Goal: Task Accomplishment & Management: Manage account settings

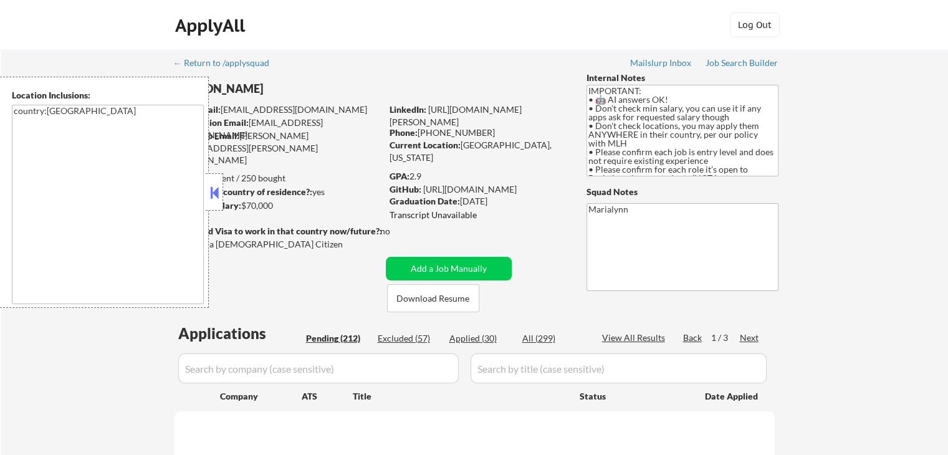
click at [208, 188] on button at bounding box center [215, 192] width 14 height 19
click at [213, 188] on button at bounding box center [215, 192] width 14 height 19
select select ""pending""
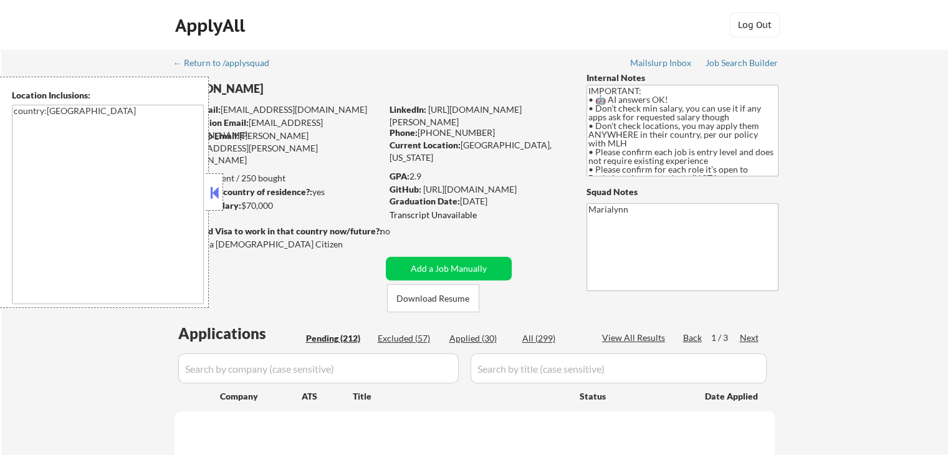
select select ""pending""
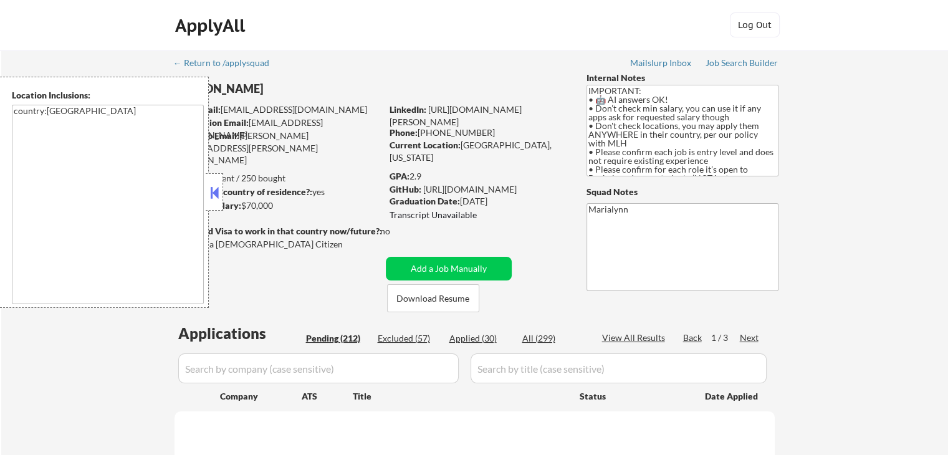
select select ""pending""
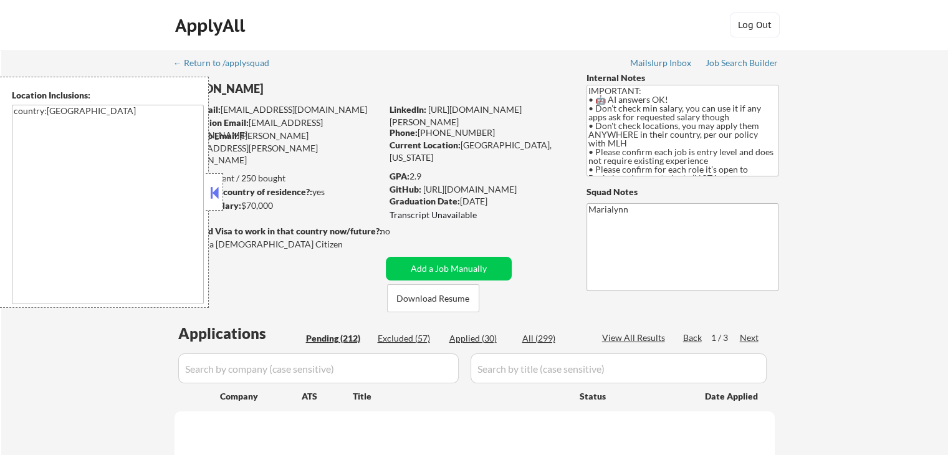
select select ""pending""
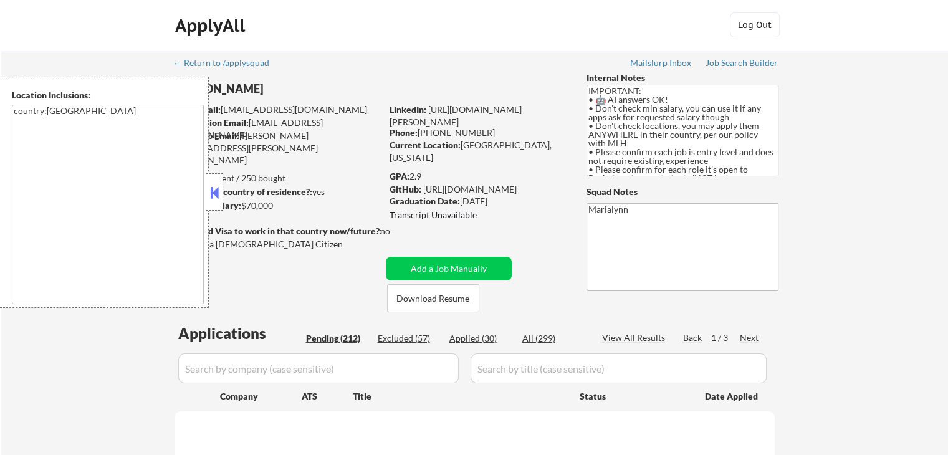
select select ""pending""
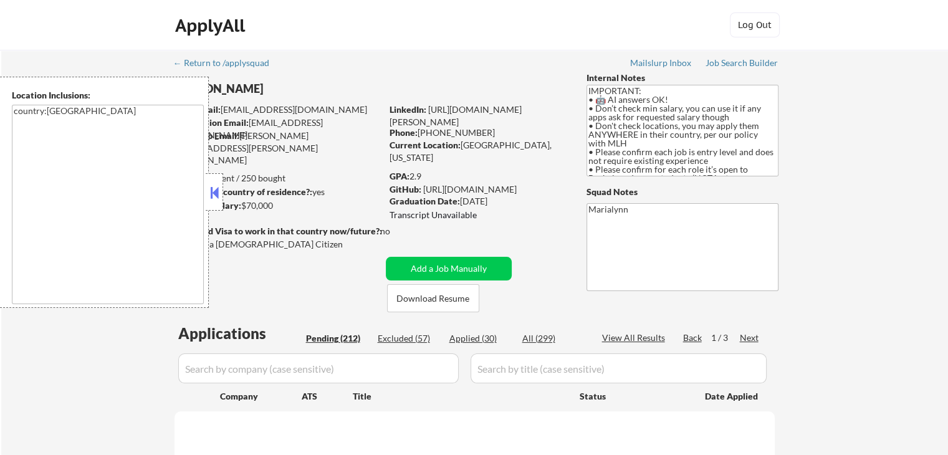
select select ""pending""
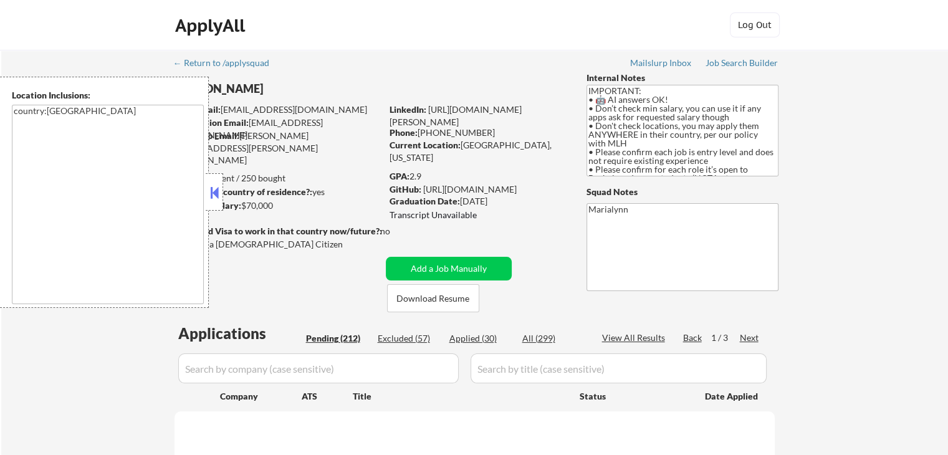
select select ""pending""
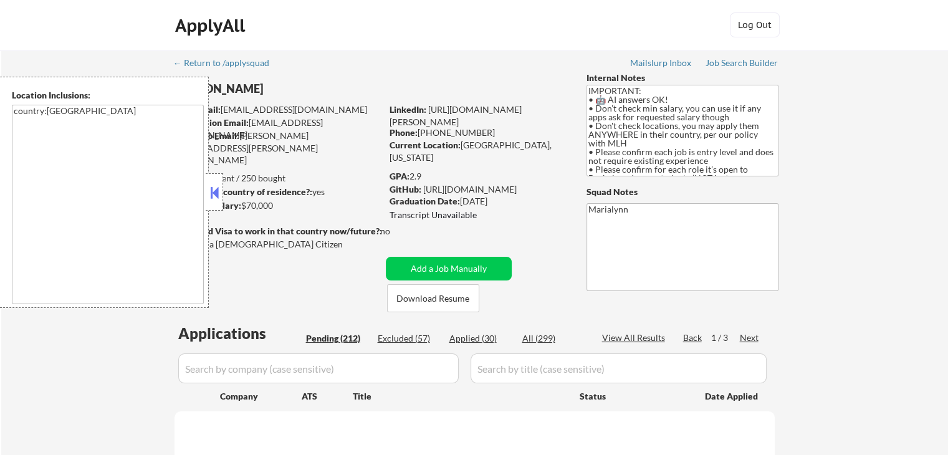
select select ""pending""
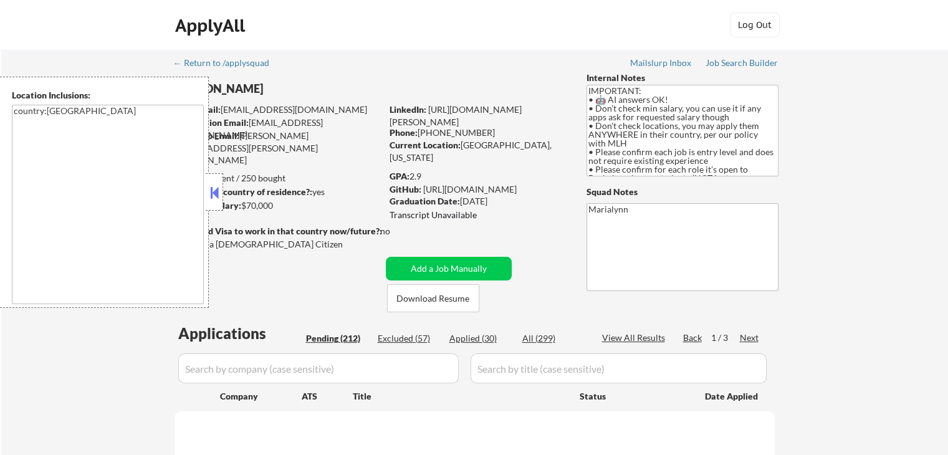
select select ""pending""
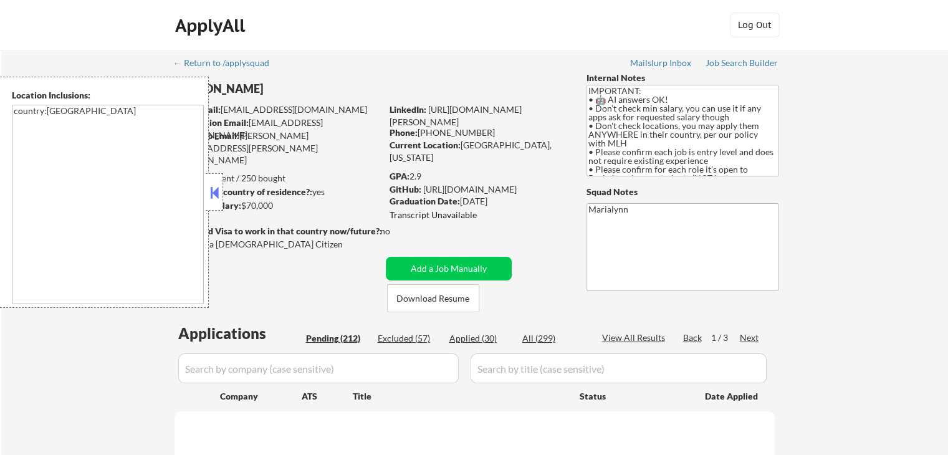
select select ""pending""
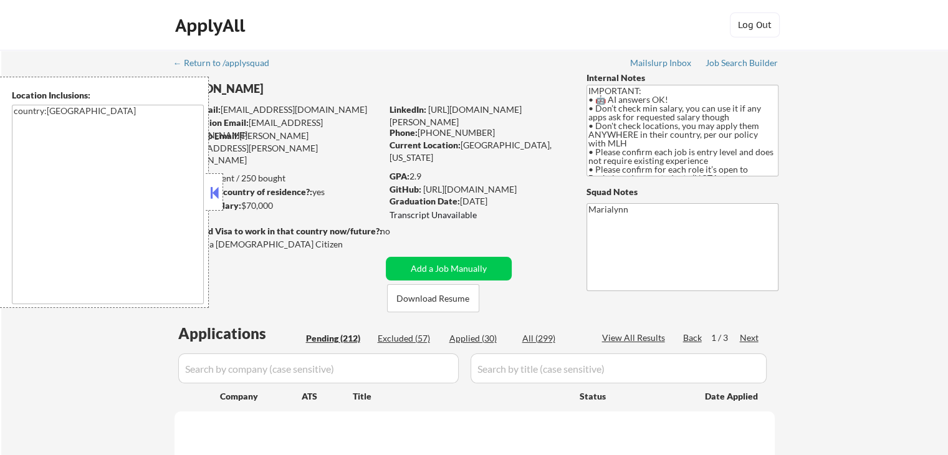
select select ""pending""
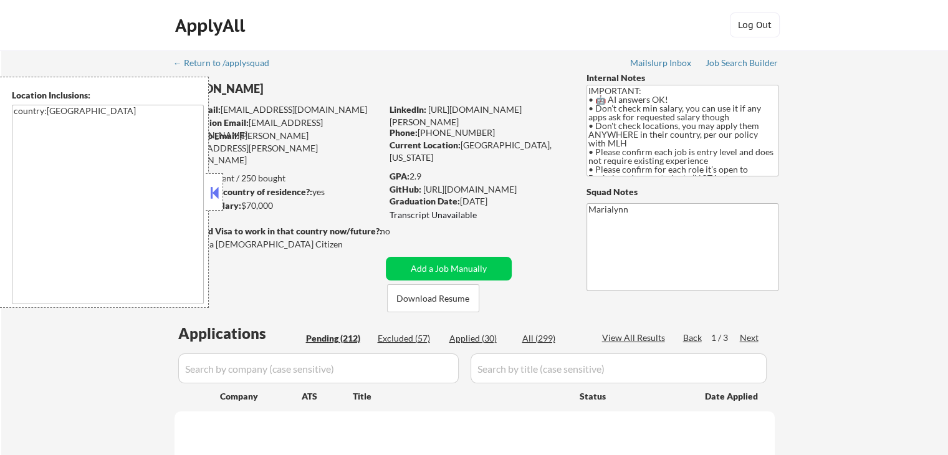
select select ""pending""
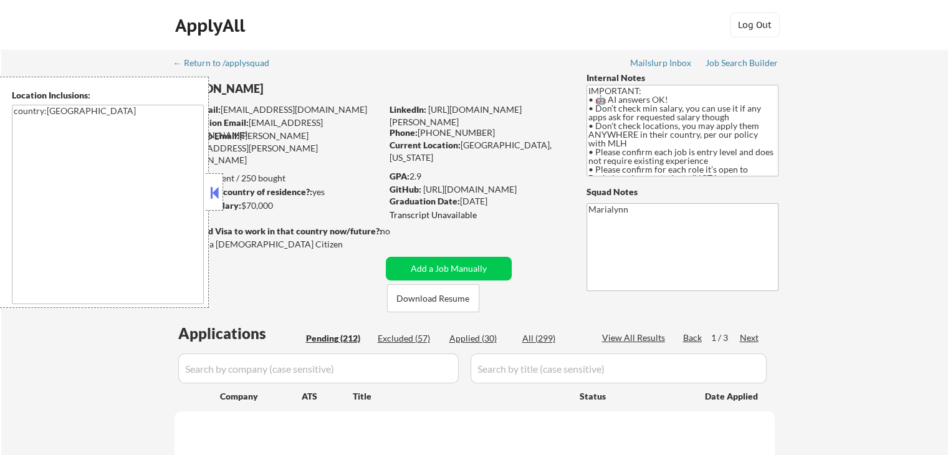
select select ""pending""
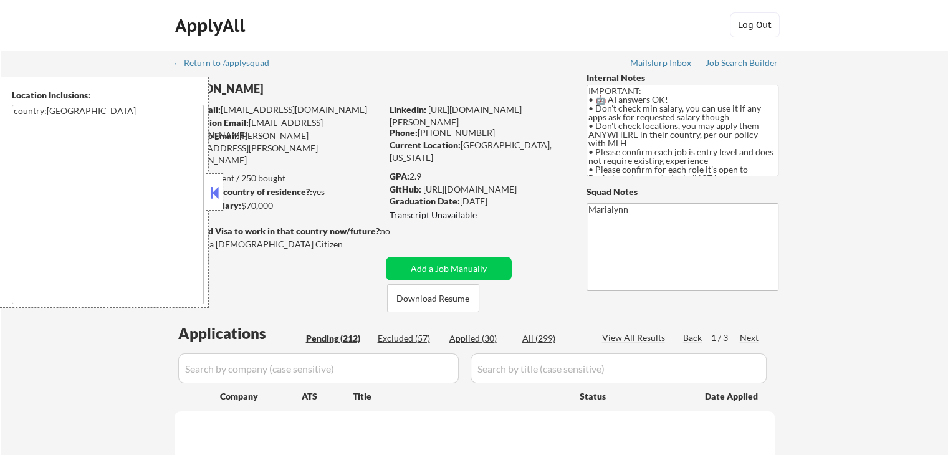
select select ""pending""
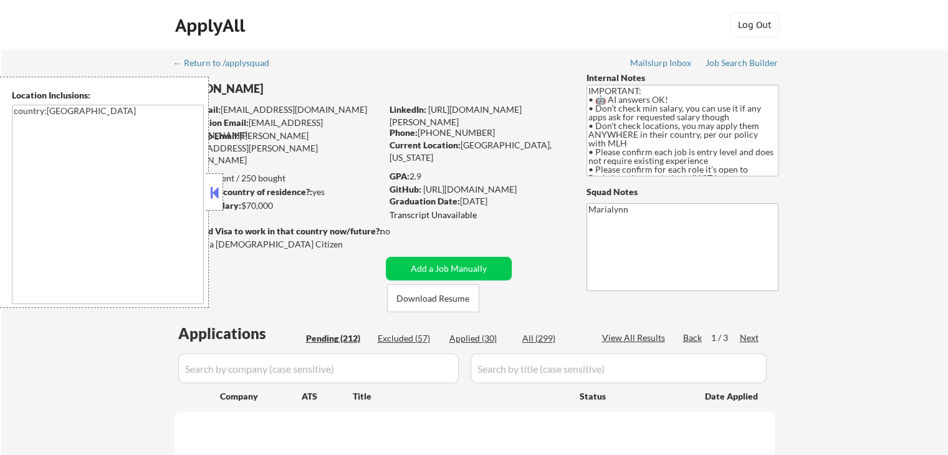
select select ""pending""
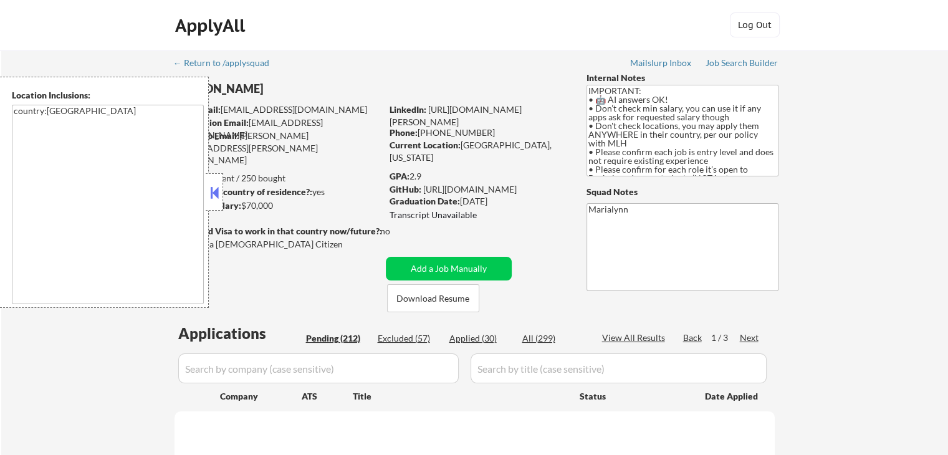
select select ""pending""
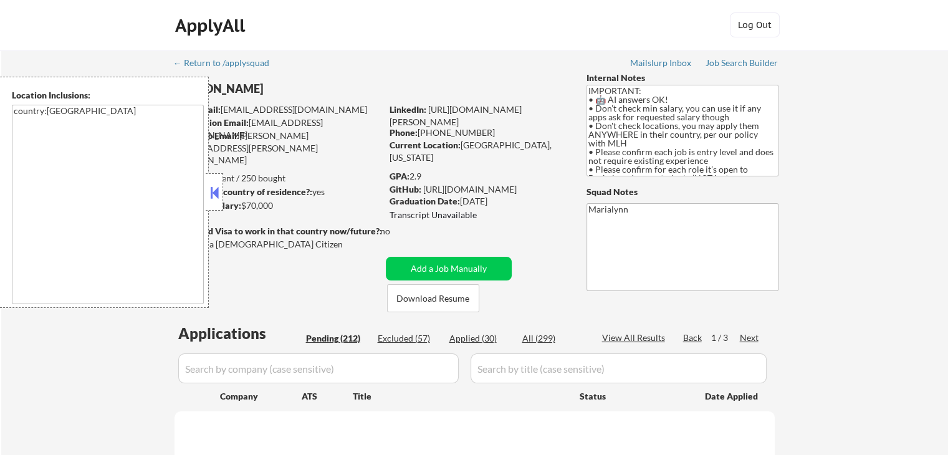
select select ""pending""
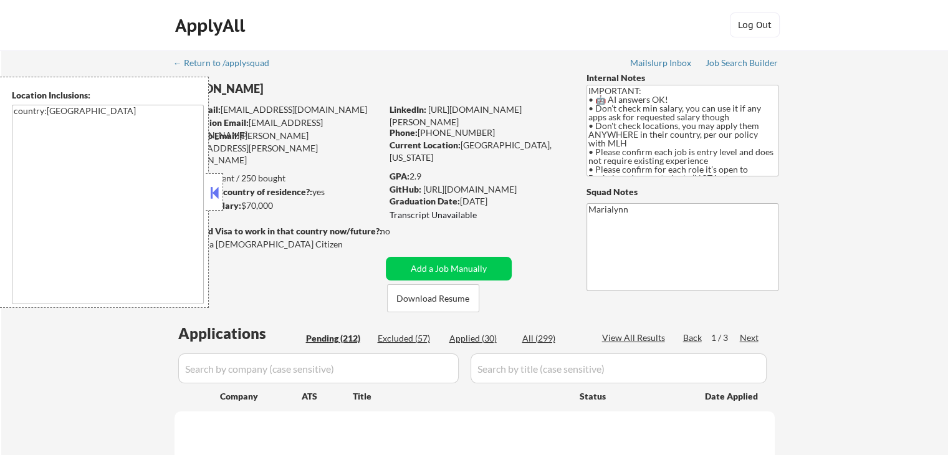
select select ""pending""
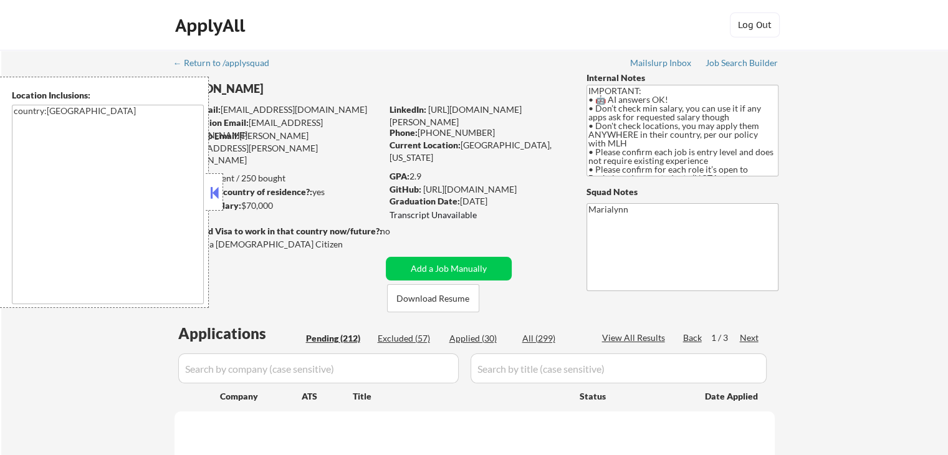
select select ""pending""
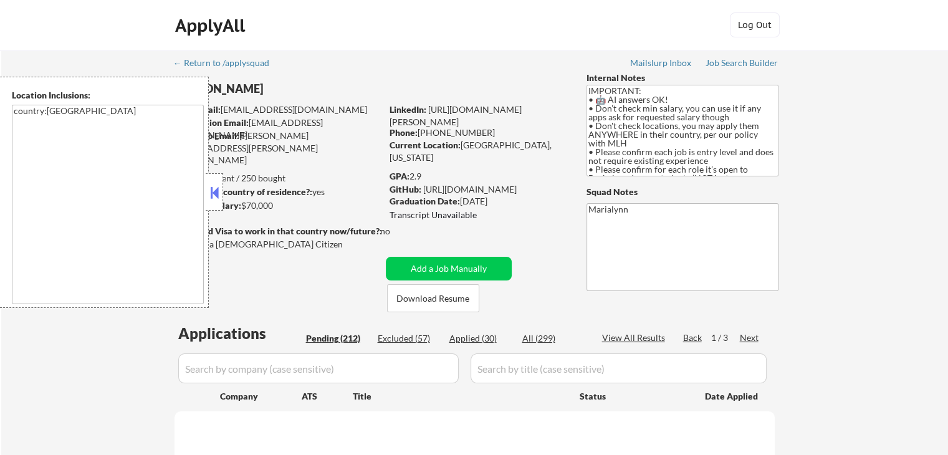
select select ""pending""
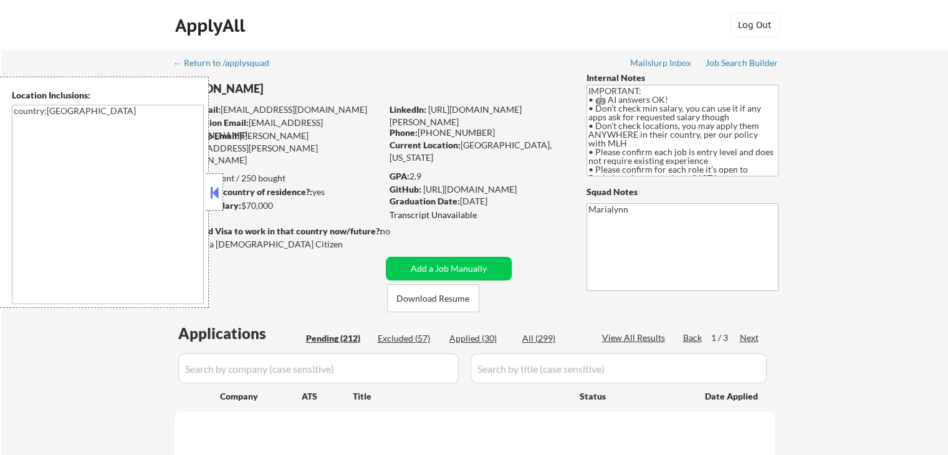
select select ""pending""
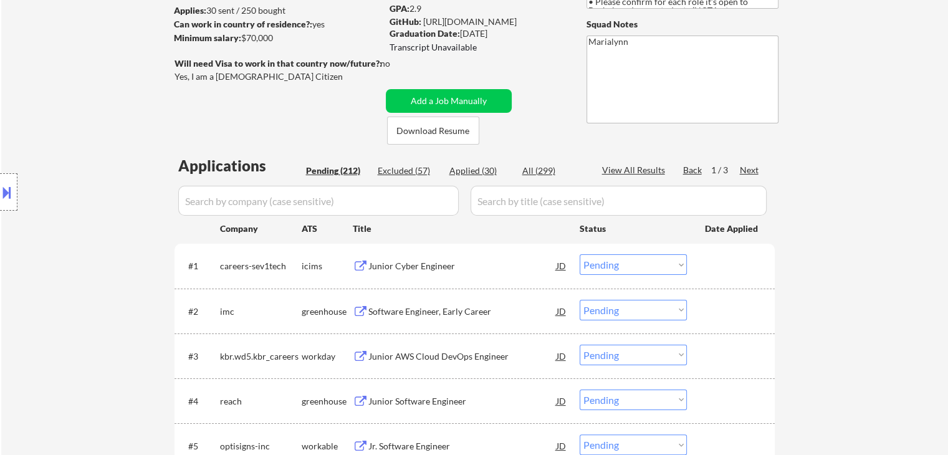
scroll to position [249, 0]
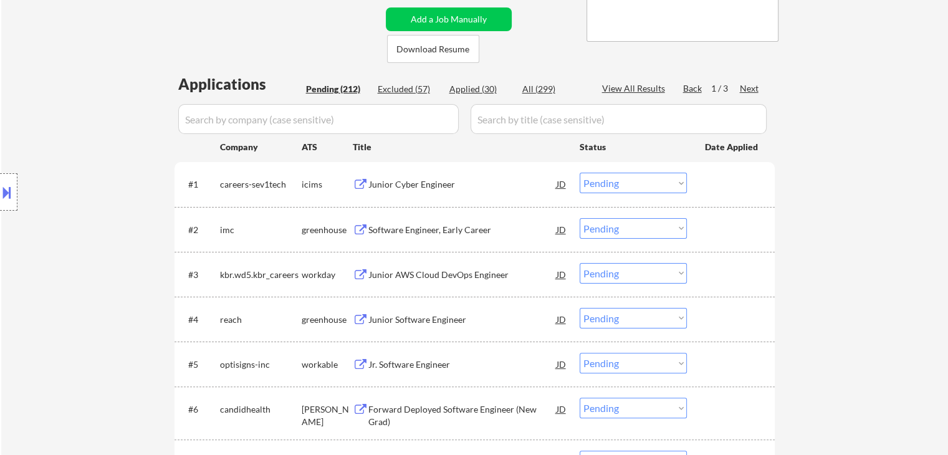
click at [377, 185] on div "Junior Cyber Engineer" at bounding box center [462, 184] width 188 height 12
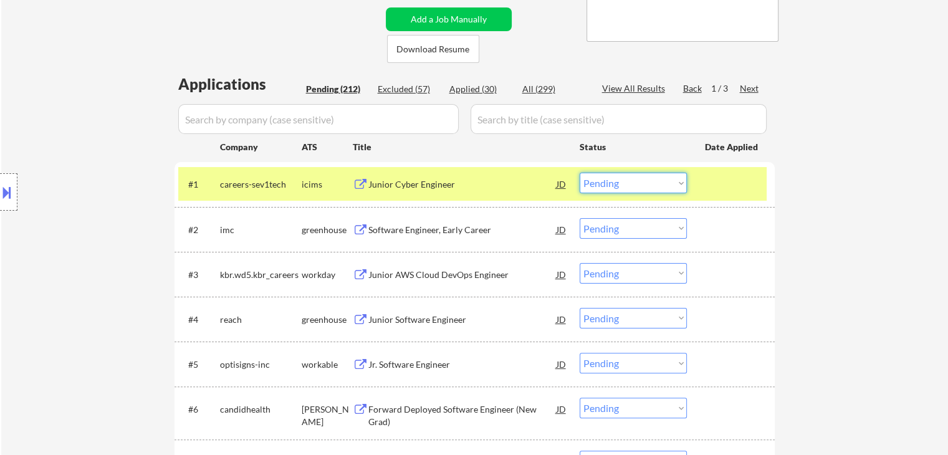
click at [621, 185] on select "Choose an option... Pending Applied Excluded (Questions) Excluded (Expired) Exc…" at bounding box center [633, 183] width 107 height 21
click at [580, 173] on select "Choose an option... Pending Applied Excluded (Questions) Excluded (Expired) Exc…" at bounding box center [633, 183] width 107 height 21
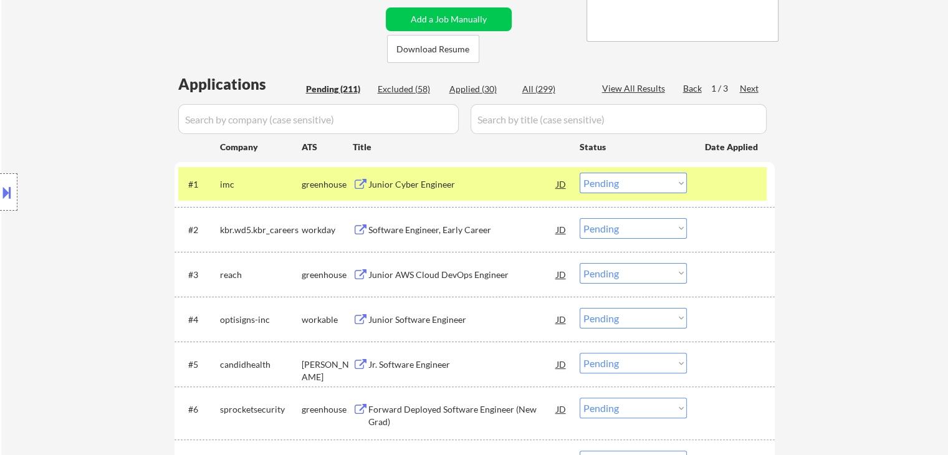
click at [413, 182] on div "Junior Cyber Engineer" at bounding box center [462, 184] width 188 height 12
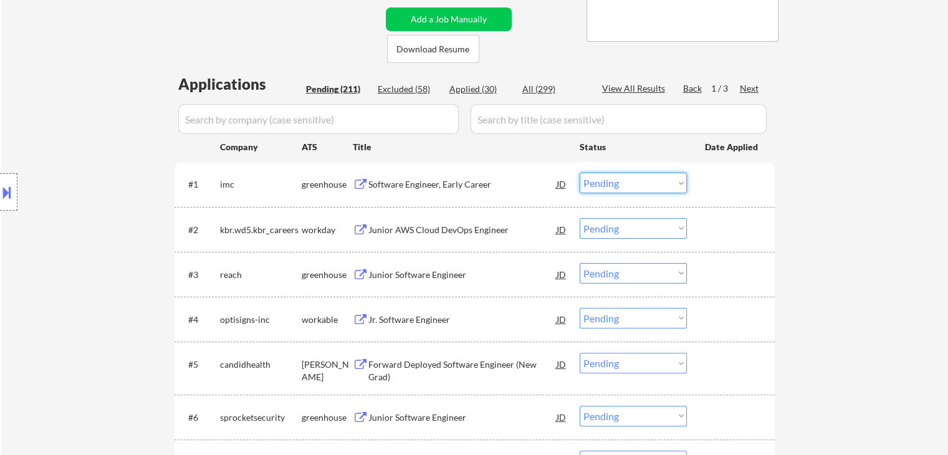
drag, startPoint x: 636, startPoint y: 182, endPoint x: 641, endPoint y: 193, distance: 11.7
click at [636, 182] on select "Choose an option... Pending Applied Excluded (Questions) Excluded (Expired) Exc…" at bounding box center [633, 183] width 107 height 21
click at [580, 173] on select "Choose an option... Pending Applied Excluded (Questions) Excluded (Expired) Exc…" at bounding box center [633, 183] width 107 height 21
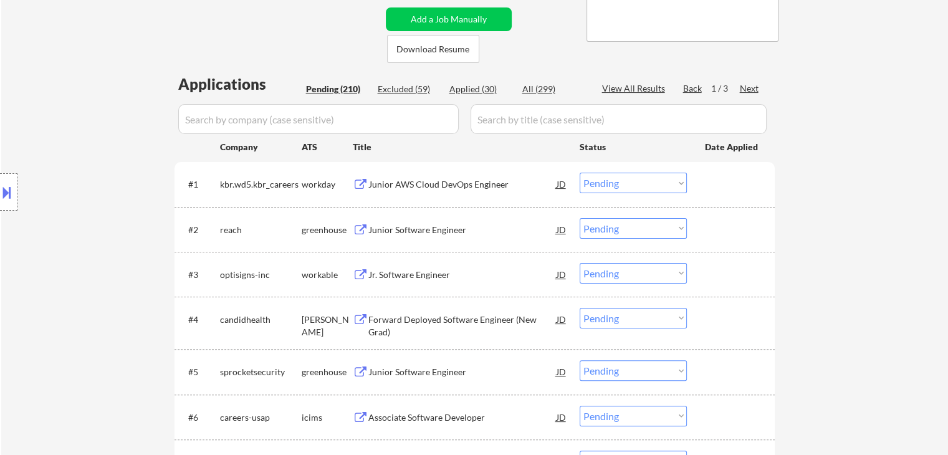
click at [450, 185] on div "Junior AWS Cloud DevOps Engineer" at bounding box center [462, 184] width 188 height 12
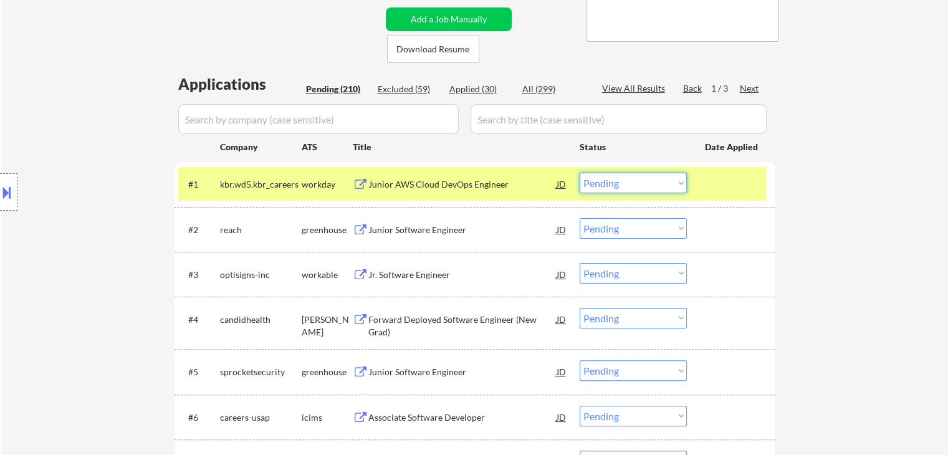
click at [657, 185] on select "Choose an option... Pending Applied Excluded (Questions) Excluded (Expired) Exc…" at bounding box center [633, 183] width 107 height 21
click at [636, 184] on select "Choose an option... Pending Applied Excluded (Questions) Excluded (Expired) Exc…" at bounding box center [633, 183] width 107 height 21
click at [580, 173] on select "Choose an option... Pending Applied Excluded (Questions) Excluded (Expired) Exc…" at bounding box center [633, 183] width 107 height 21
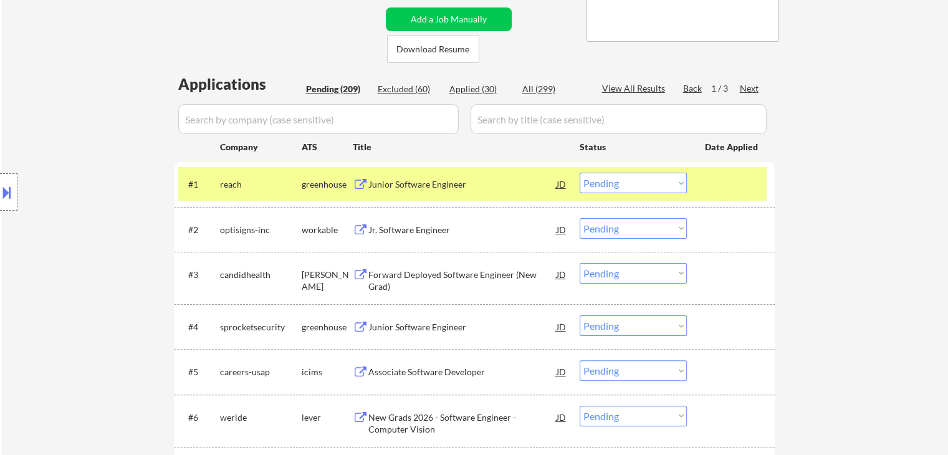
click at [441, 187] on div "Junior Software Engineer" at bounding box center [462, 184] width 188 height 12
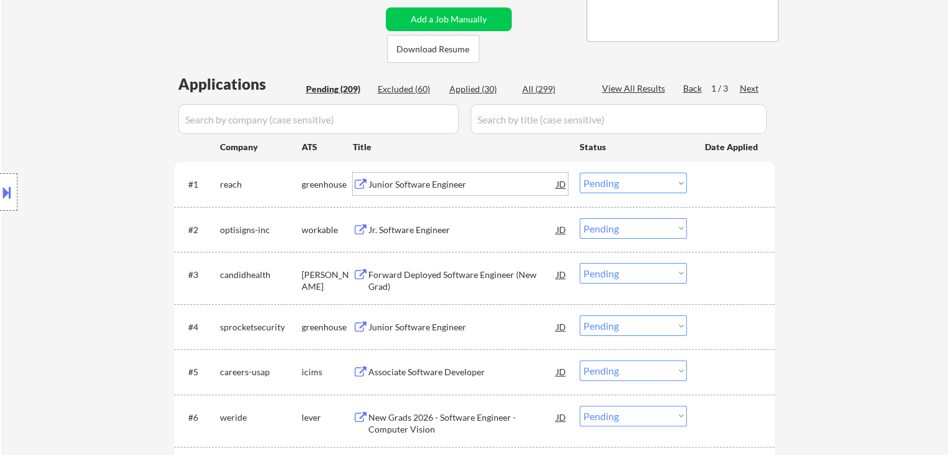
click at [651, 187] on select "Choose an option... Pending Applied Excluded (Questions) Excluded (Expired) Exc…" at bounding box center [633, 183] width 107 height 21
click at [580, 173] on select "Choose an option... Pending Applied Excluded (Questions) Excluded (Expired) Exc…" at bounding box center [633, 183] width 107 height 21
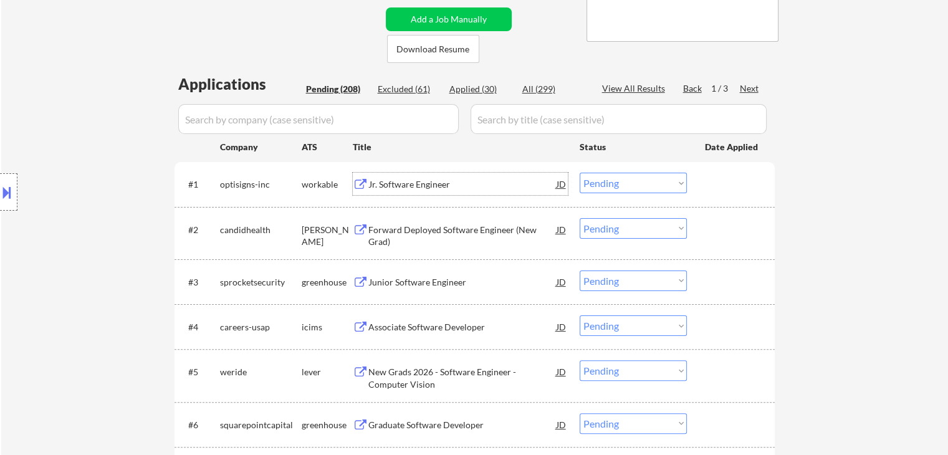
click at [429, 193] on div "Jr. Software Engineer" at bounding box center [462, 184] width 188 height 22
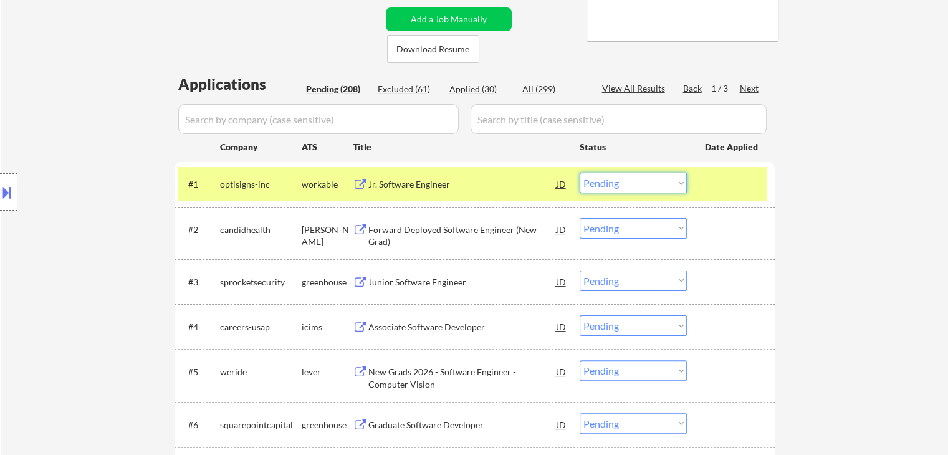
drag, startPoint x: 596, startPoint y: 181, endPoint x: 602, endPoint y: 193, distance: 13.1
click at [597, 183] on select "Choose an option... Pending Applied Excluded (Questions) Excluded (Expired) Exc…" at bounding box center [633, 183] width 107 height 21
click at [580, 173] on select "Choose an option... Pending Applied Excluded (Questions) Excluded (Expired) Exc…" at bounding box center [633, 183] width 107 height 21
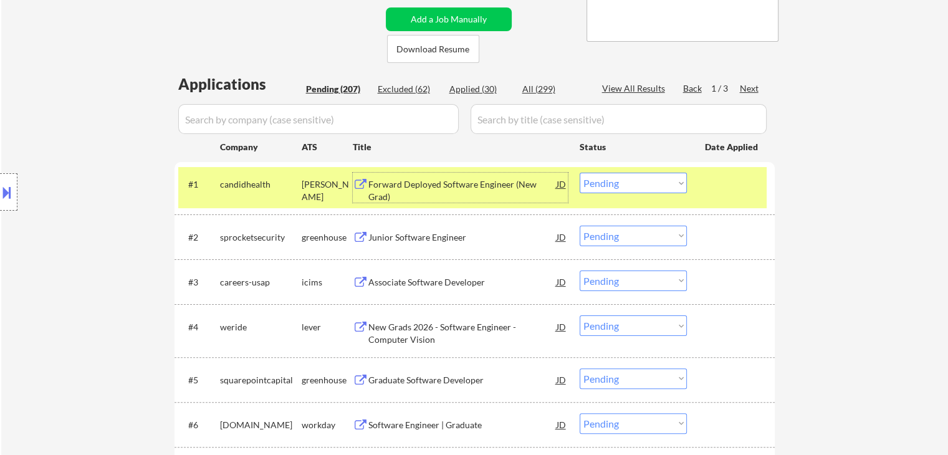
click at [417, 192] on div "Forward Deployed Software Engineer (New Grad)" at bounding box center [462, 190] width 188 height 24
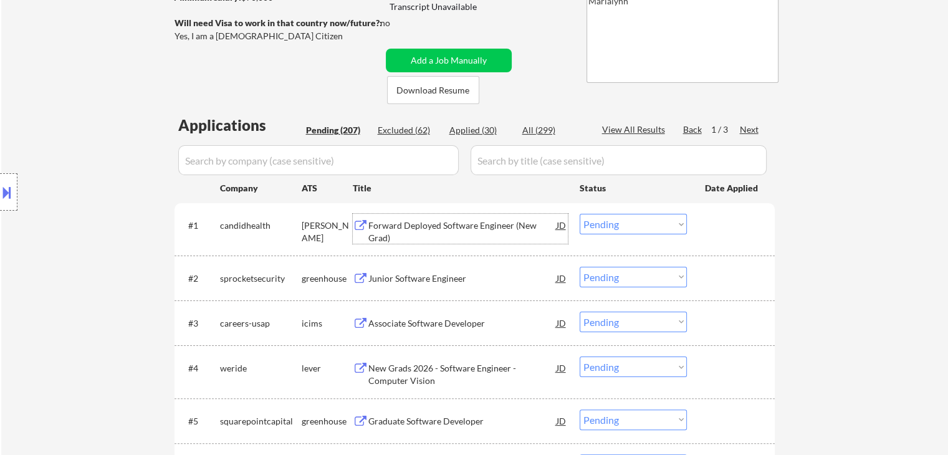
scroll to position [187, 0]
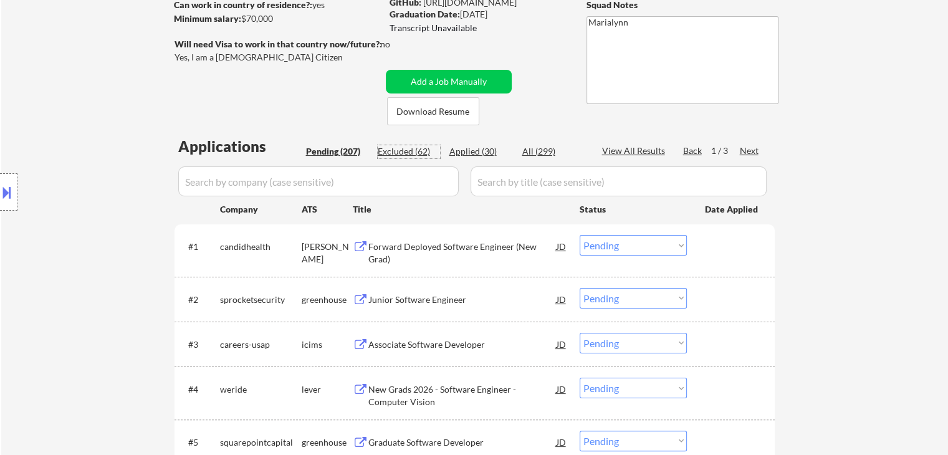
click at [421, 150] on div "Excluded (62)" at bounding box center [409, 151] width 62 height 12
click at [328, 149] on div "Pending (207)" at bounding box center [337, 151] width 62 height 12
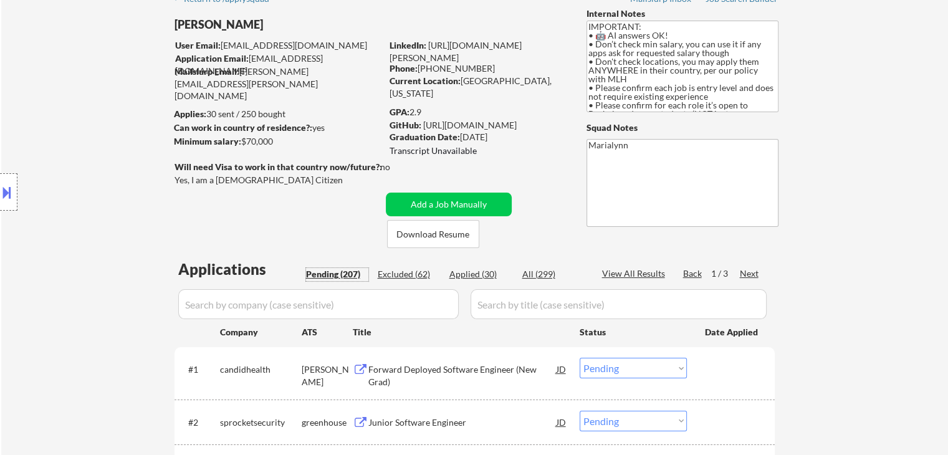
scroll to position [0, 0]
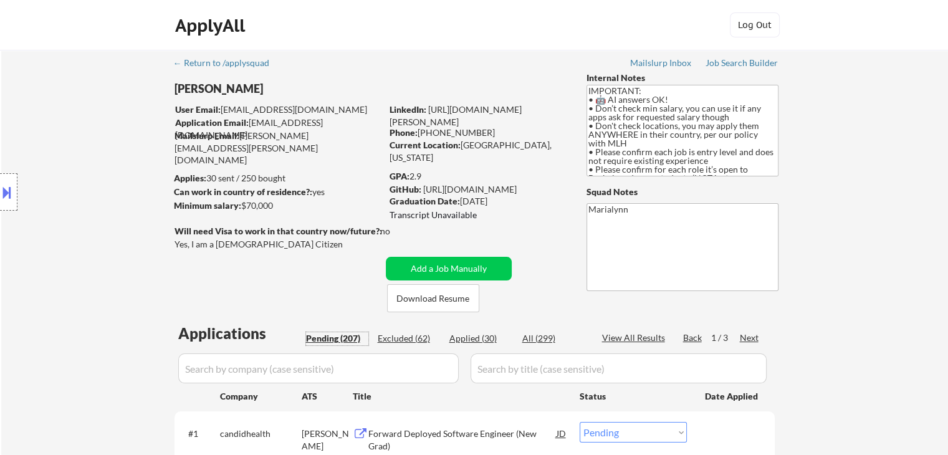
click at [186, 90] on div "Location Inclusions: country:US" at bounding box center [111, 192] width 223 height 231
drag, startPoint x: 262, startPoint y: 89, endPoint x: 176, endPoint y: 74, distance: 87.4
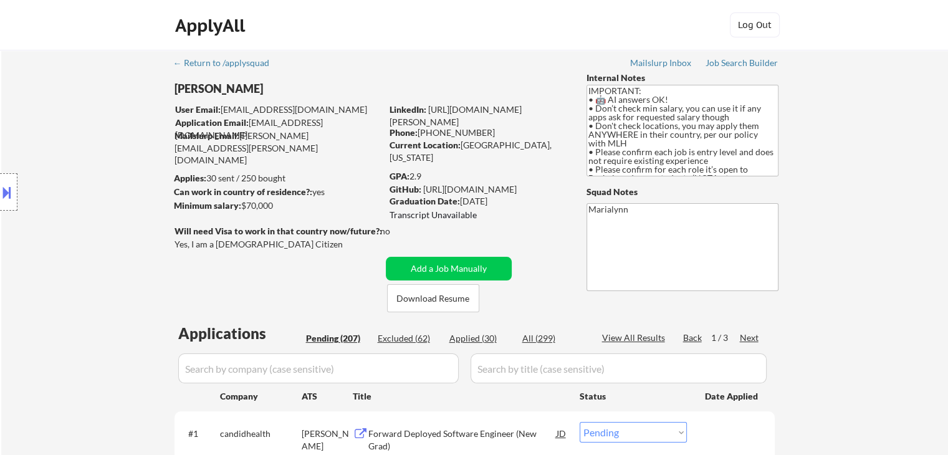
copy div "Shivani Rajgopal"
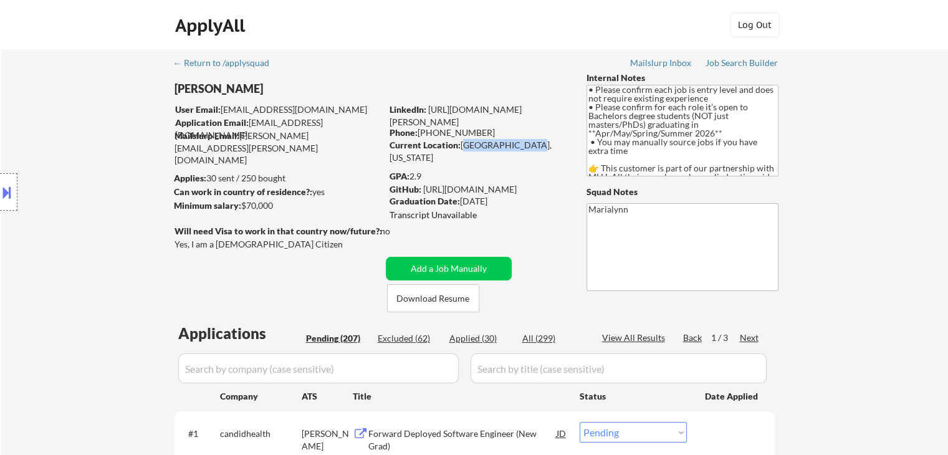
drag, startPoint x: 471, startPoint y: 146, endPoint x: 535, endPoint y: 148, distance: 64.9
click at [535, 148] on div "Current Location: Beachwood, Ohio" at bounding box center [478, 151] width 176 height 24
copy div "Beachwood, Ohio"
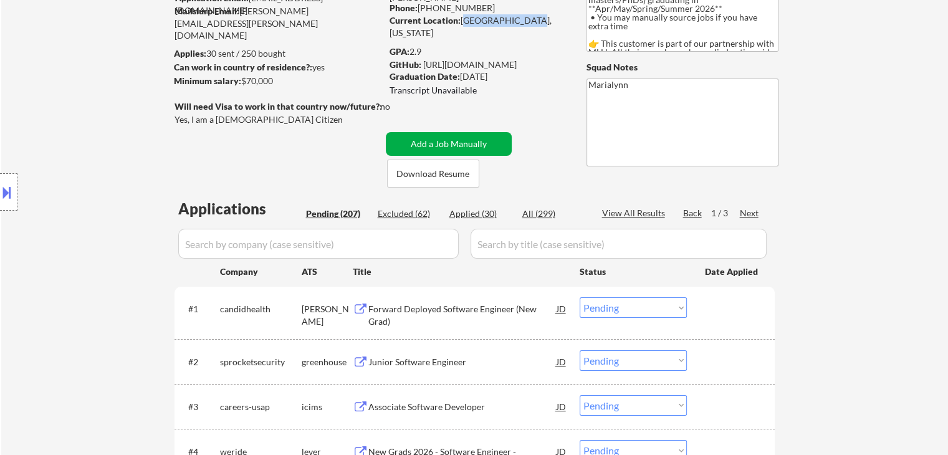
scroll to position [62, 0]
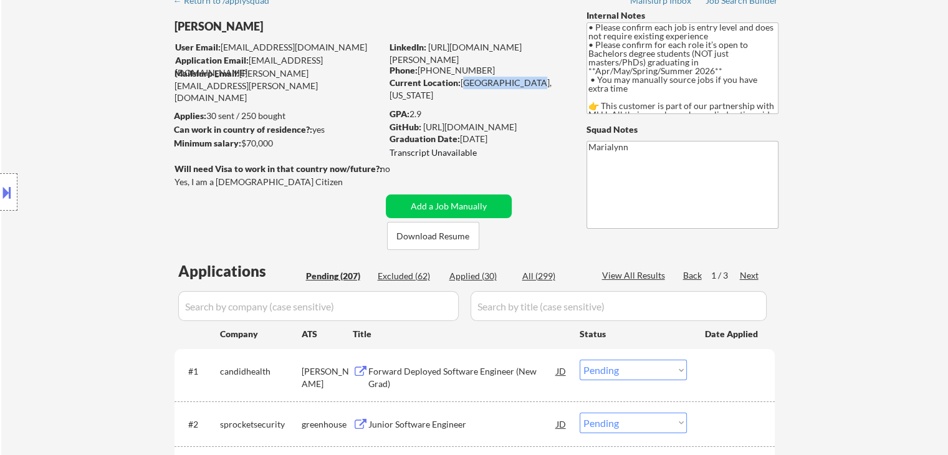
click at [10, 185] on button at bounding box center [7, 192] width 14 height 21
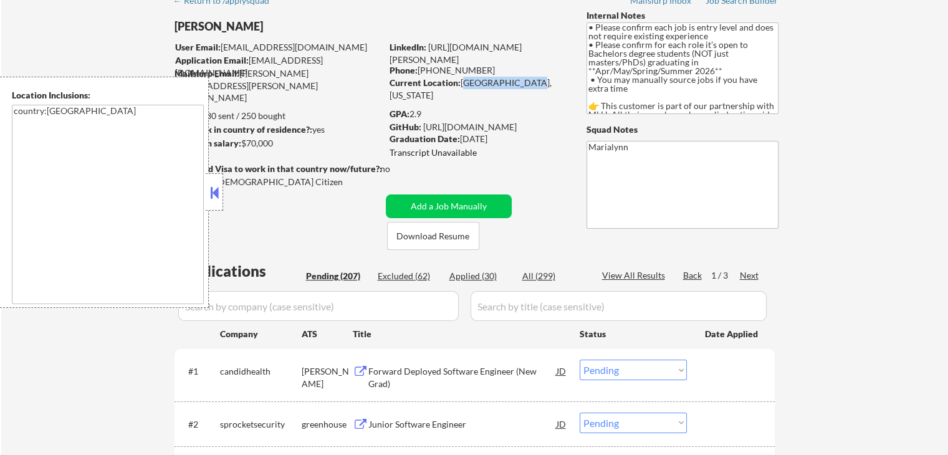
copy div "Beachwood, Ohio"
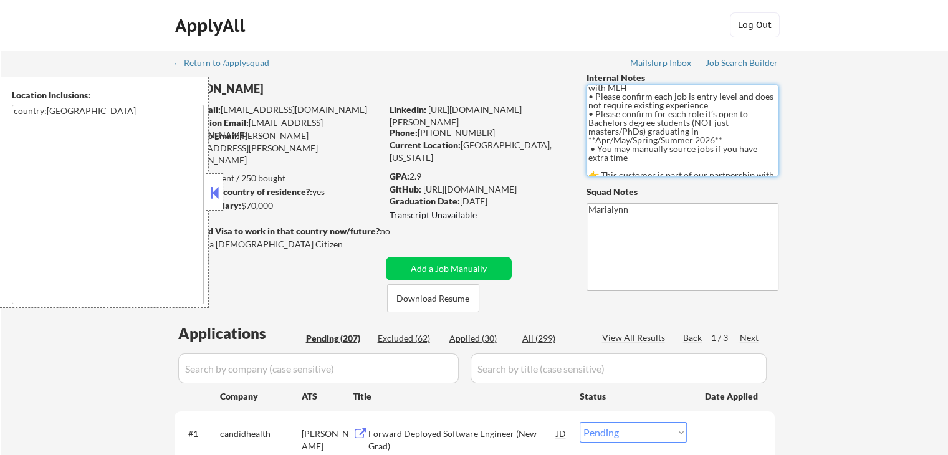
scroll to position [86, 0]
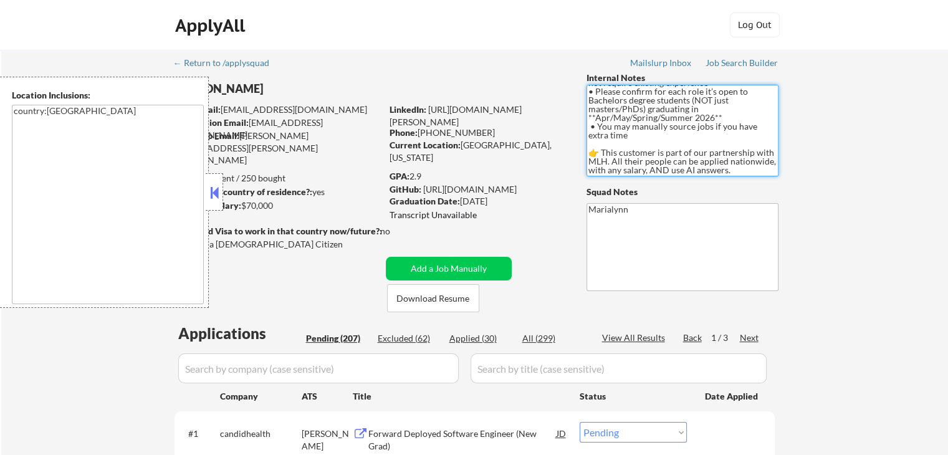
drag, startPoint x: 591, startPoint y: 130, endPoint x: 663, endPoint y: 138, distance: 72.1
click at [663, 138] on textarea "IMPORTANT: • 🤖 AI answers OK! • Don’t check min salary, you can use it if any a…" at bounding box center [683, 131] width 192 height 92
click at [216, 190] on button at bounding box center [215, 192] width 14 height 19
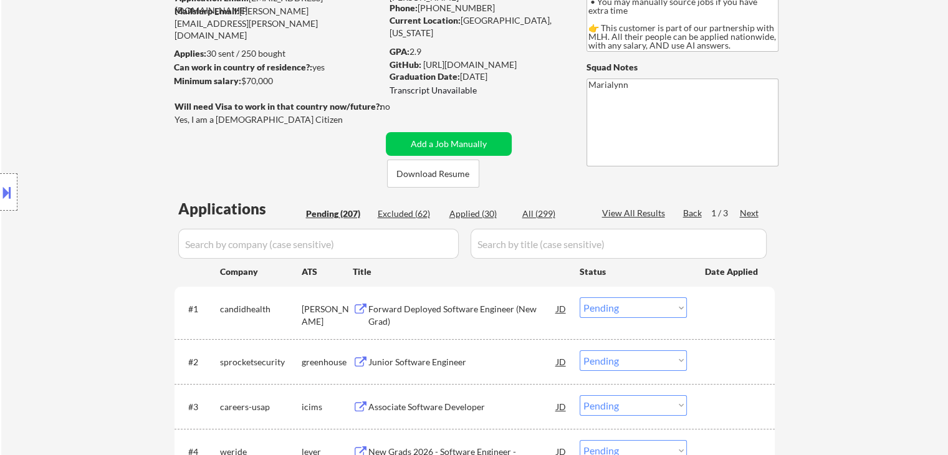
scroll to position [249, 0]
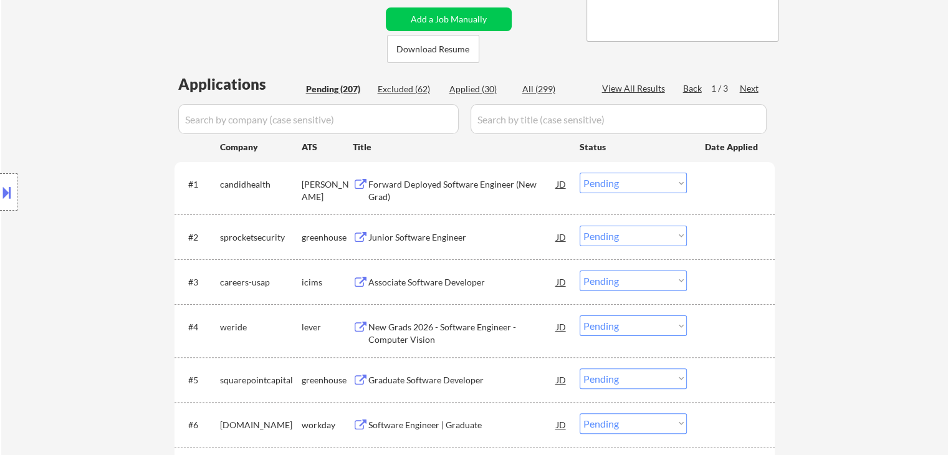
click at [448, 179] on div "Forward Deployed Software Engineer (New Grad)" at bounding box center [462, 190] width 188 height 24
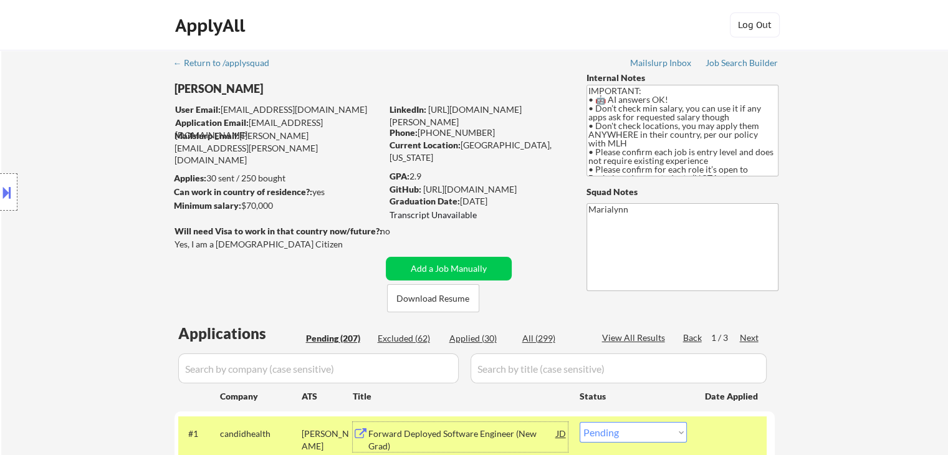
scroll to position [86, 0]
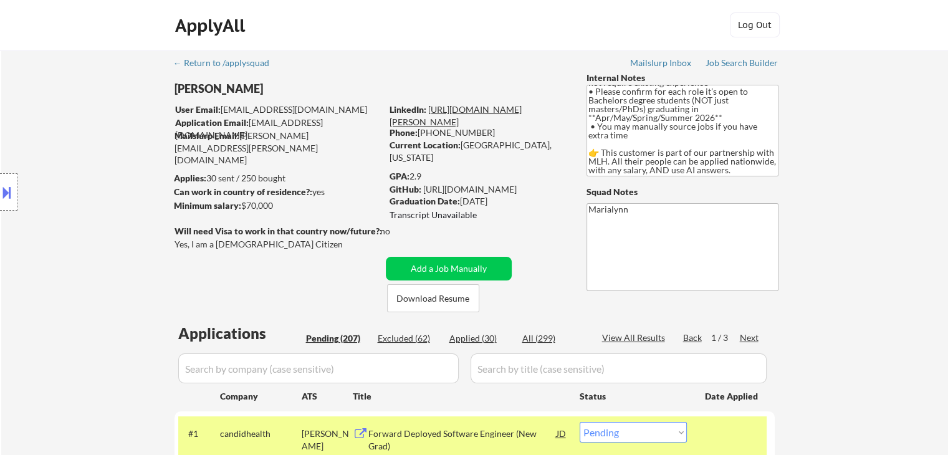
click at [510, 123] on link "https://www.linkedin.com/in/shivani-rajgopal/" at bounding box center [456, 115] width 132 height 23
click at [449, 297] on button "Download Resume" at bounding box center [433, 298] width 92 height 28
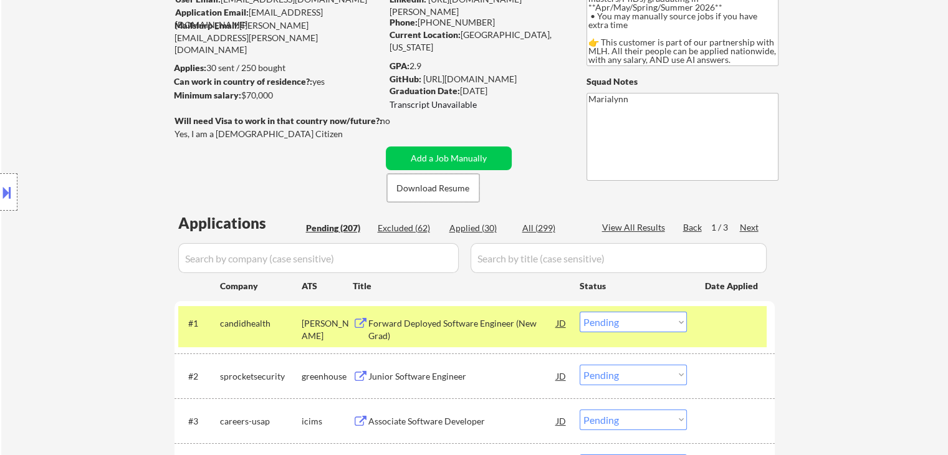
scroll to position [187, 0]
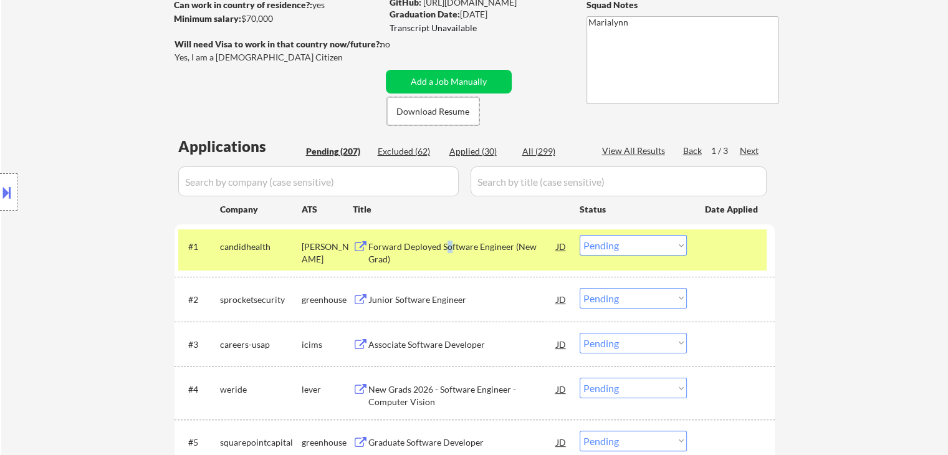
click at [448, 246] on div "Forward Deployed Software Engineer (New Grad)" at bounding box center [462, 253] width 188 height 24
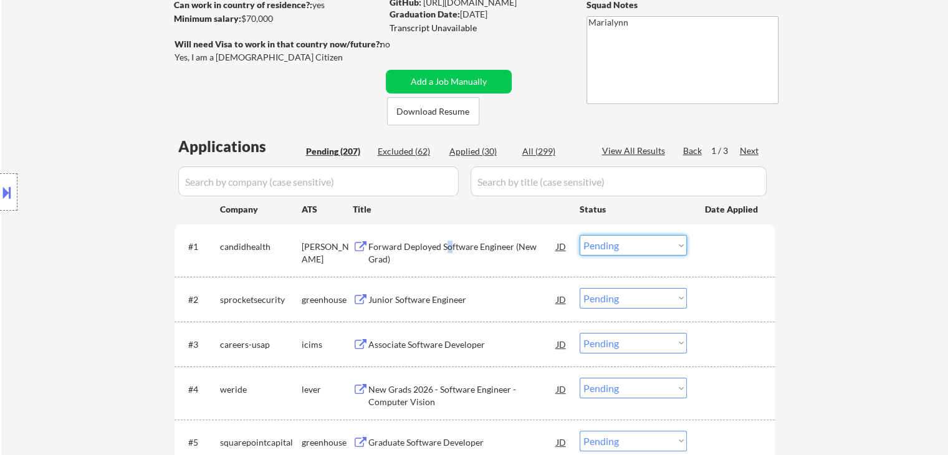
click at [637, 243] on select "Choose an option... Pending Applied Excluded (Questions) Excluded (Expired) Exc…" at bounding box center [633, 245] width 107 height 21
click at [580, 235] on select "Choose an option... Pending Applied Excluded (Questions) Excluded (Expired) Exc…" at bounding box center [633, 245] width 107 height 21
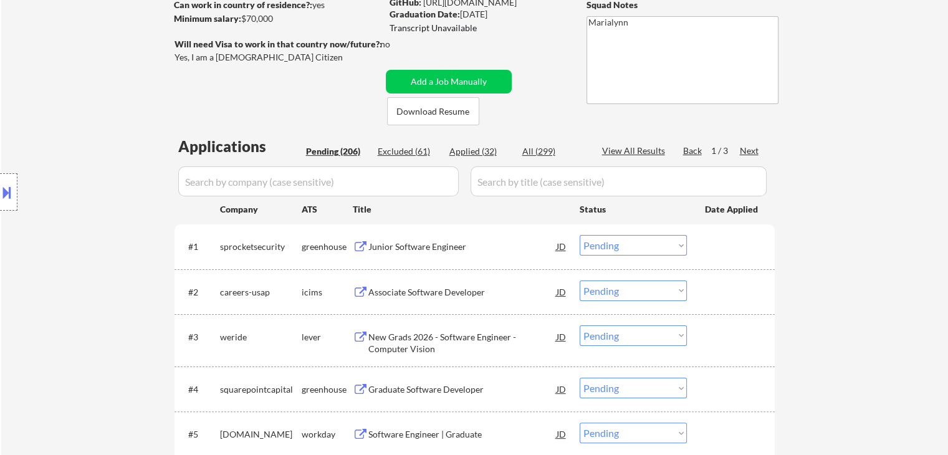
click at [433, 249] on div "Junior Software Engineer" at bounding box center [462, 247] width 188 height 12
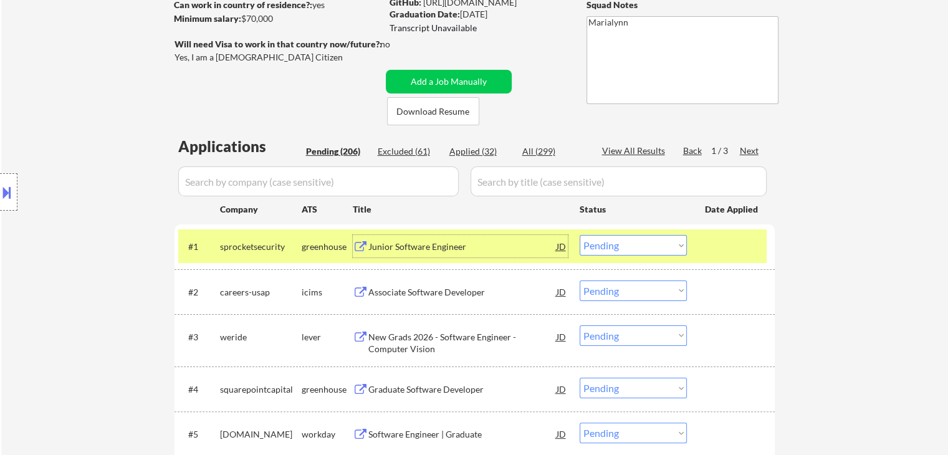
click at [426, 252] on div "Junior Software Engineer" at bounding box center [462, 246] width 188 height 22
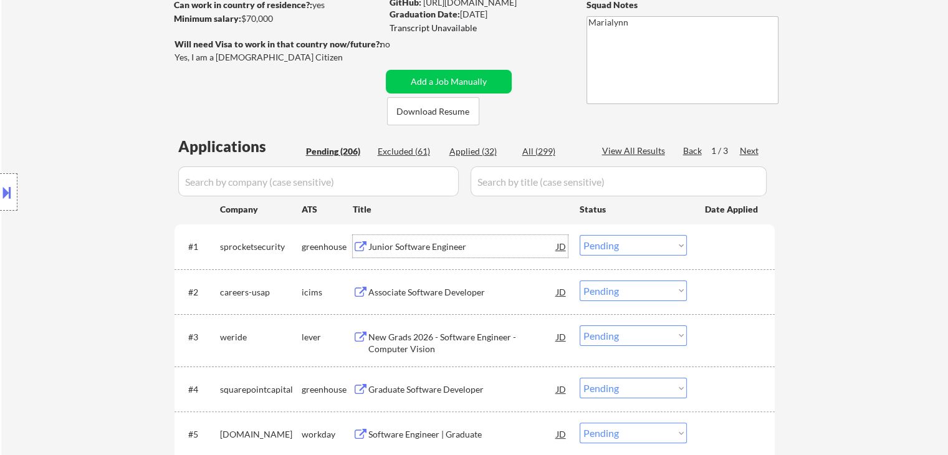
click at [603, 244] on select "Choose an option... Pending Applied Excluded (Questions) Excluded (Expired) Exc…" at bounding box center [633, 245] width 107 height 21
click at [580, 235] on select "Choose an option... Pending Applied Excluded (Questions) Excluded (Expired) Exc…" at bounding box center [633, 245] width 107 height 21
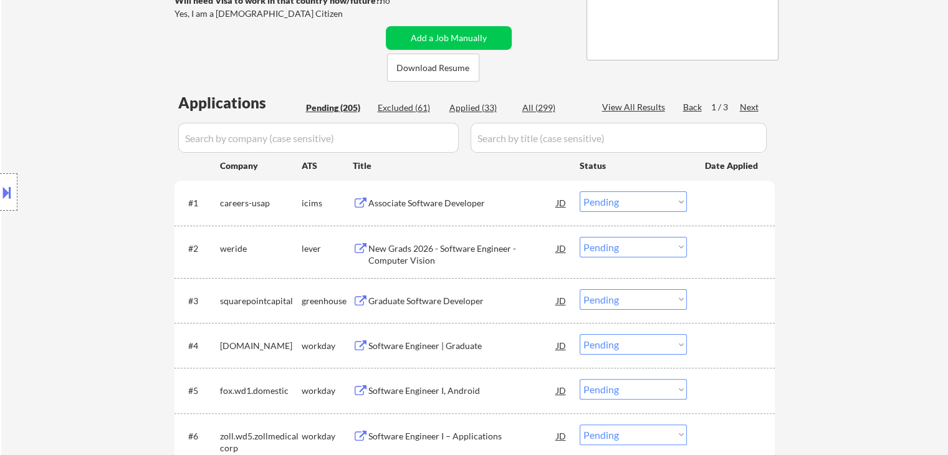
scroll to position [249, 0]
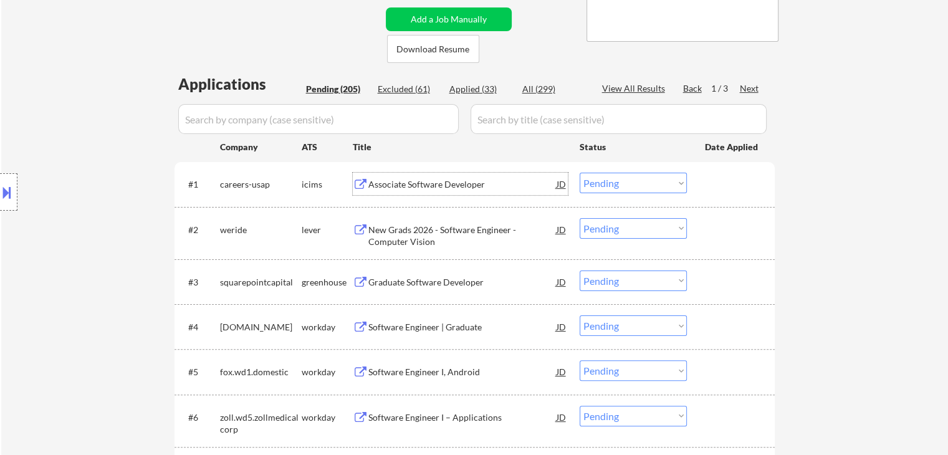
click at [447, 188] on div "Associate Software Developer" at bounding box center [462, 184] width 188 height 12
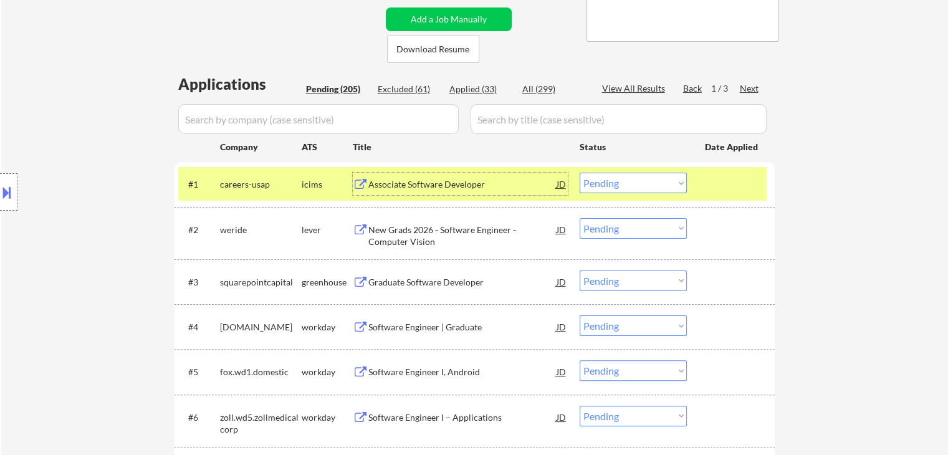
drag, startPoint x: 429, startPoint y: 183, endPoint x: 421, endPoint y: 170, distance: 15.9
click at [429, 181] on div "Associate Software Developer" at bounding box center [462, 184] width 188 height 12
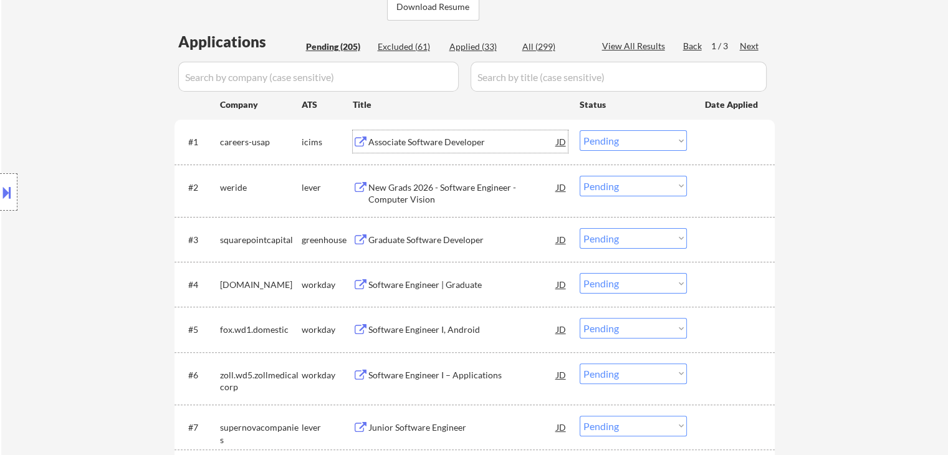
scroll to position [312, 0]
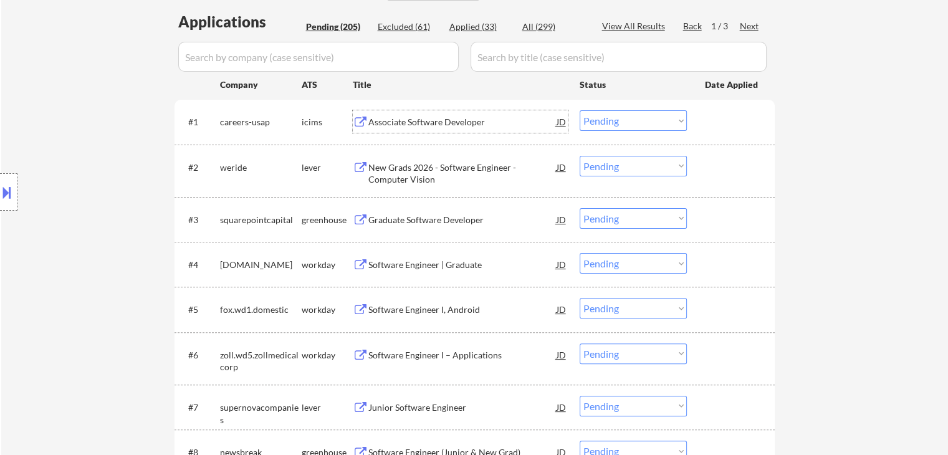
click at [392, 128] on div "Associate Software Developer" at bounding box center [462, 122] width 188 height 12
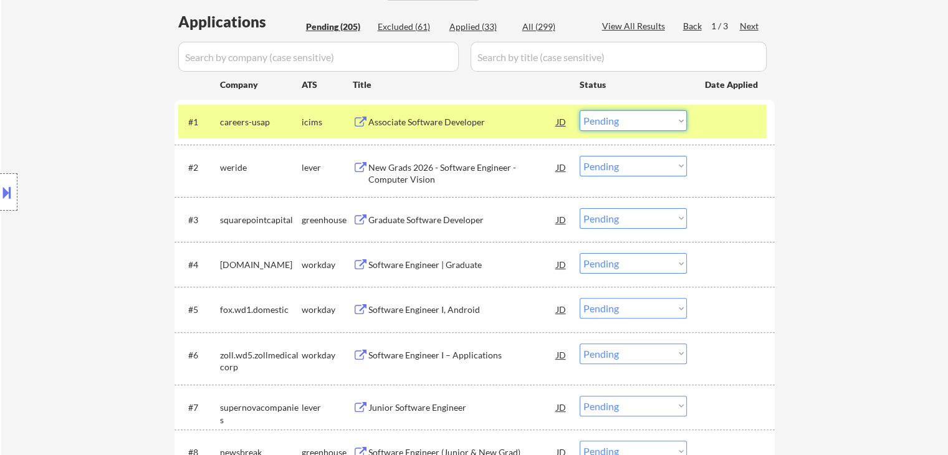
click at [621, 125] on select "Choose an option... Pending Applied Excluded (Questions) Excluded (Expired) Exc…" at bounding box center [633, 120] width 107 height 21
click at [580, 110] on select "Choose an option... Pending Applied Excluded (Questions) Excluded (Expired) Exc…" at bounding box center [633, 120] width 107 height 21
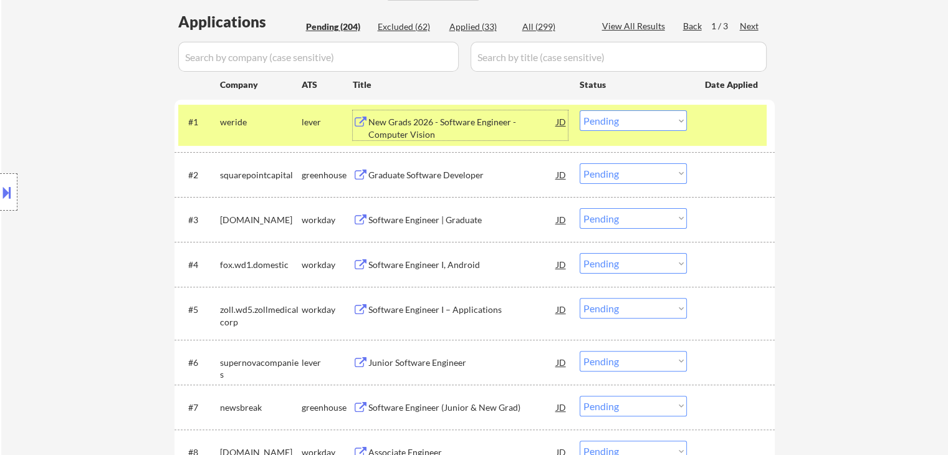
click at [449, 128] on div "New Grads 2026 - Software Engineer - Computer Vision" at bounding box center [462, 128] width 188 height 24
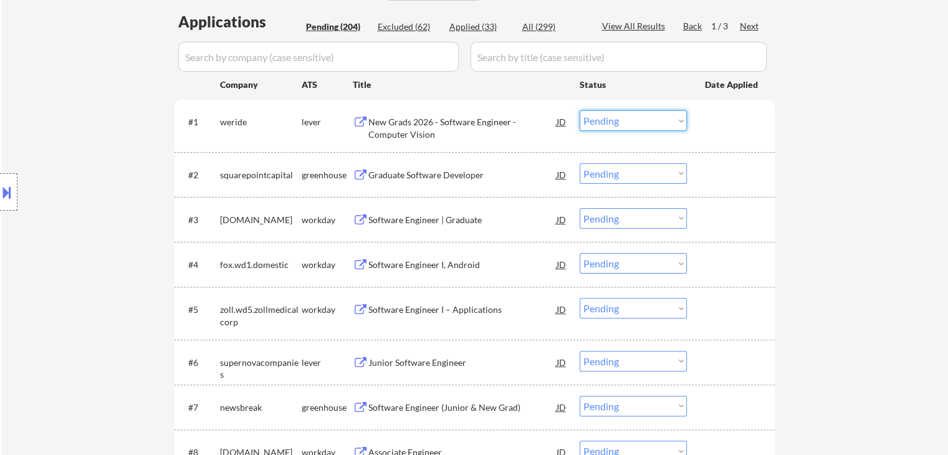
click at [622, 120] on select "Choose an option... Pending Applied Excluded (Questions) Excluded (Expired) Exc…" at bounding box center [633, 120] width 107 height 21
click at [580, 110] on select "Choose an option... Pending Applied Excluded (Questions) Excluded (Expired) Exc…" at bounding box center [633, 120] width 107 height 21
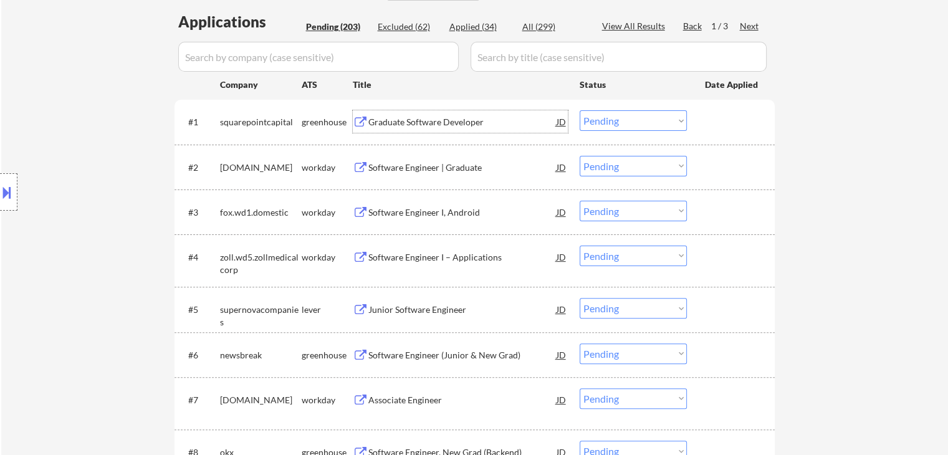
click at [409, 128] on div "Graduate Software Developer" at bounding box center [462, 121] width 188 height 22
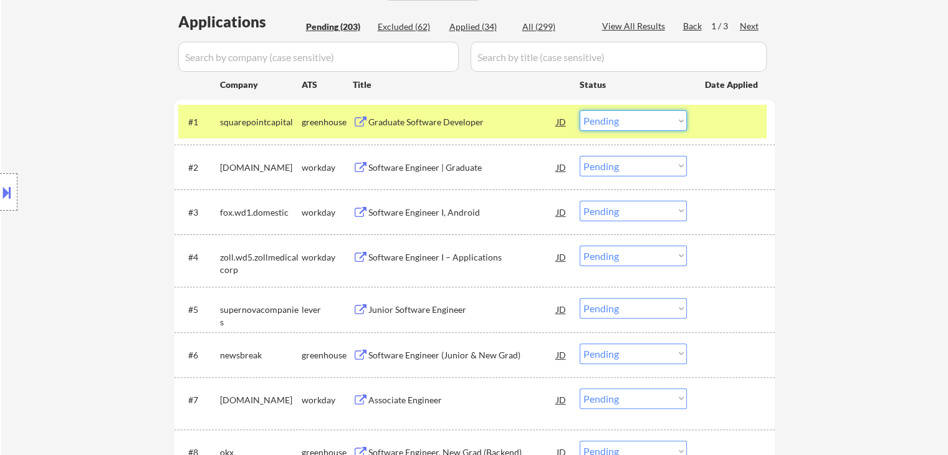
click at [625, 121] on select "Choose an option... Pending Applied Excluded (Questions) Excluded (Expired) Exc…" at bounding box center [633, 120] width 107 height 21
click at [580, 110] on select "Choose an option... Pending Applied Excluded (Questions) Excluded (Expired) Exc…" at bounding box center [633, 120] width 107 height 21
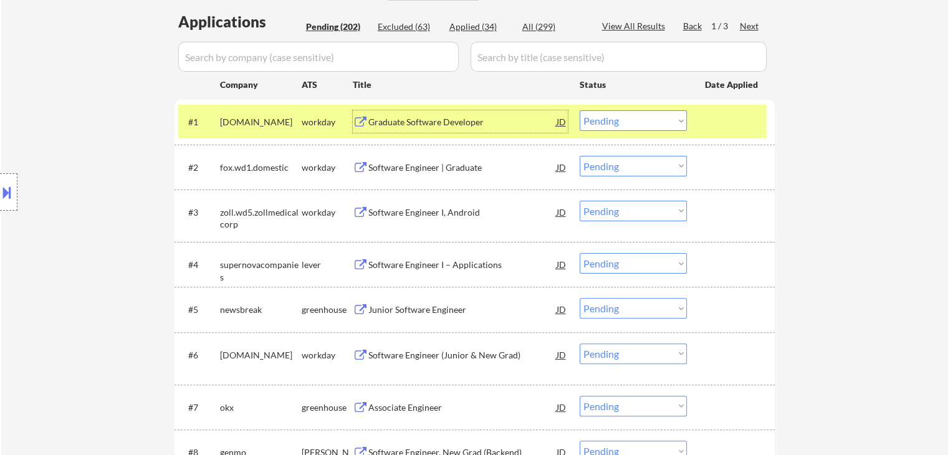
click at [430, 127] on div "Graduate Software Developer" at bounding box center [462, 122] width 188 height 12
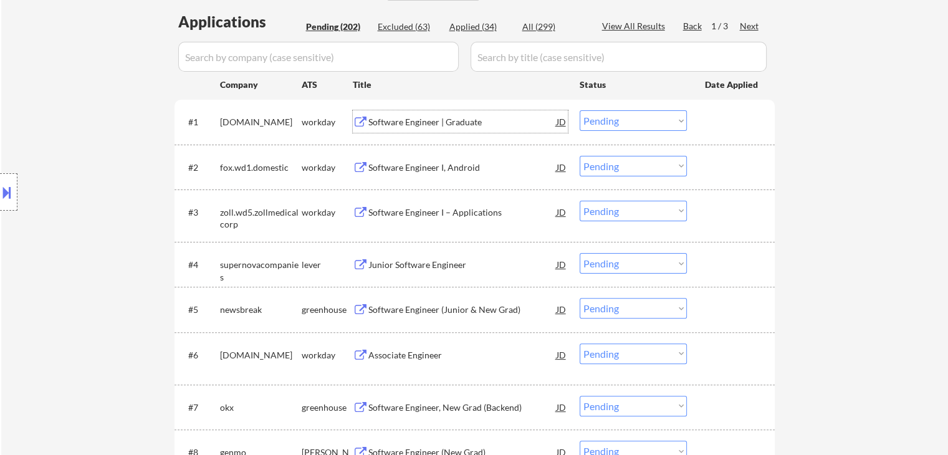
click at [627, 123] on select "Choose an option... Pending Applied Excluded (Questions) Excluded (Expired) Exc…" at bounding box center [633, 120] width 107 height 21
click at [580, 110] on select "Choose an option... Pending Applied Excluded (Questions) Excluded (Expired) Exc…" at bounding box center [633, 120] width 107 height 21
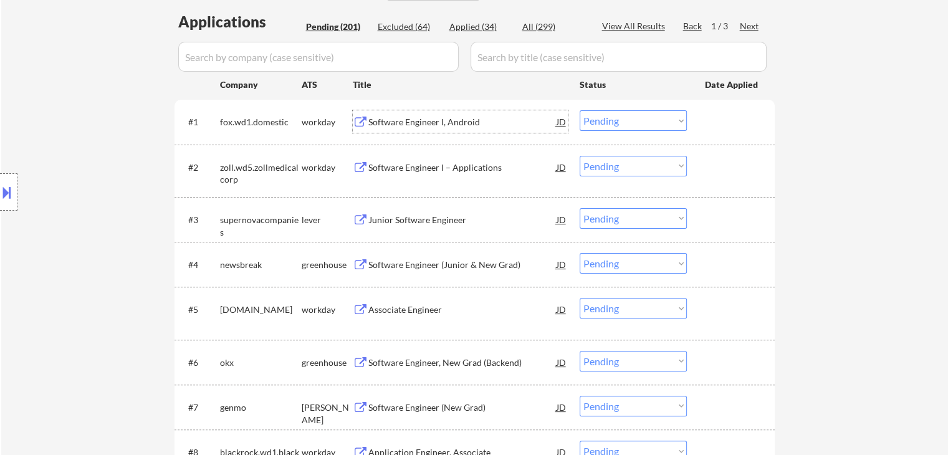
click at [421, 123] on div "Software Engineer I, Android" at bounding box center [462, 122] width 188 height 12
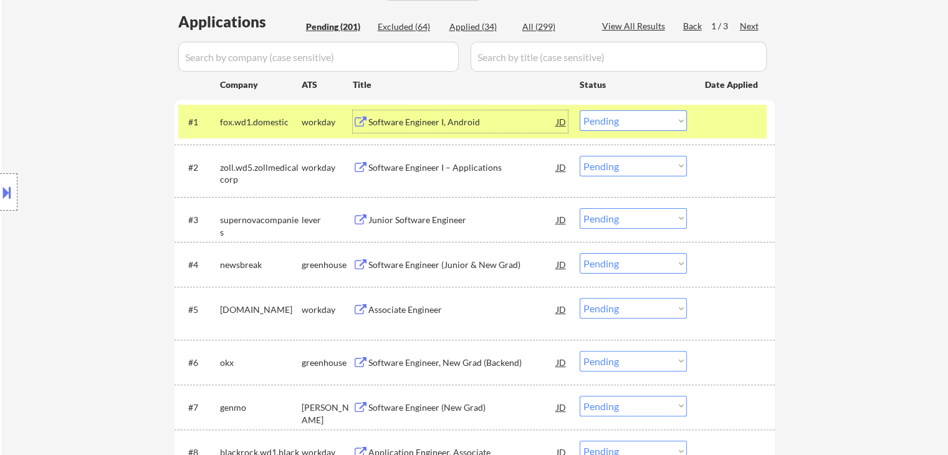
click at [658, 113] on select "Choose an option... Pending Applied Excluded (Questions) Excluded (Expired) Exc…" at bounding box center [633, 120] width 107 height 21
click at [580, 110] on select "Choose an option... Pending Applied Excluded (Questions) Excluded (Expired) Exc…" at bounding box center [633, 120] width 107 height 21
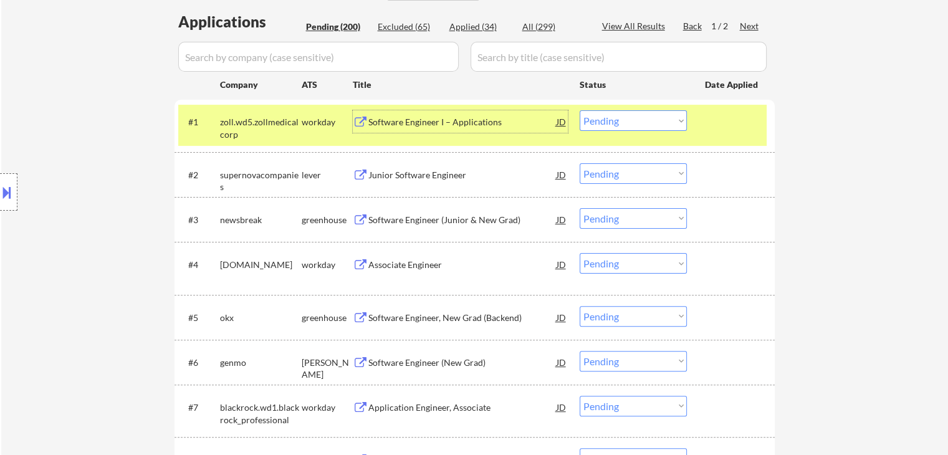
click at [434, 130] on div "Software Engineer I – Applications" at bounding box center [462, 121] width 188 height 22
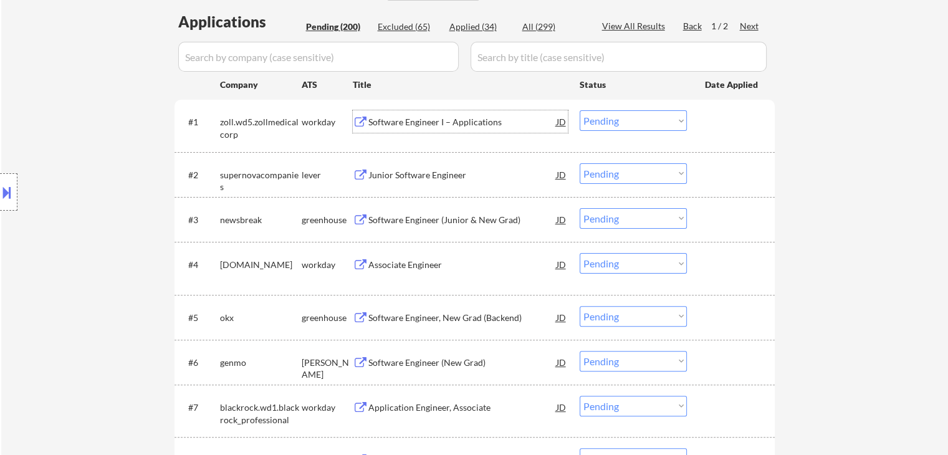
click at [596, 123] on select "Choose an option... Pending Applied Excluded (Questions) Excluded (Expired) Exc…" at bounding box center [633, 120] width 107 height 21
click at [648, 120] on select "Choose an option... Pending Applied Excluded (Questions) Excluded (Expired) Exc…" at bounding box center [633, 120] width 107 height 21
click at [580, 110] on select "Choose an option... Pending Applied Excluded (Questions) Excluded (Expired) Exc…" at bounding box center [633, 120] width 107 height 21
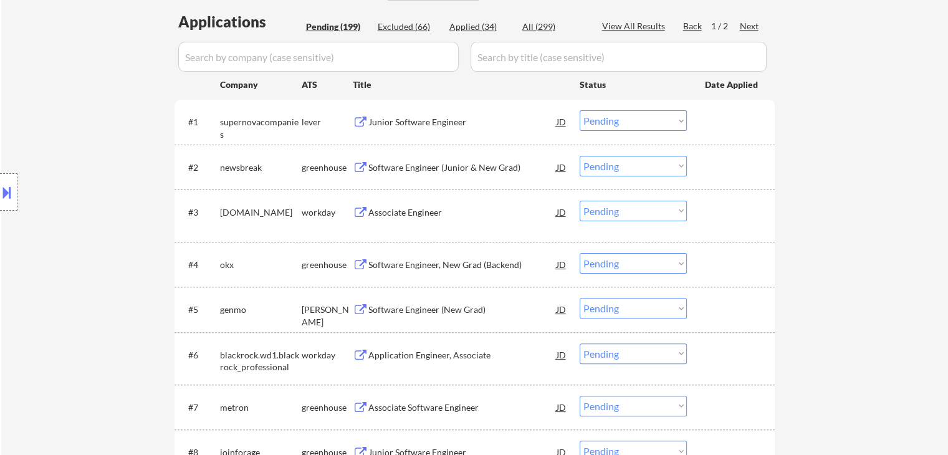
click at [399, 125] on div "Junior Software Engineer" at bounding box center [462, 122] width 188 height 12
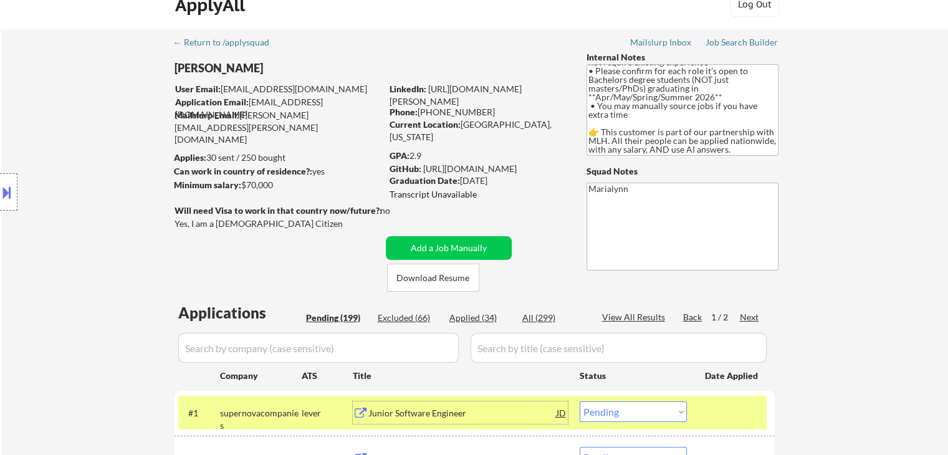
scroll to position [0, 0]
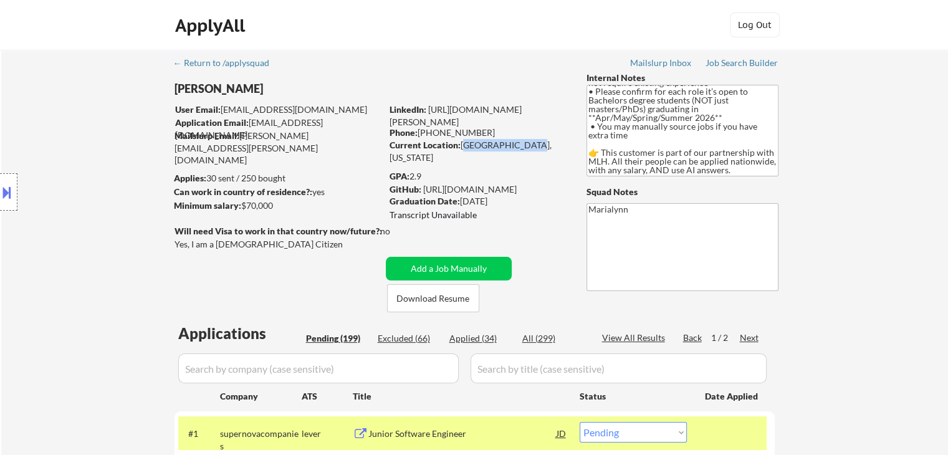
drag, startPoint x: 462, startPoint y: 143, endPoint x: 534, endPoint y: 140, distance: 71.8
click at [534, 140] on div "Current Location: Beachwood, Ohio" at bounding box center [478, 151] width 176 height 24
copy div "Beachwood, Ohio"
click at [410, 434] on div "Junior Software Engineer" at bounding box center [462, 434] width 188 height 12
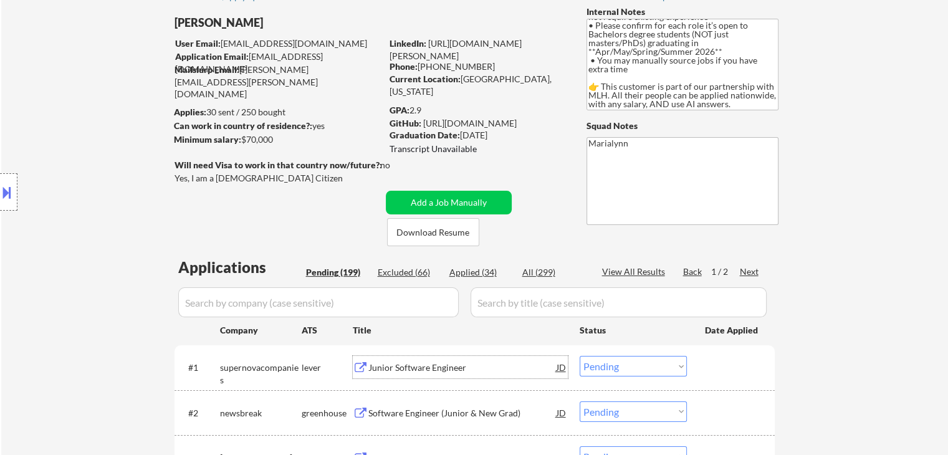
scroll to position [187, 0]
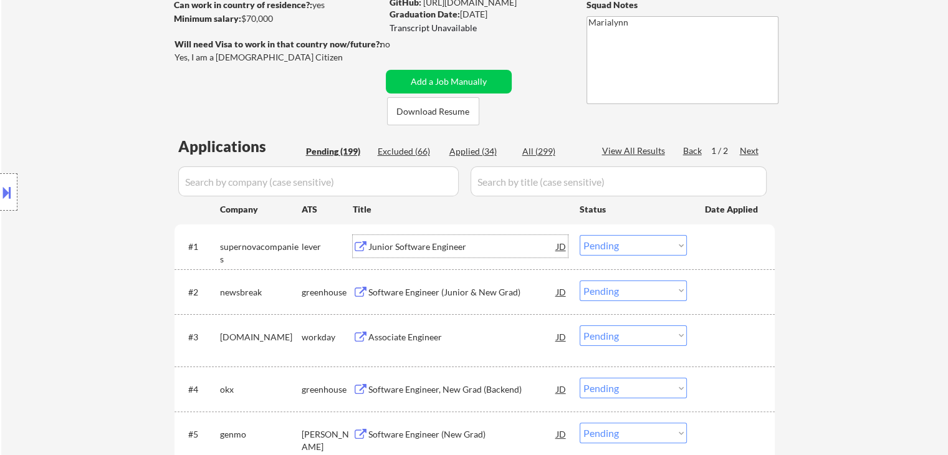
click at [608, 248] on select "Choose an option... Pending Applied Excluded (Questions) Excluded (Expired) Exc…" at bounding box center [633, 245] width 107 height 21
click at [580, 235] on select "Choose an option... Pending Applied Excluded (Questions) Excluded (Expired) Exc…" at bounding box center [633, 245] width 107 height 21
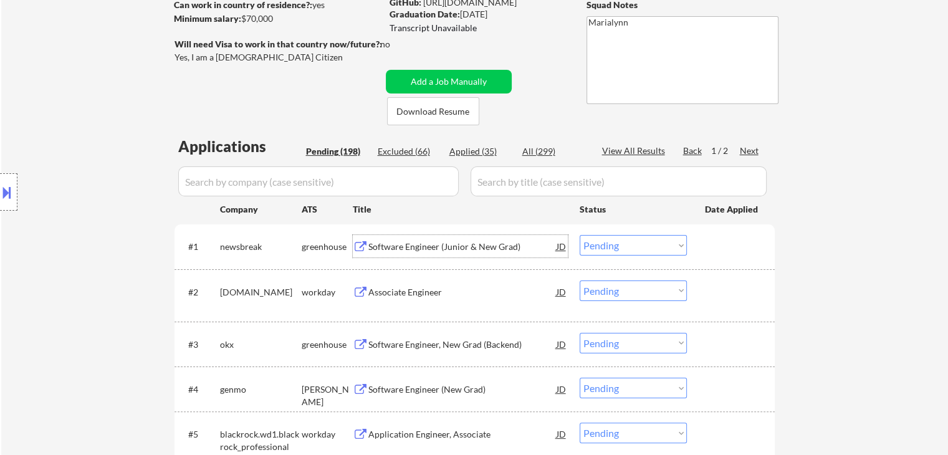
click at [411, 244] on div "Software Engineer (Junior & New Grad)" at bounding box center [462, 247] width 188 height 12
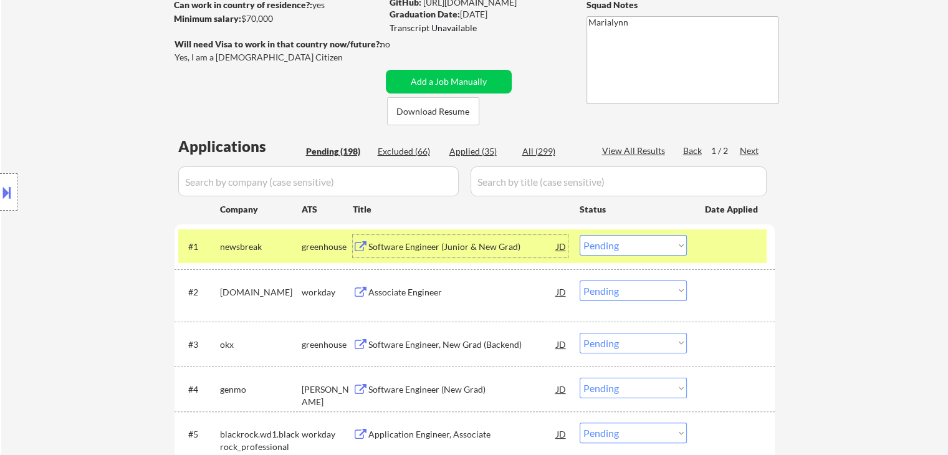
click at [456, 252] on div "Software Engineer (Junior & New Grad)" at bounding box center [462, 246] width 188 height 22
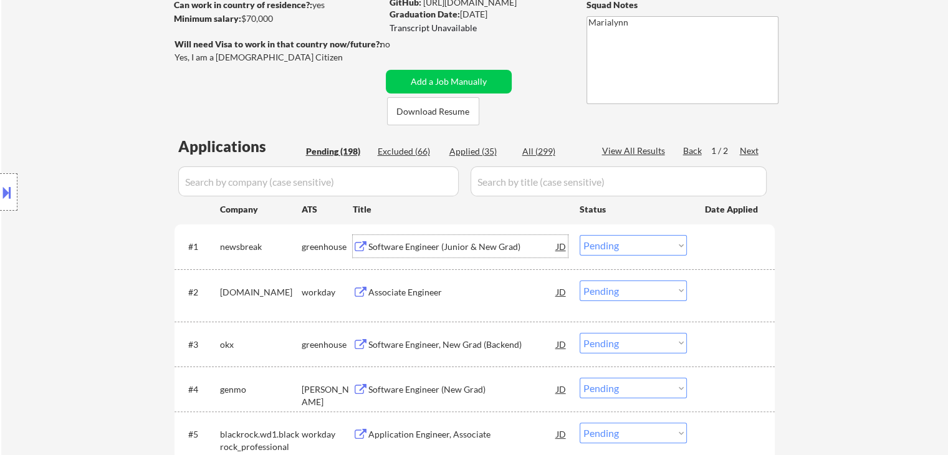
click at [446, 243] on div "Software Engineer (Junior & New Grad)" at bounding box center [462, 247] width 188 height 12
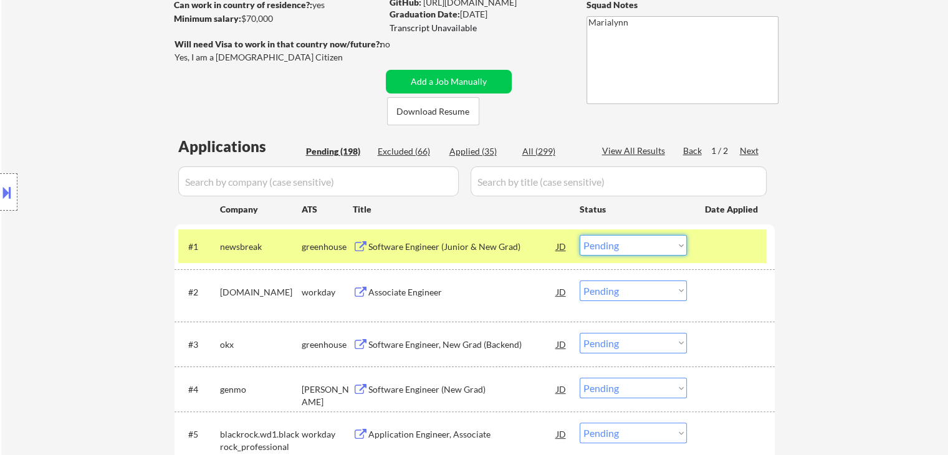
drag, startPoint x: 617, startPoint y: 245, endPoint x: 620, endPoint y: 255, distance: 10.3
click at [617, 247] on select "Choose an option... Pending Applied Excluded (Questions) Excluded (Expired) Exc…" at bounding box center [633, 245] width 107 height 21
click at [580, 235] on select "Choose an option... Pending Applied Excluded (Questions) Excluded (Expired) Exc…" at bounding box center [633, 245] width 107 height 21
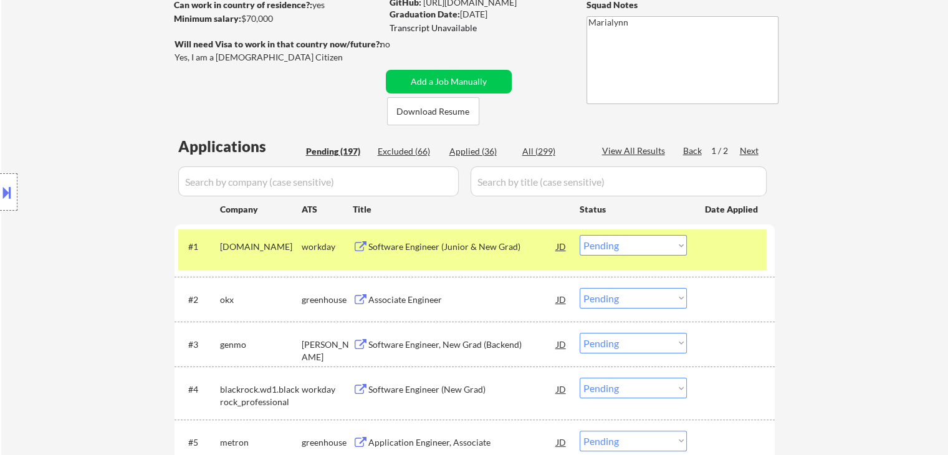
scroll to position [249, 0]
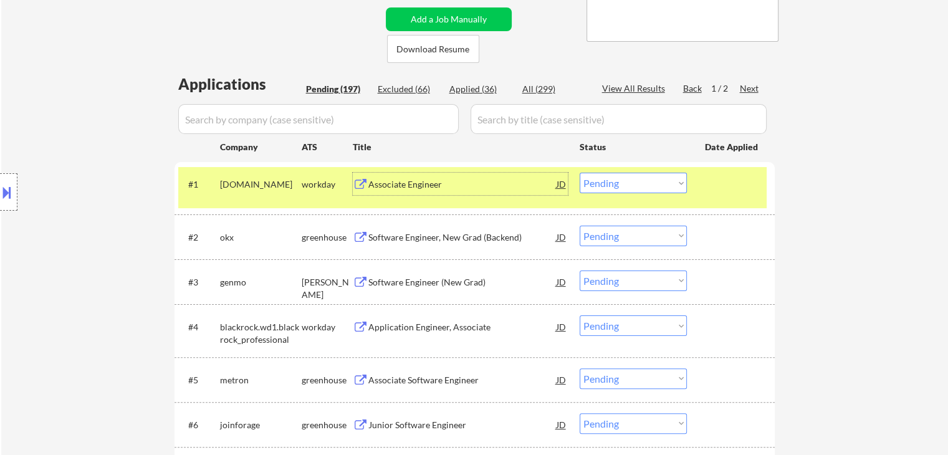
click at [418, 185] on div "Associate Engineer" at bounding box center [462, 184] width 188 height 12
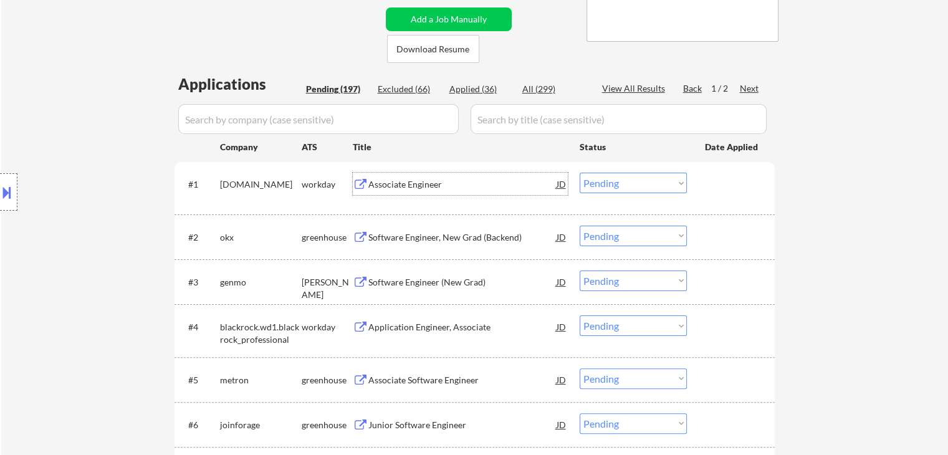
drag, startPoint x: 621, startPoint y: 178, endPoint x: 655, endPoint y: 189, distance: 35.5
click at [627, 181] on select "Choose an option... Pending Applied Excluded (Questions) Excluded (Expired) Exc…" at bounding box center [633, 183] width 107 height 21
click at [580, 173] on select "Choose an option... Pending Applied Excluded (Questions) Excluded (Expired) Exc…" at bounding box center [633, 183] width 107 height 21
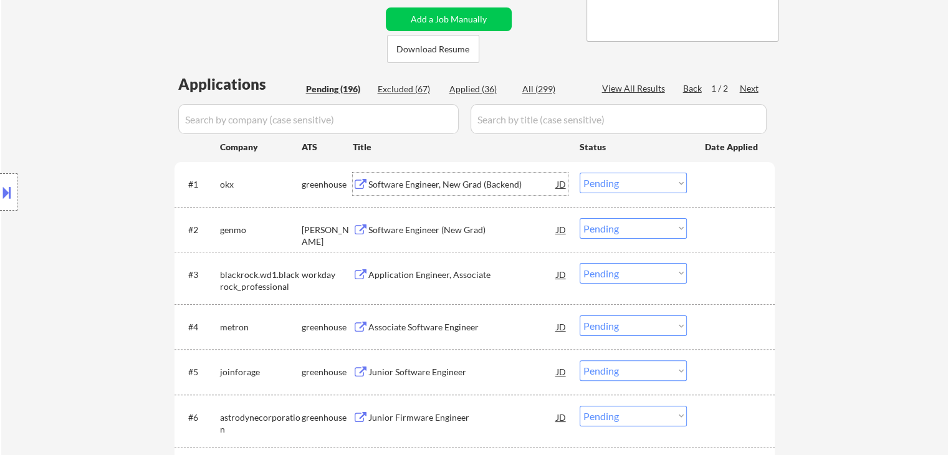
click at [423, 178] on div "Software Engineer, New Grad (Backend)" at bounding box center [462, 184] width 188 height 22
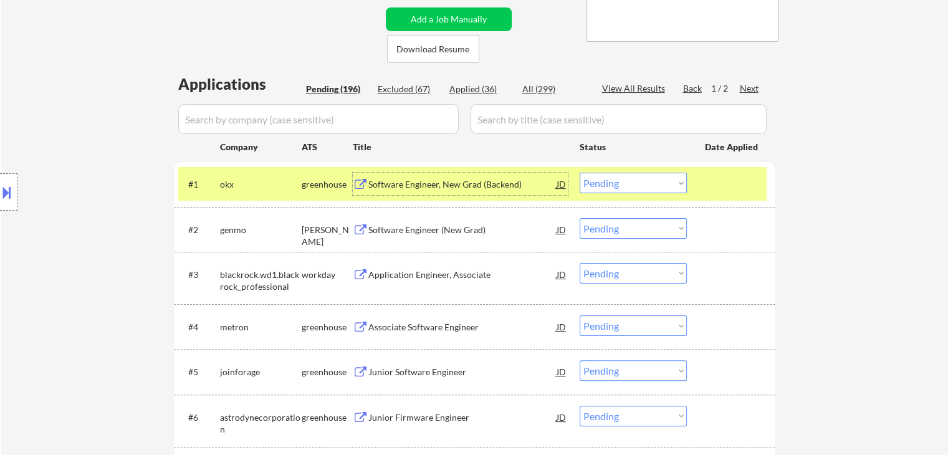
drag, startPoint x: 641, startPoint y: 180, endPoint x: 638, endPoint y: 188, distance: 8.7
click at [641, 180] on select "Choose an option... Pending Applied Excluded (Questions) Excluded (Expired) Exc…" at bounding box center [633, 183] width 107 height 21
click at [580, 173] on select "Choose an option... Pending Applied Excluded (Questions) Excluded (Expired) Exc…" at bounding box center [633, 183] width 107 height 21
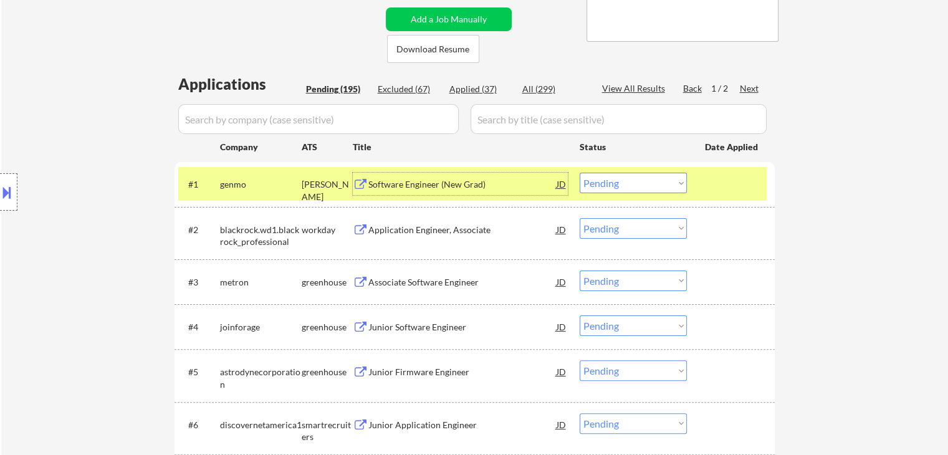
click at [446, 178] on div "Software Engineer (New Grad)" at bounding box center [462, 184] width 188 height 22
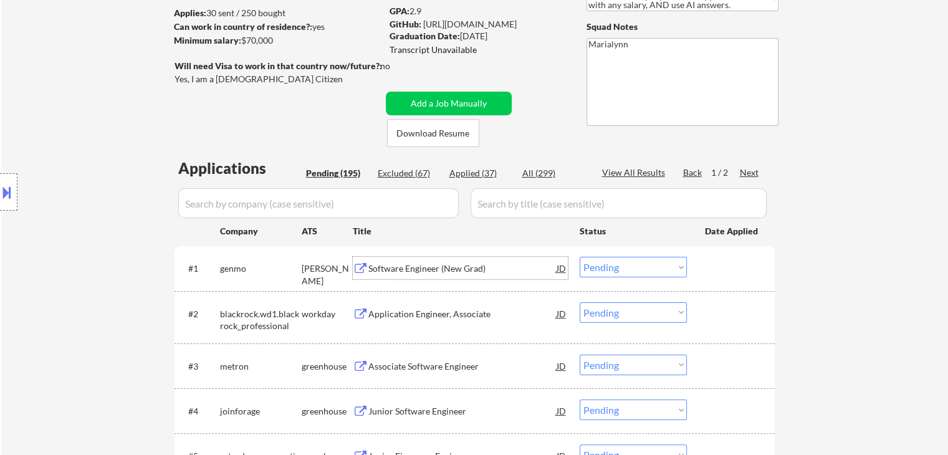
scroll to position [62, 0]
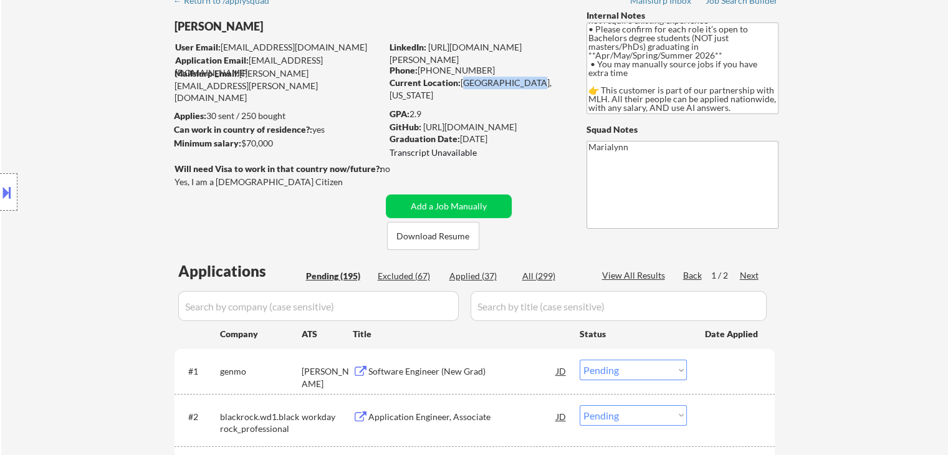
drag, startPoint x: 461, startPoint y: 82, endPoint x: 539, endPoint y: 82, distance: 77.3
click at [539, 82] on div "Current Location: Beachwood, Ohio" at bounding box center [478, 89] width 176 height 24
copy div "Beachwood, Ohio"
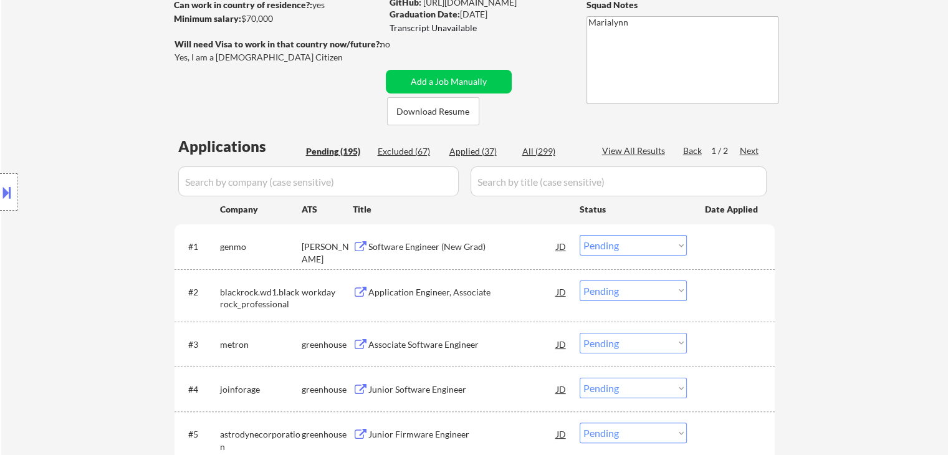
drag, startPoint x: 590, startPoint y: 247, endPoint x: 597, endPoint y: 248, distance: 6.3
click at [593, 247] on select "Choose an option... Pending Applied Excluded (Questions) Excluded (Expired) Exc…" at bounding box center [633, 245] width 107 height 21
click at [580, 235] on select "Choose an option... Pending Applied Excluded (Questions) Excluded (Expired) Exc…" at bounding box center [633, 245] width 107 height 21
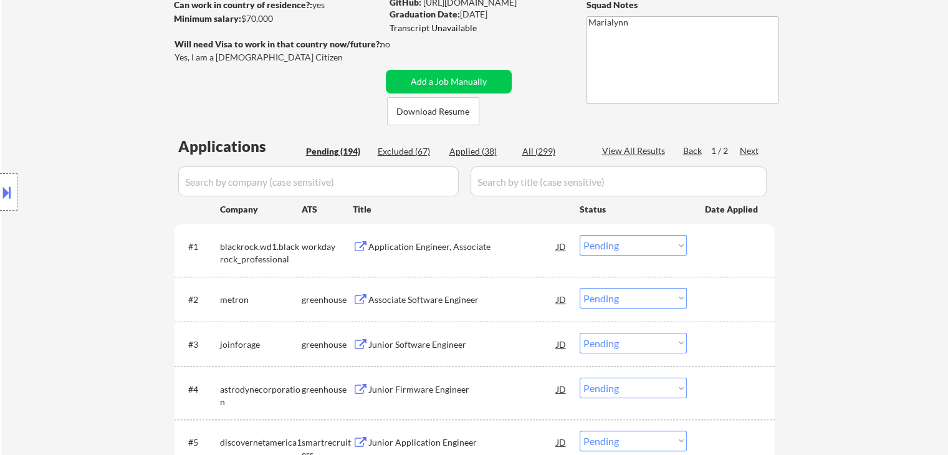
click at [428, 251] on div "Application Engineer, Associate" at bounding box center [462, 247] width 188 height 12
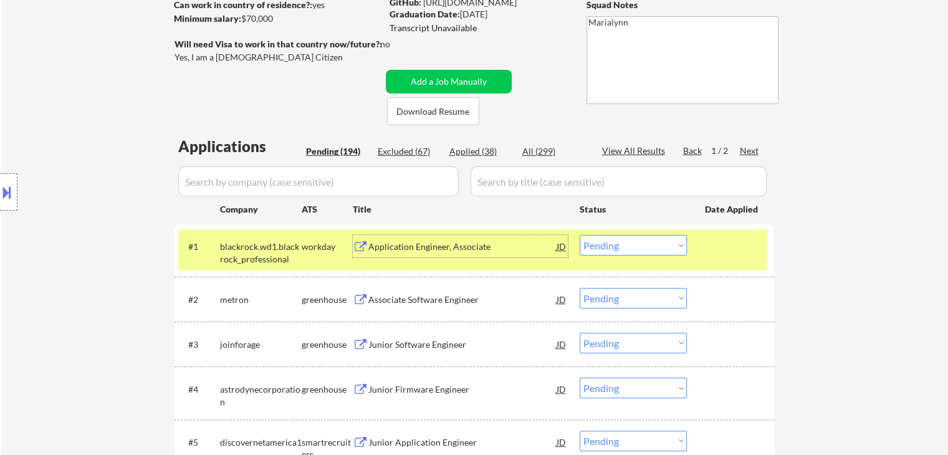
drag, startPoint x: 597, startPoint y: 248, endPoint x: 603, endPoint y: 252, distance: 7.3
click at [597, 248] on select "Choose an option... Pending Applied Excluded (Questions) Excluded (Expired) Exc…" at bounding box center [633, 245] width 107 height 21
click at [580, 235] on select "Choose an option... Pending Applied Excluded (Questions) Excluded (Expired) Exc…" at bounding box center [633, 245] width 107 height 21
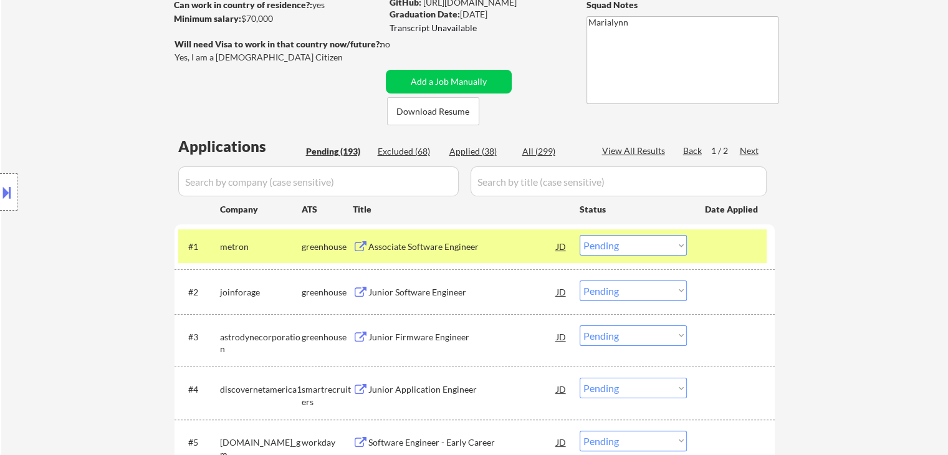
click at [485, 252] on div "Associate Software Engineer" at bounding box center [462, 246] width 188 height 22
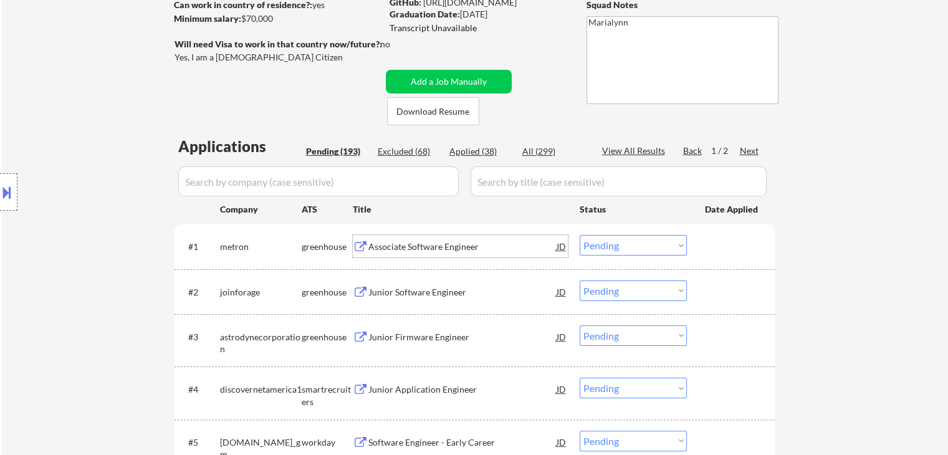
click at [643, 242] on select "Choose an option... Pending Applied Excluded (Questions) Excluded (Expired) Exc…" at bounding box center [633, 245] width 107 height 21
click at [580, 235] on select "Choose an option... Pending Applied Excluded (Questions) Excluded (Expired) Exc…" at bounding box center [633, 245] width 107 height 21
select select ""pending""
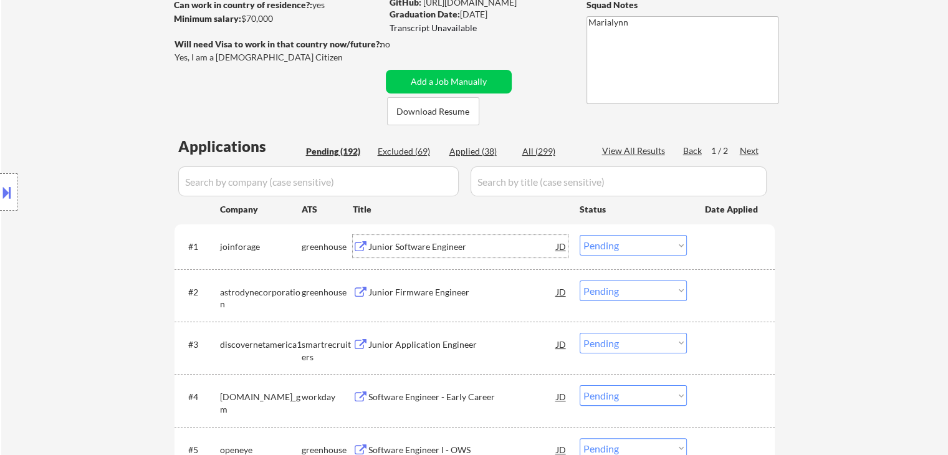
click at [401, 250] on div "Junior Software Engineer" at bounding box center [462, 247] width 188 height 12
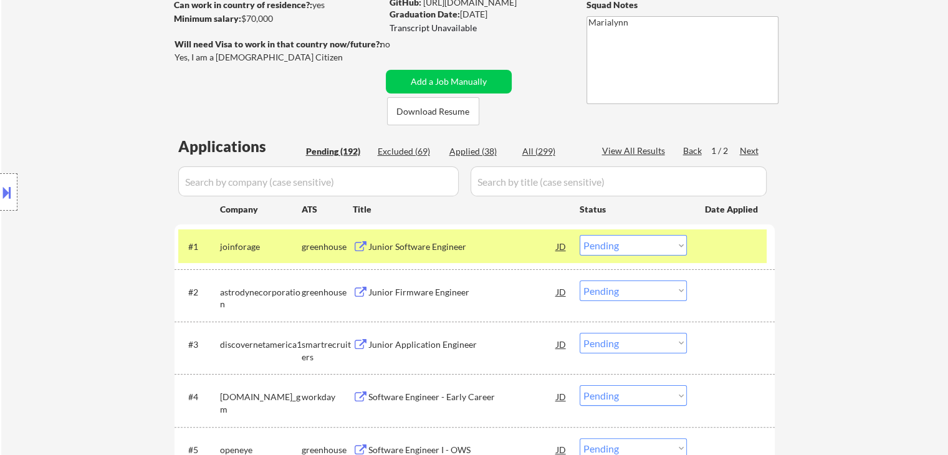
select select ""pending""
click at [654, 247] on select "Choose an option... Pending Applied Excluded (Questions) Excluded (Expired) Exc…" at bounding box center [633, 245] width 107 height 21
click at [607, 249] on select "Choose an option... Pending Applied Excluded (Questions) Excluded (Expired) Exc…" at bounding box center [633, 245] width 107 height 21
click at [580, 235] on select "Choose an option... Pending Applied Excluded (Questions) Excluded (Expired) Exc…" at bounding box center [633, 245] width 107 height 21
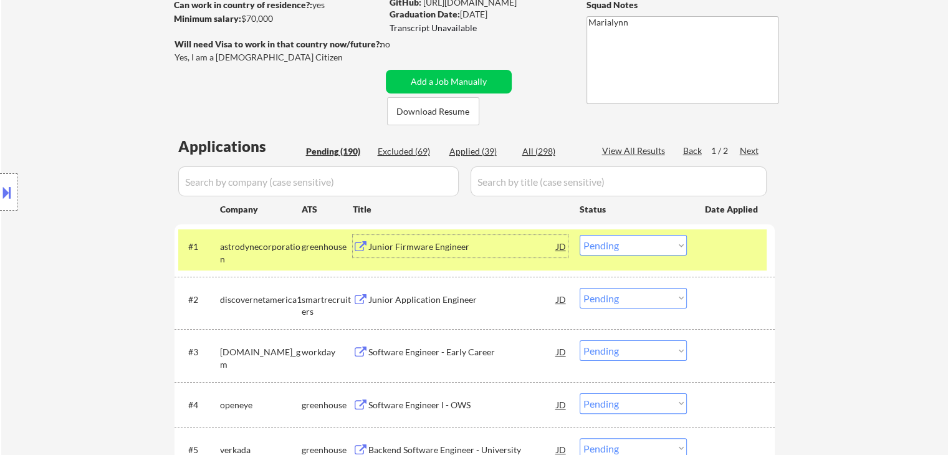
click at [456, 242] on div "Junior Firmware Engineer" at bounding box center [462, 247] width 188 height 12
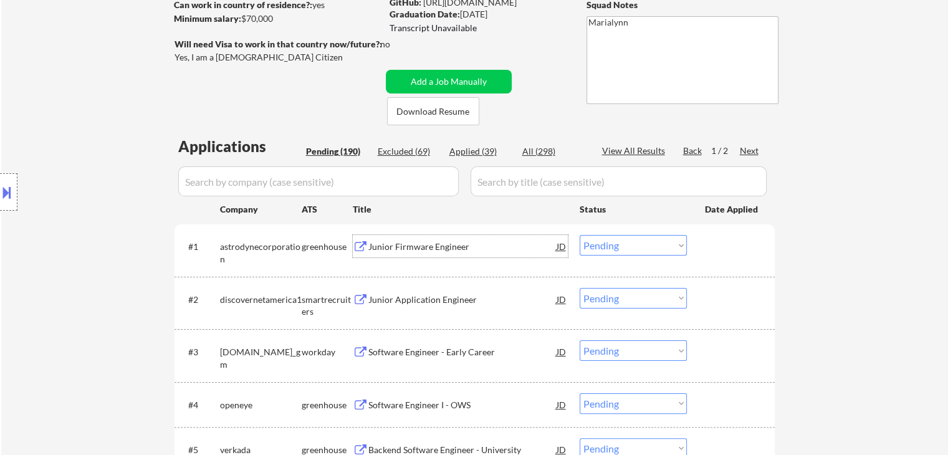
click at [651, 249] on select "Choose an option... Pending Applied Excluded (Questions) Excluded (Expired) Exc…" at bounding box center [633, 245] width 107 height 21
click at [580, 235] on select "Choose an option... Pending Applied Excluded (Questions) Excluded (Expired) Exc…" at bounding box center [633, 245] width 107 height 21
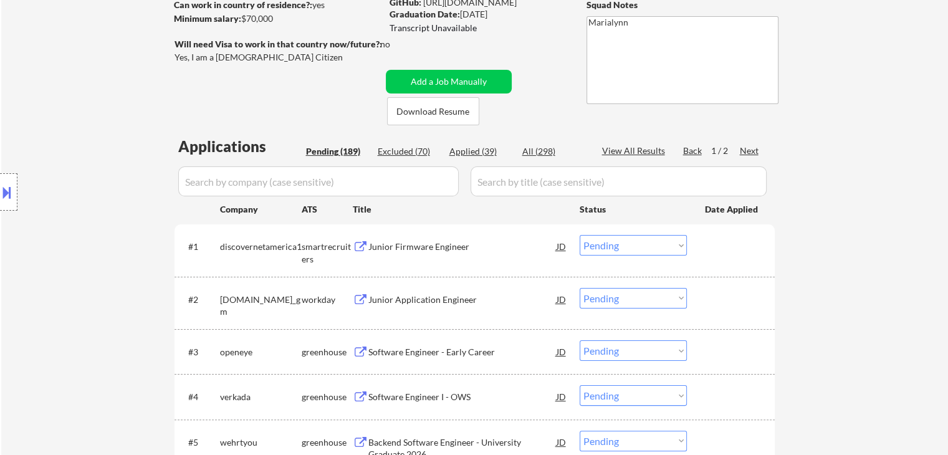
click at [378, 250] on div "Junior Firmware Engineer" at bounding box center [462, 247] width 188 height 12
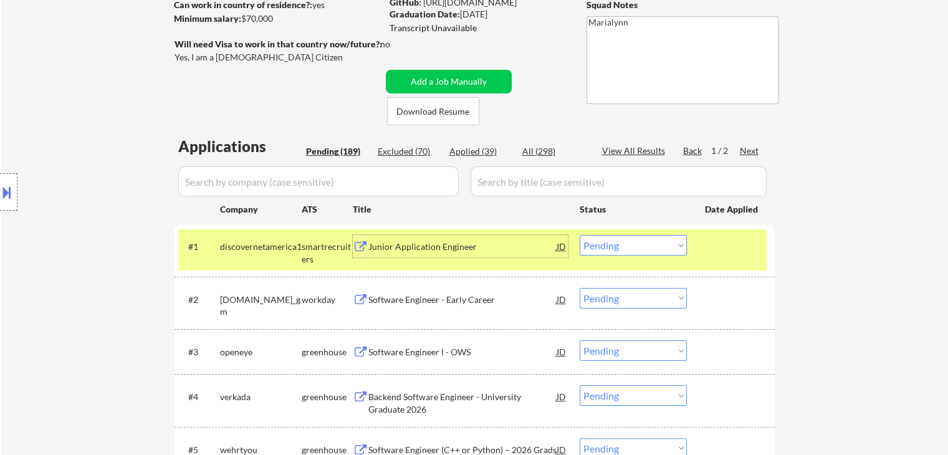
click at [593, 246] on select "Choose an option... Pending Applied Excluded (Questions) Excluded (Expired) Exc…" at bounding box center [633, 245] width 107 height 21
click at [580, 235] on select "Choose an option... Pending Applied Excluded (Questions) Excluded (Expired) Exc…" at bounding box center [633, 245] width 107 height 21
select select ""pending""
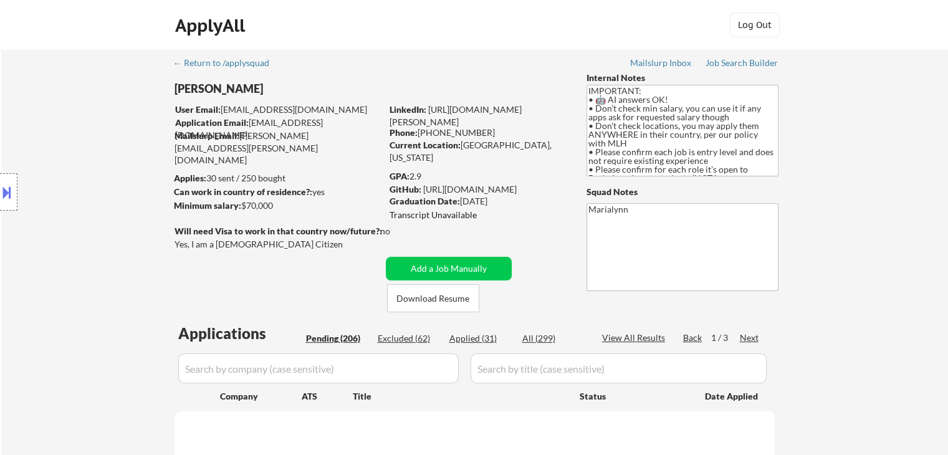
click at [510, 372] on input "input" at bounding box center [619, 368] width 296 height 30
click at [515, 372] on input "input" at bounding box center [619, 368] width 296 height 30
click at [486, 371] on input "input" at bounding box center [619, 368] width 296 height 30
select select ""pending""
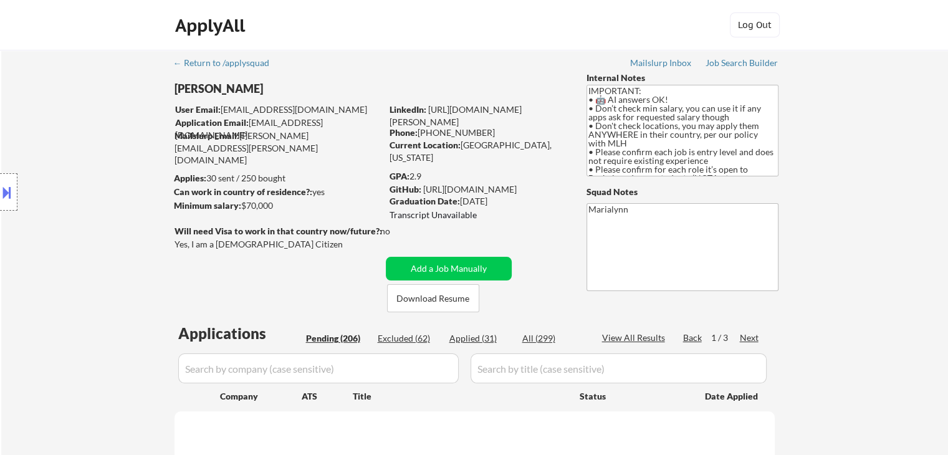
select select ""pending""
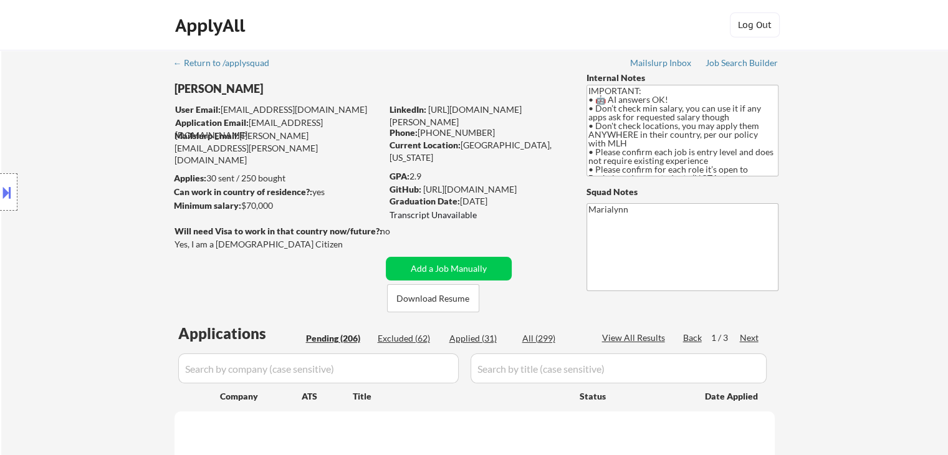
select select ""pending""
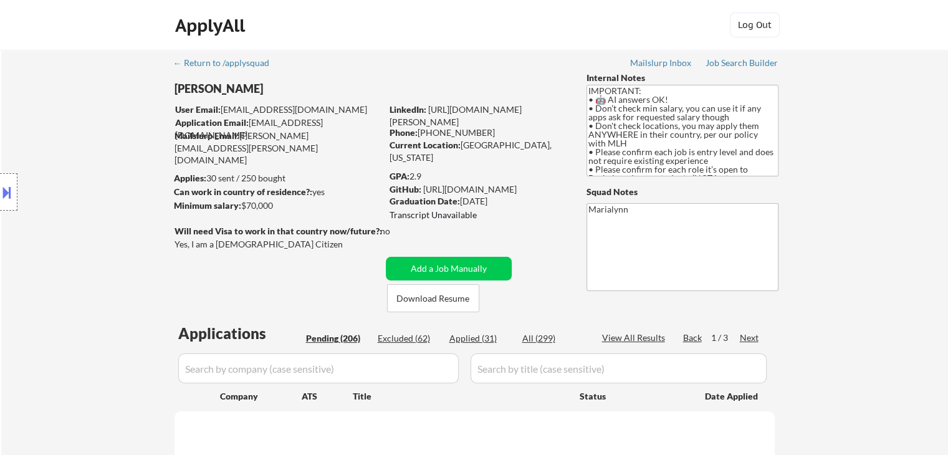
select select ""pending""
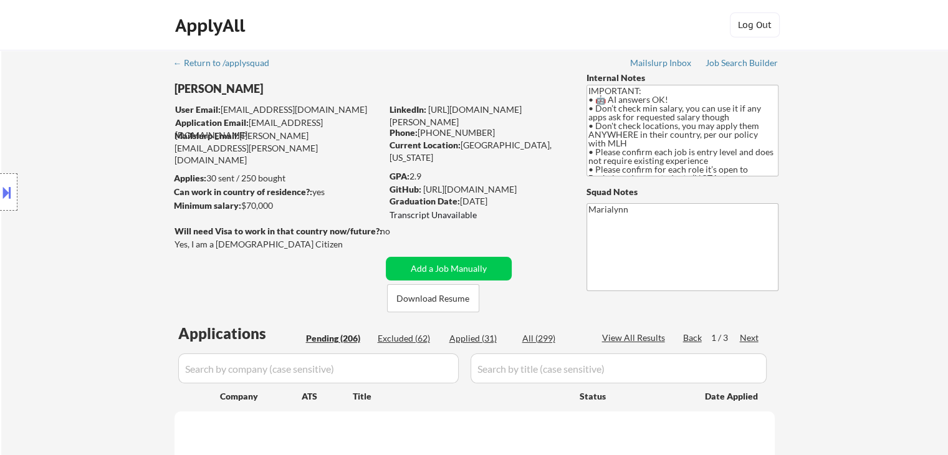
select select ""pending""
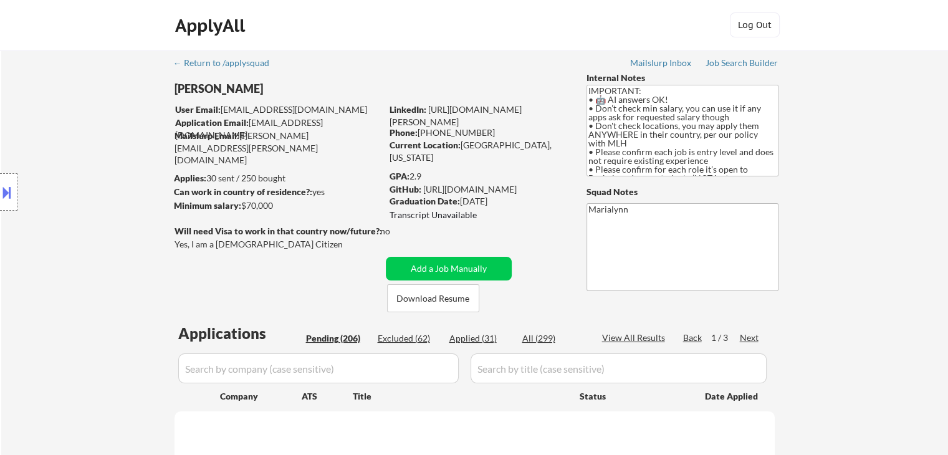
select select ""pending""
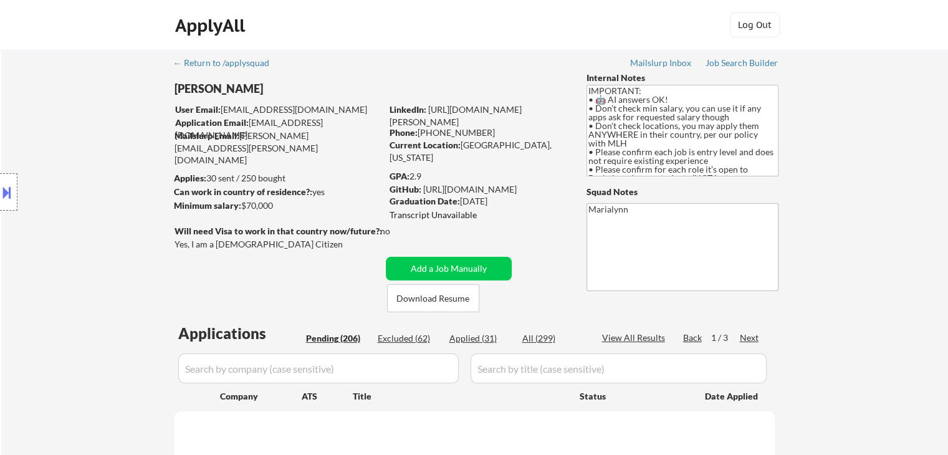
select select ""pending""
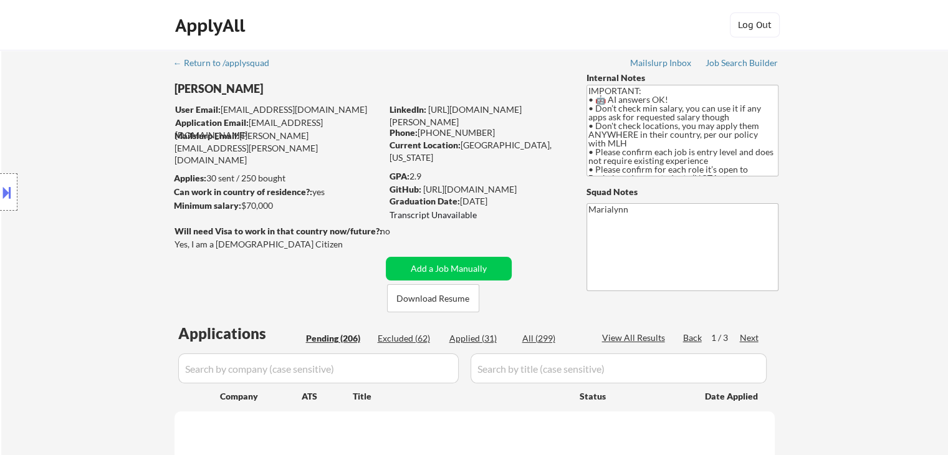
select select ""pending""
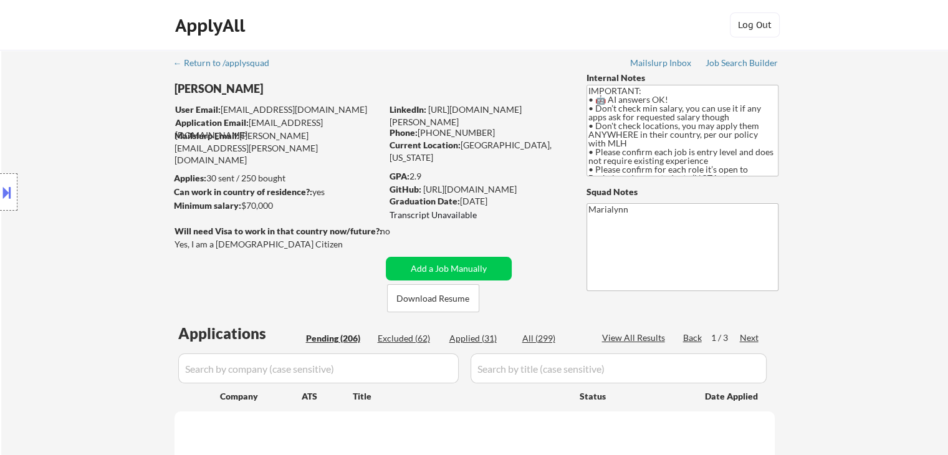
select select ""pending""
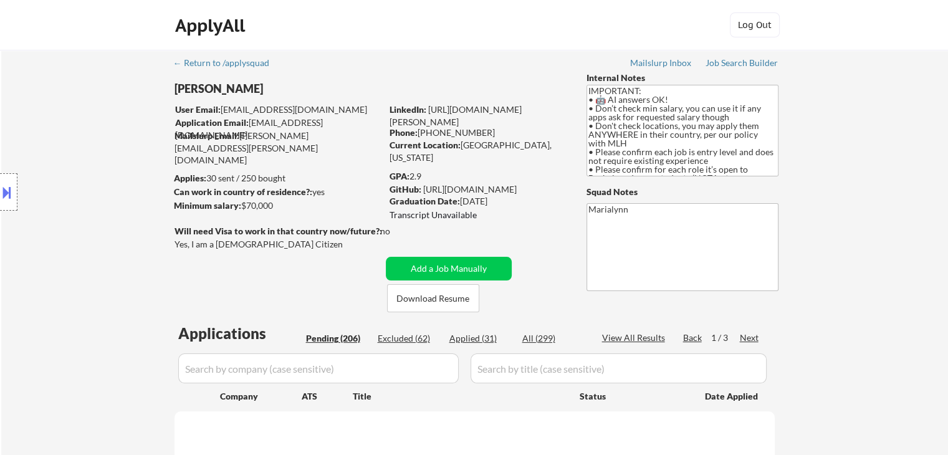
select select ""pending""
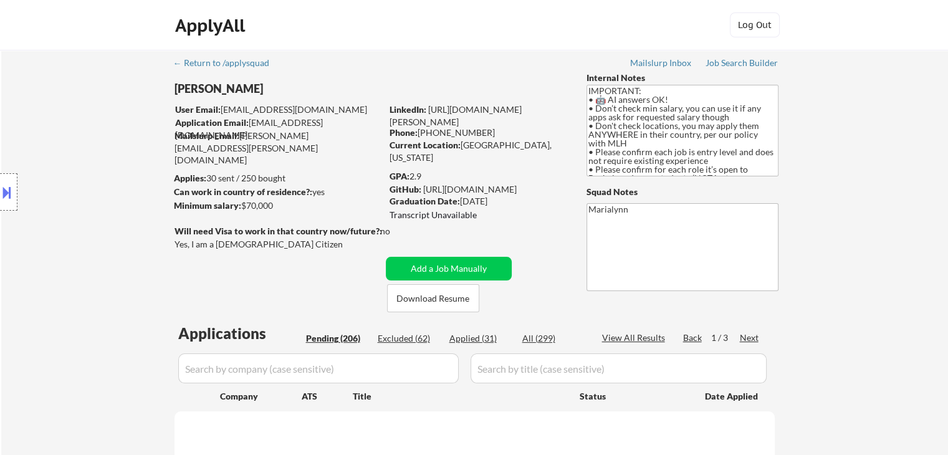
select select ""pending""
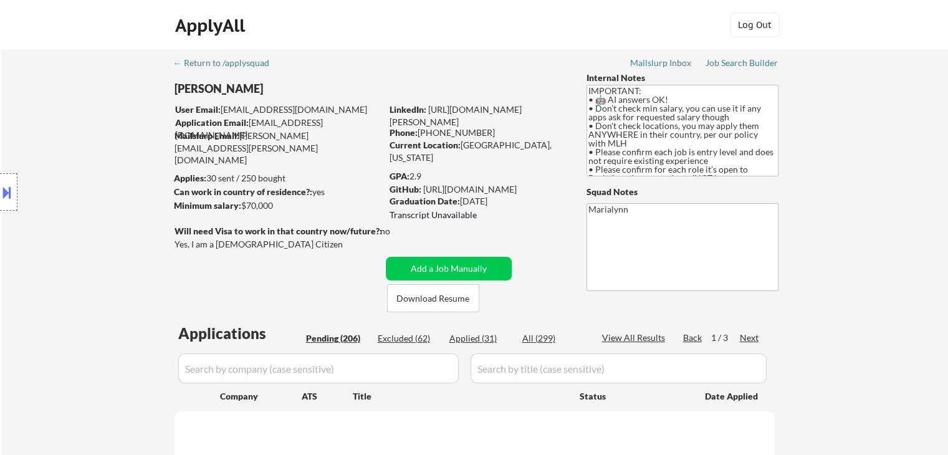
select select ""pending""
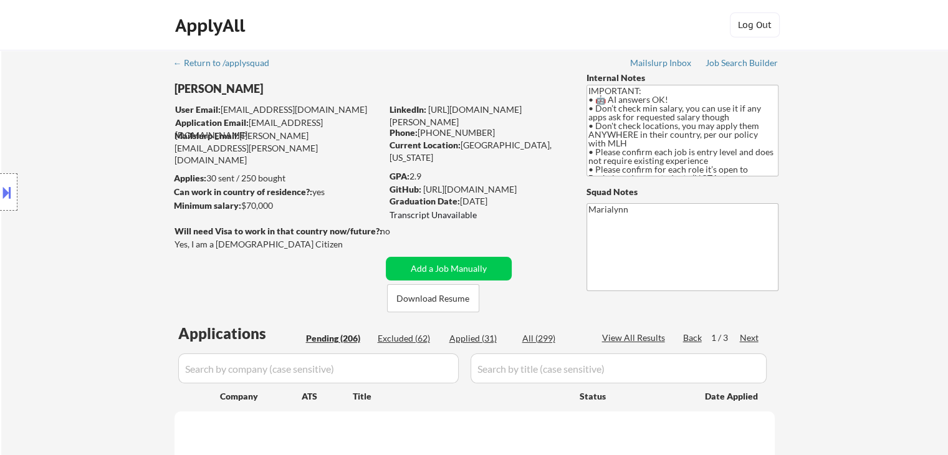
select select ""pending""
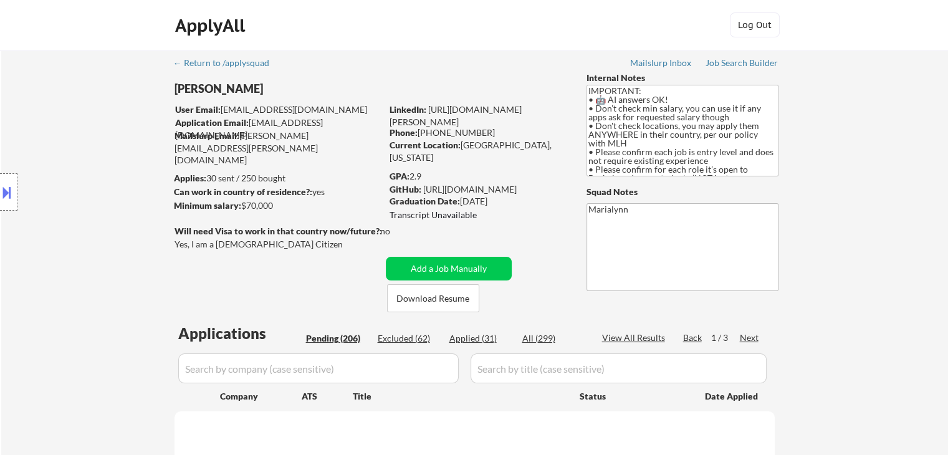
select select ""pending""
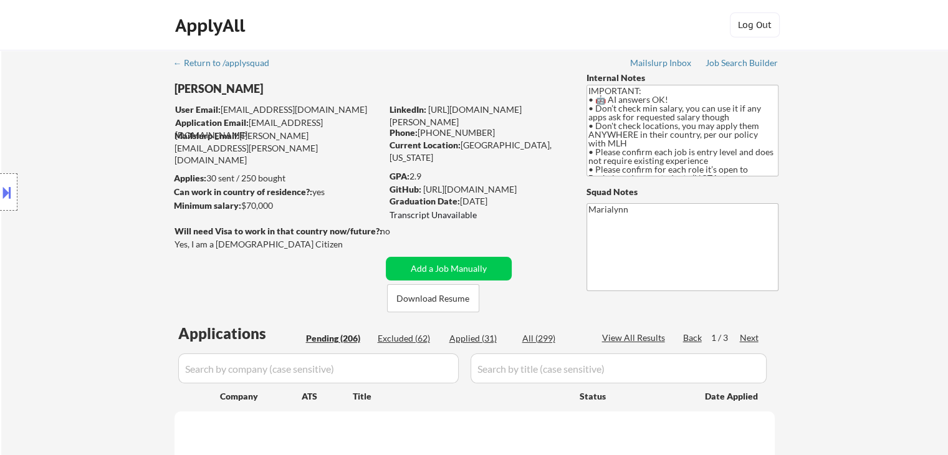
select select ""pending""
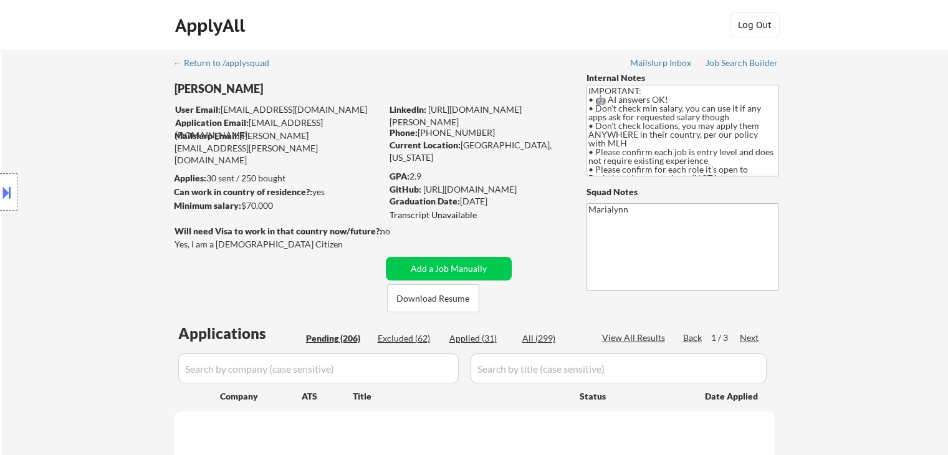
select select ""pending""
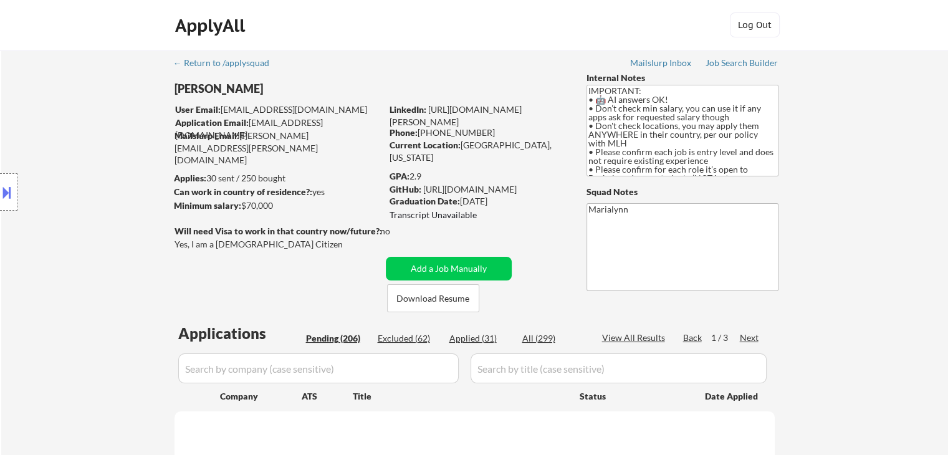
select select ""pending""
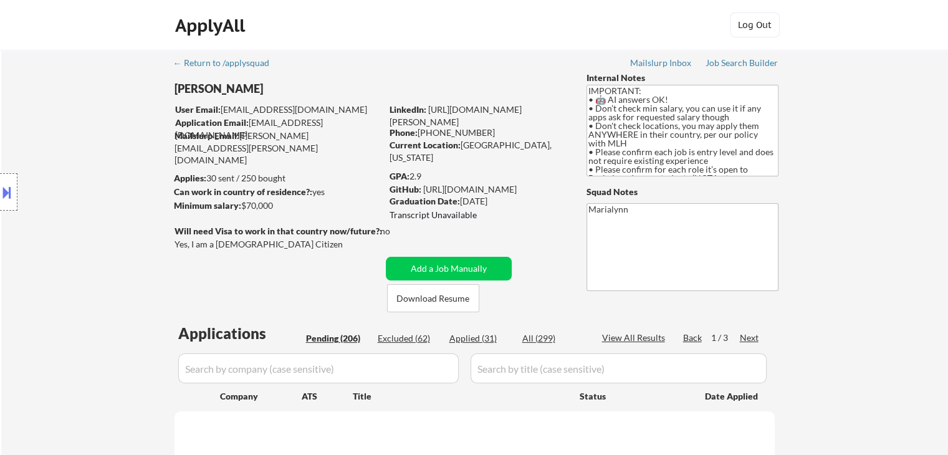
select select ""pending""
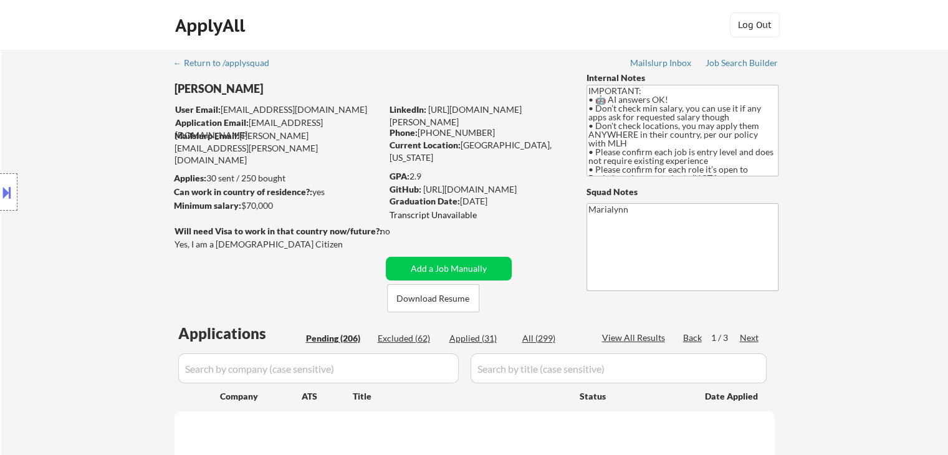
select select ""pending""
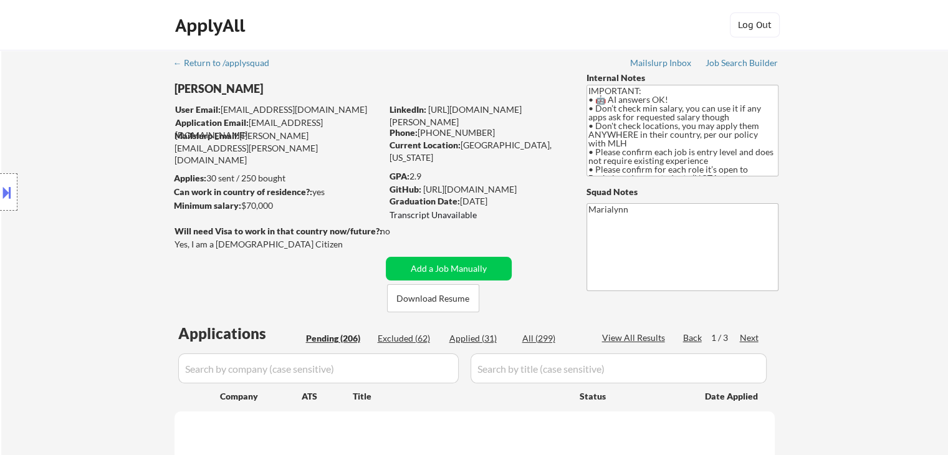
select select ""pending""
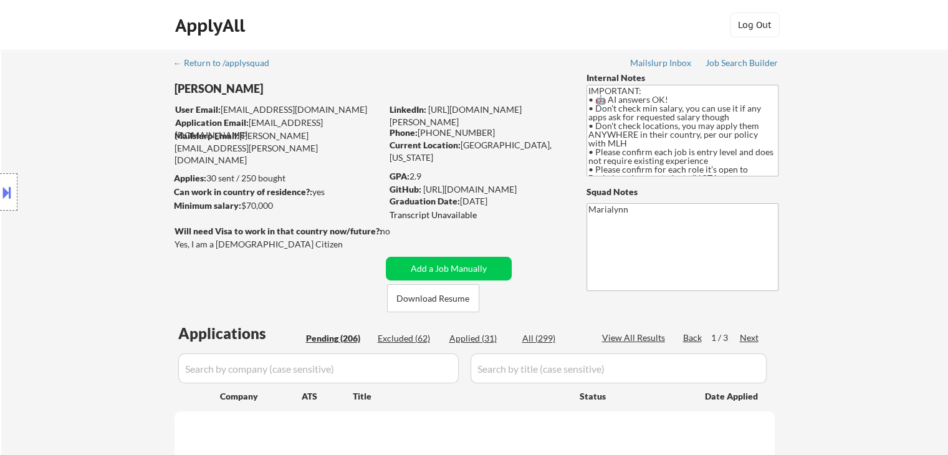
select select ""pending""
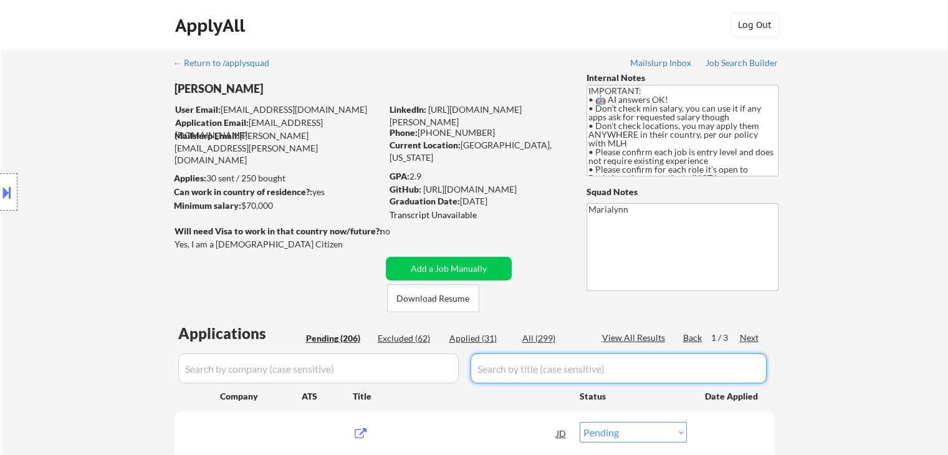
paste input "Jr. Software Engineer"
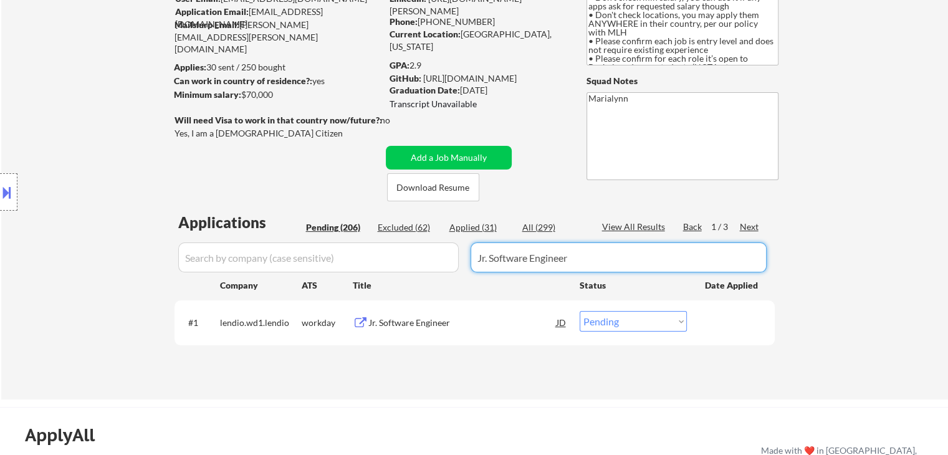
scroll to position [125, 0]
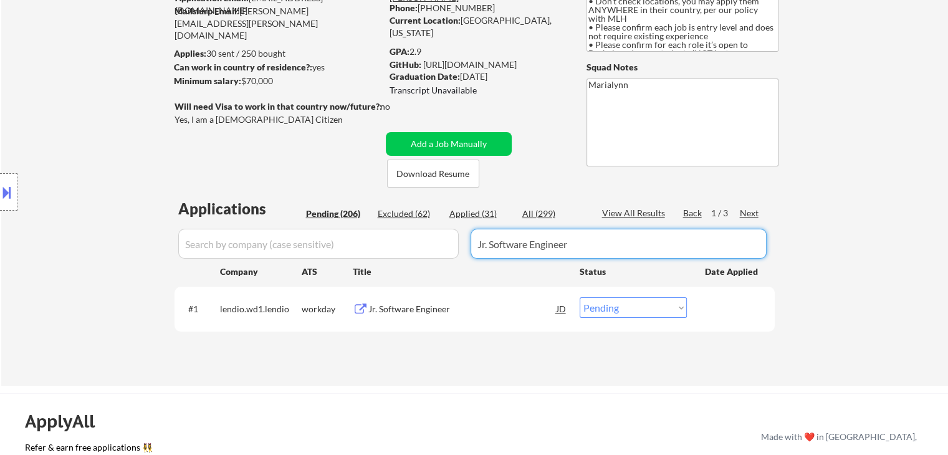
type input "Jr. Software Engineer"
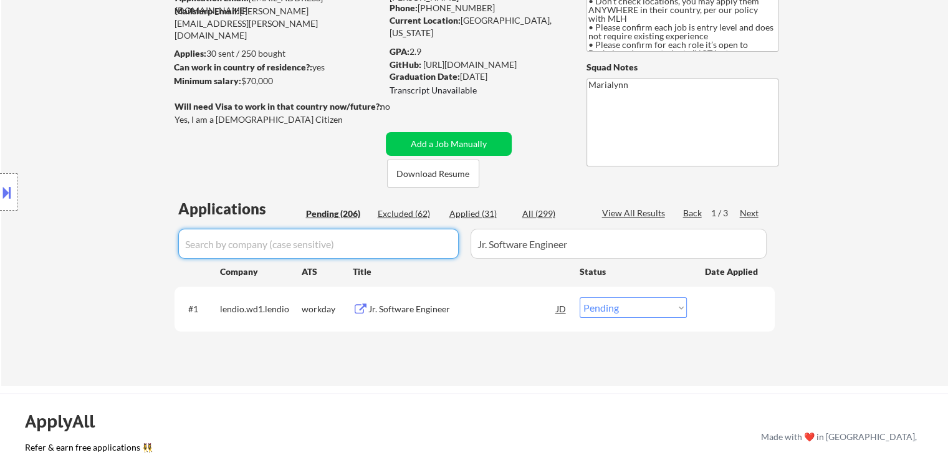
click at [360, 239] on input "input" at bounding box center [318, 244] width 281 height 30
paste input "Jr. Software Engineer"
type input "Jr. Software Engineer"
drag, startPoint x: 376, startPoint y: 247, endPoint x: 0, endPoint y: 299, distance: 379.3
click at [0, 296] on body "← Return to /applysquad Mailslurp Inbox Job Search Builder Shivani Rajgopal Use…" at bounding box center [474, 102] width 948 height 455
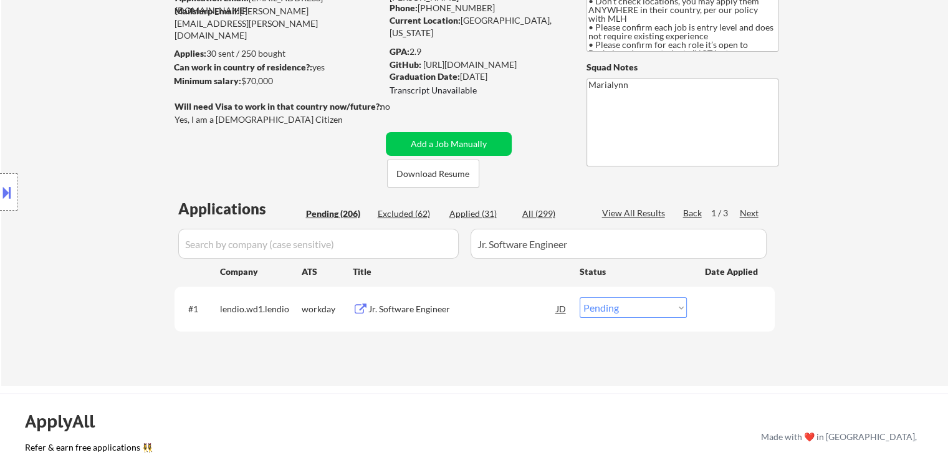
click at [288, 239] on input "input" at bounding box center [318, 244] width 281 height 30
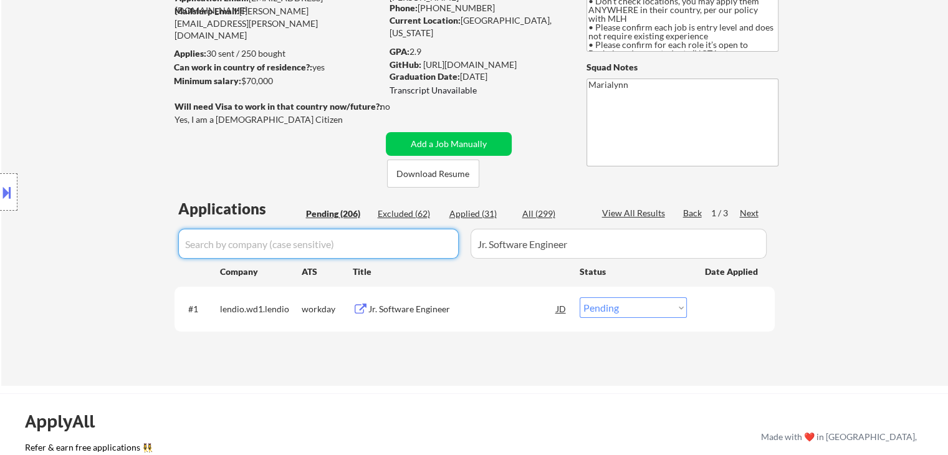
paste input "optisigns"
type input "optisigns"
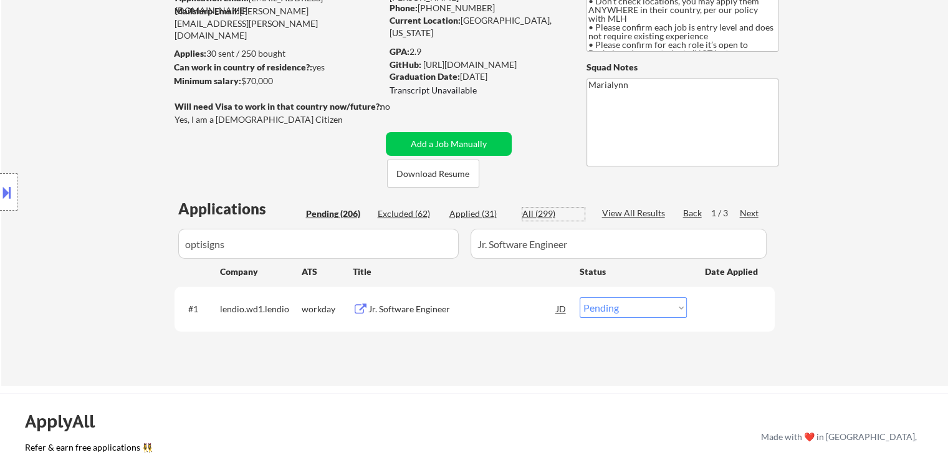
click at [547, 208] on div "All (299)" at bounding box center [553, 214] width 62 height 12
click at [665, 312] on select "Choose an option... Pending Applied Excluded (Questions) Excluded (Expired) Exc…" at bounding box center [633, 307] width 107 height 21
click at [580, 297] on select "Choose an option... Pending Applied Excluded (Questions) Excluded (Expired) Exc…" at bounding box center [633, 307] width 107 height 21
click at [601, 305] on select "Choose an option... Pending Applied Excluded (Questions) Excluded (Expired) Exc…" at bounding box center [633, 307] width 107 height 21
select select ""applied""
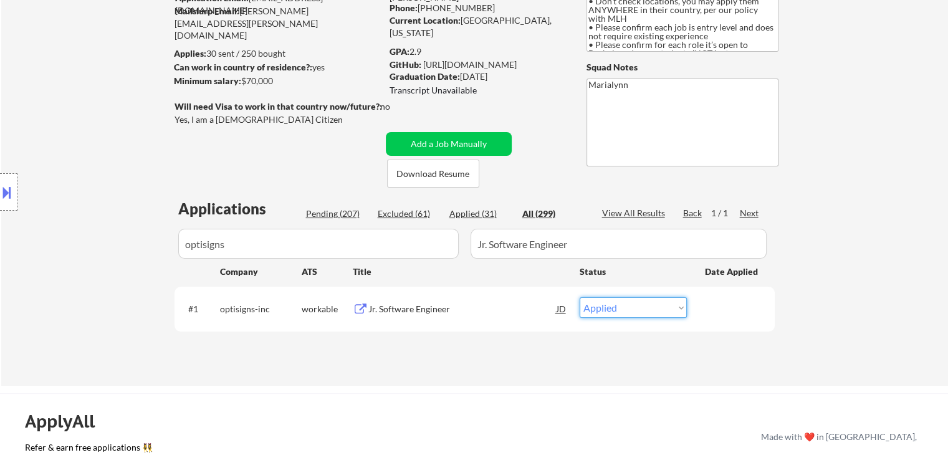
click at [580, 297] on select "Choose an option... Pending Applied Excluded (Questions) Excluded (Expired) Exc…" at bounding box center [633, 307] width 107 height 21
click at [489, 213] on div "Applied (32)" at bounding box center [480, 214] width 62 height 12
drag, startPoint x: 602, startPoint y: 238, endPoint x: 0, endPoint y: 387, distance: 619.7
click at [0, 378] on div "← Return to /applysquad Mailslurp Inbox Job Search Builder Shivani Rajgopal Use…" at bounding box center [474, 449] width 948 height 1149
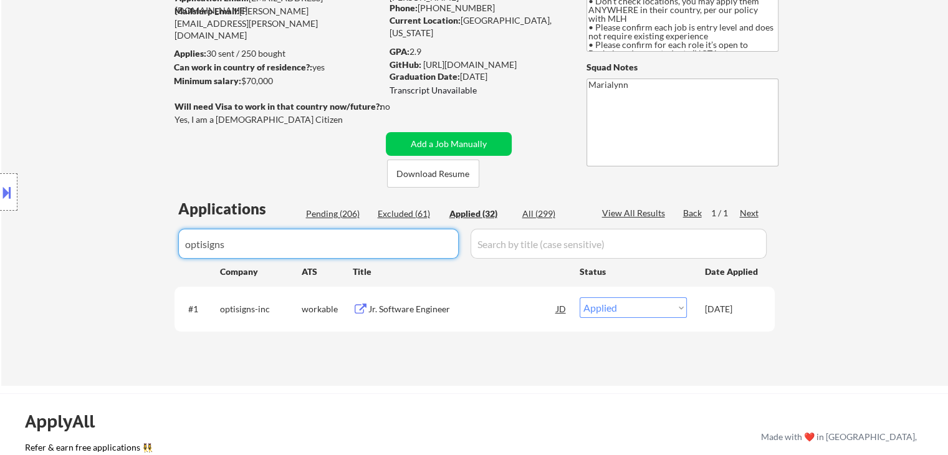
drag, startPoint x: 257, startPoint y: 246, endPoint x: 0, endPoint y: 314, distance: 265.7
click at [0, 314] on div "← Return to /applysquad Mailslurp Inbox Job Search Builder Shivani Rajgopal Use…" at bounding box center [474, 449] width 948 height 1149
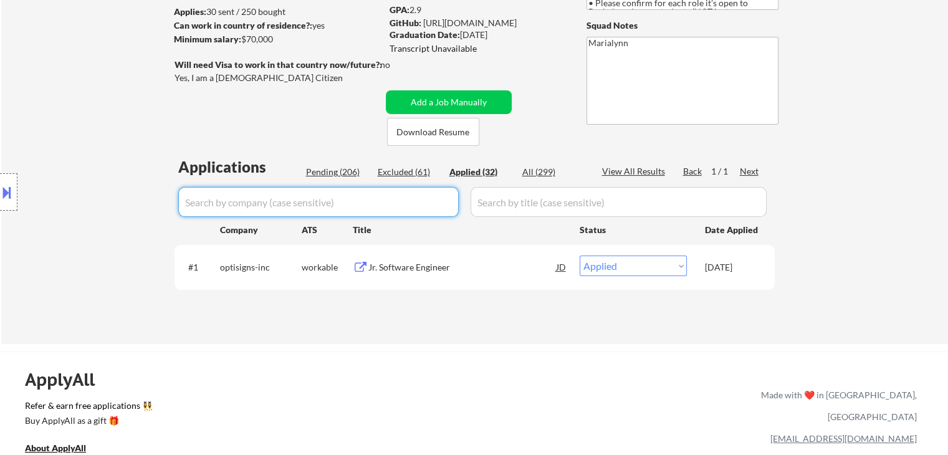
scroll to position [249, 0]
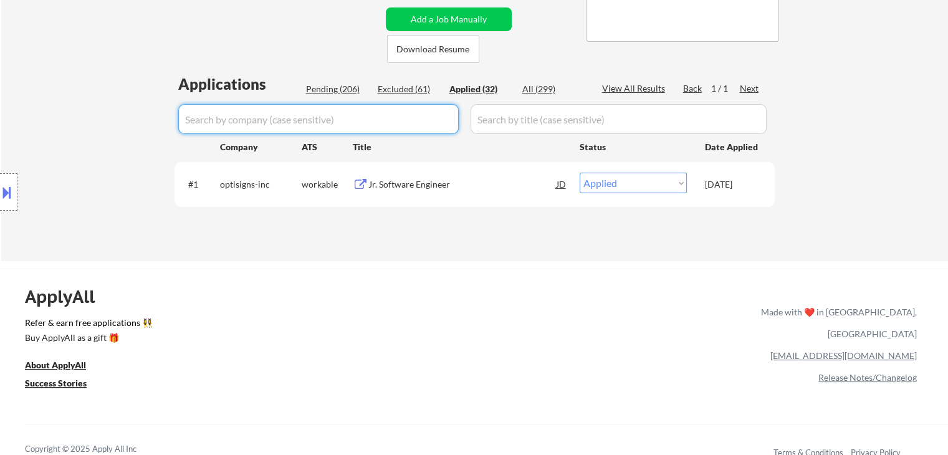
select select ""applied""
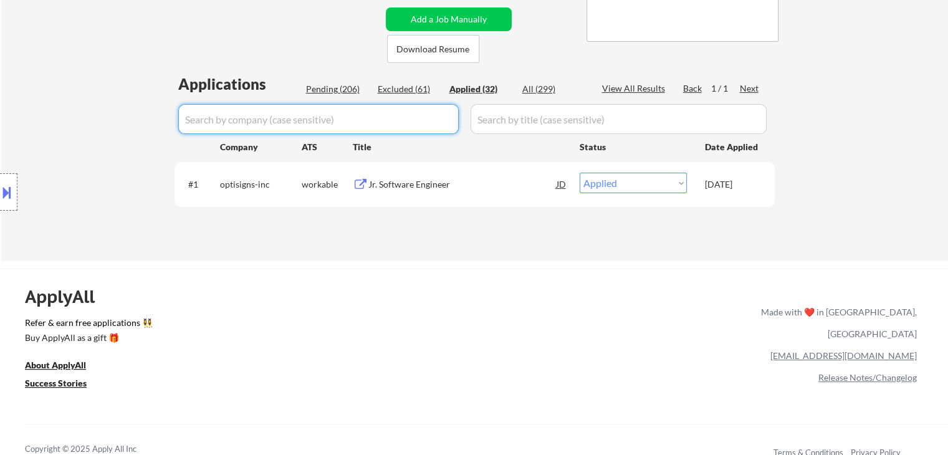
select select ""applied""
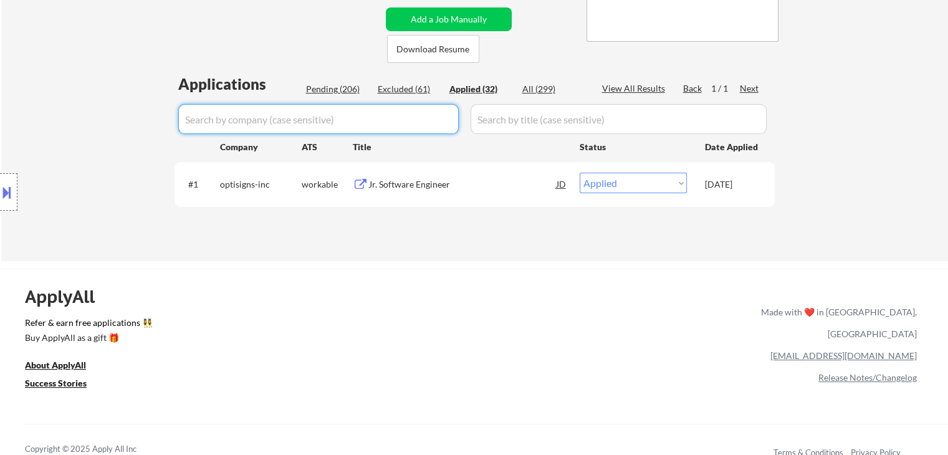
select select ""applied""
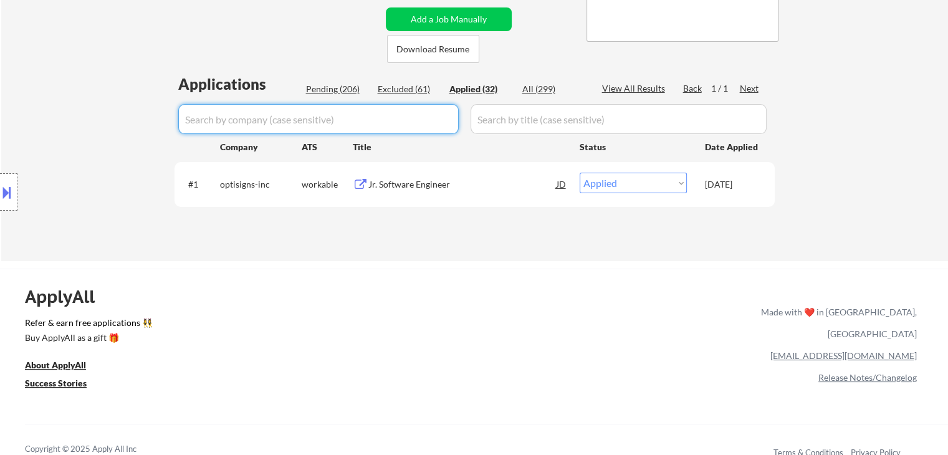
select select ""applied""
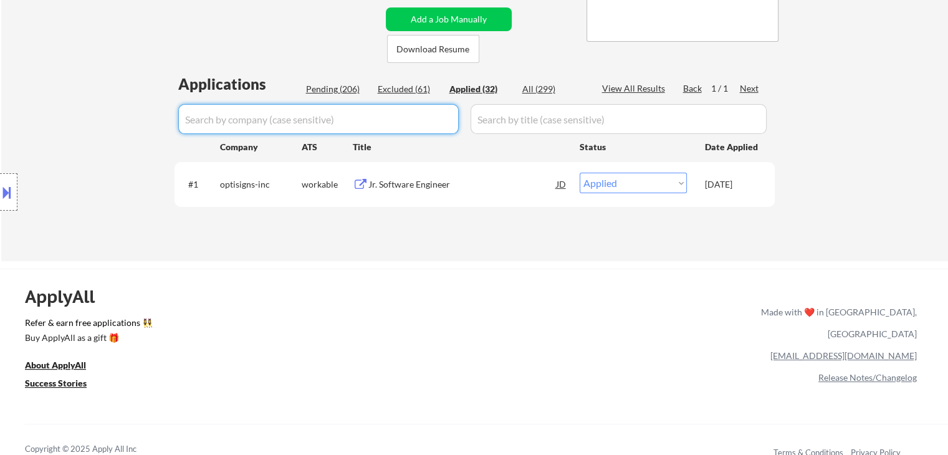
select select ""applied""
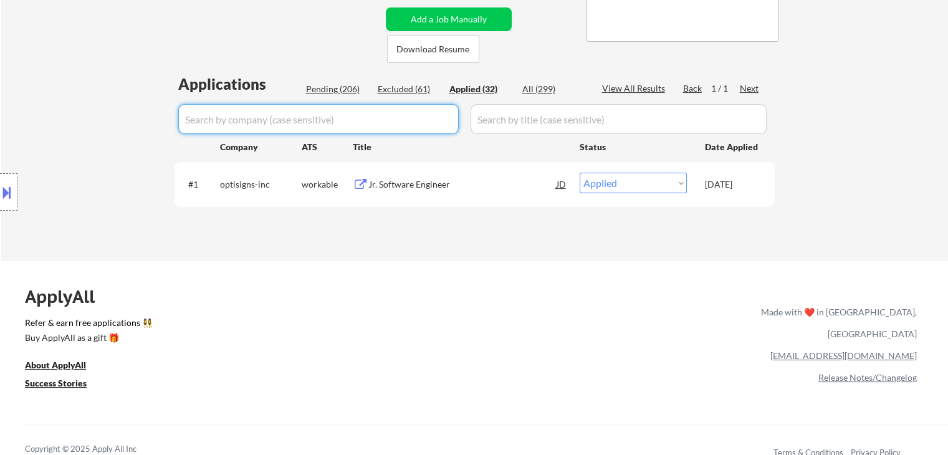
select select ""applied""
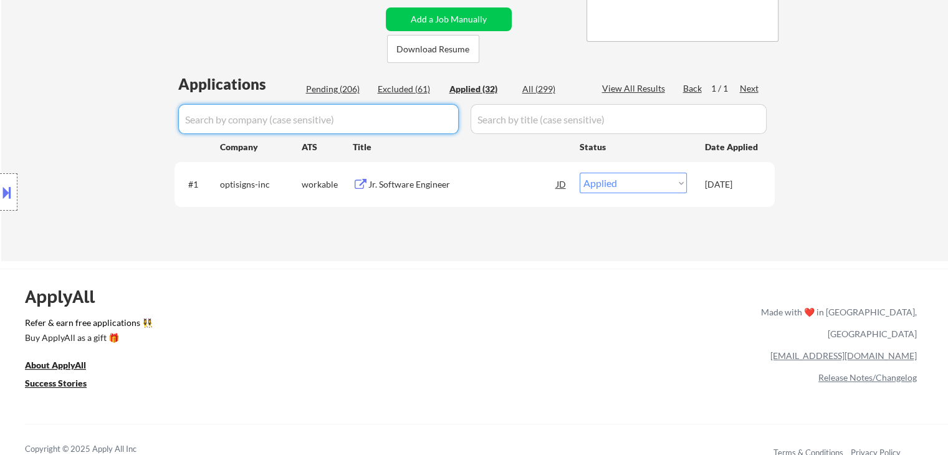
select select ""applied""
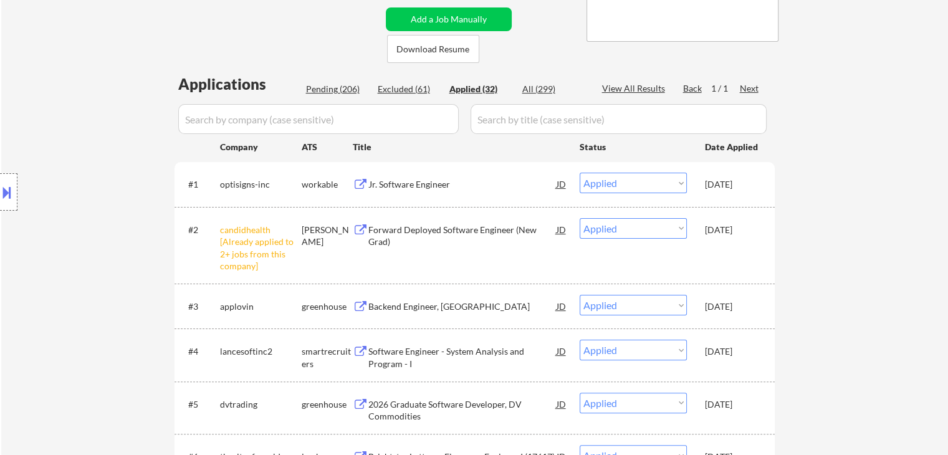
select select ""applied""
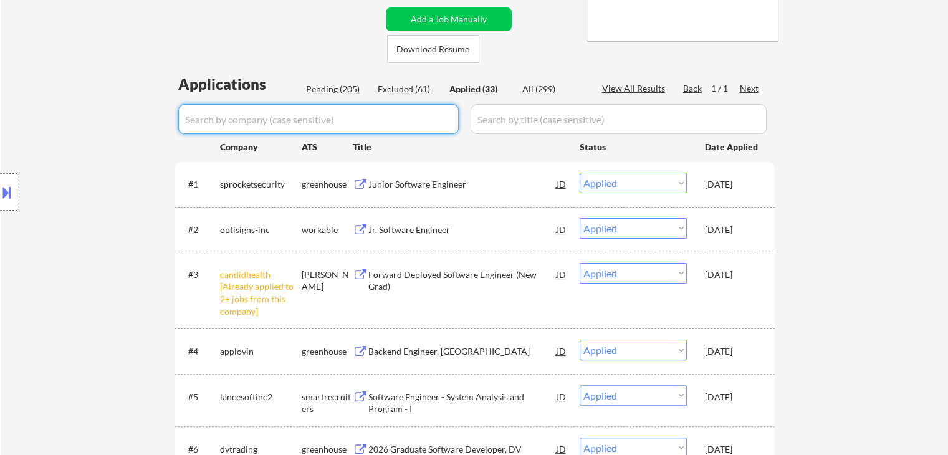
click at [409, 130] on input "input" at bounding box center [318, 119] width 281 height 30
select select ""applied""
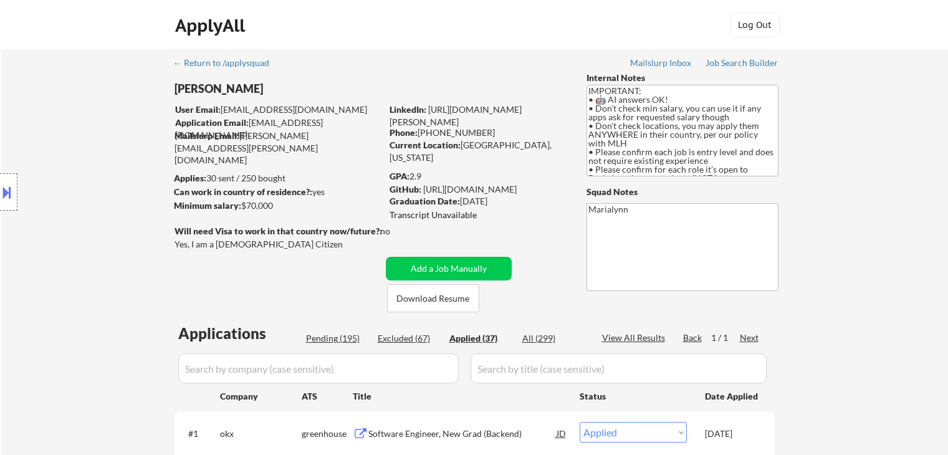
select select ""applied""
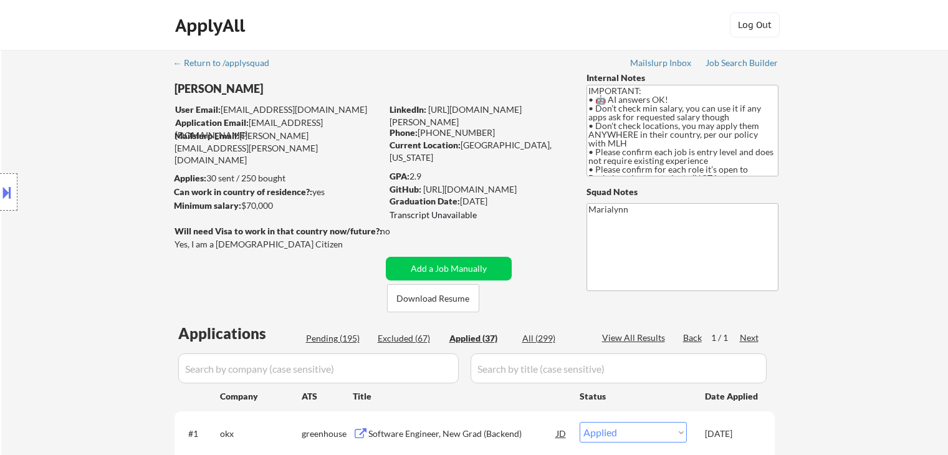
select select ""applied""
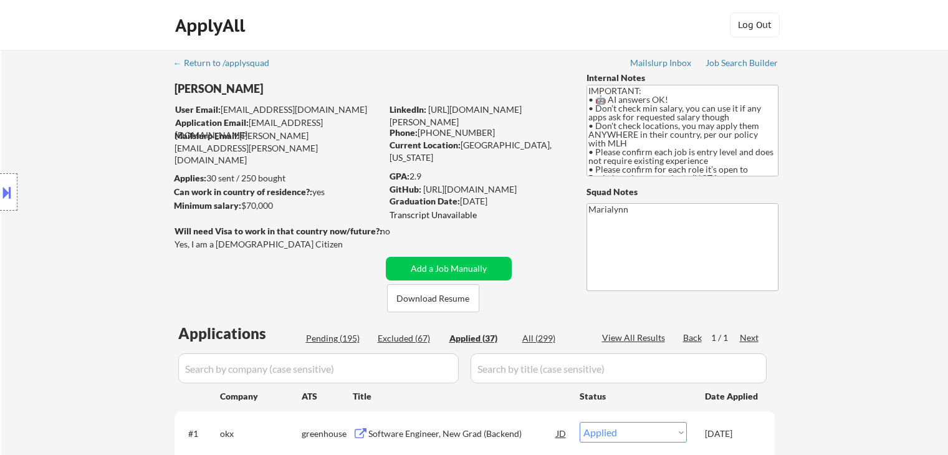
select select ""applied""
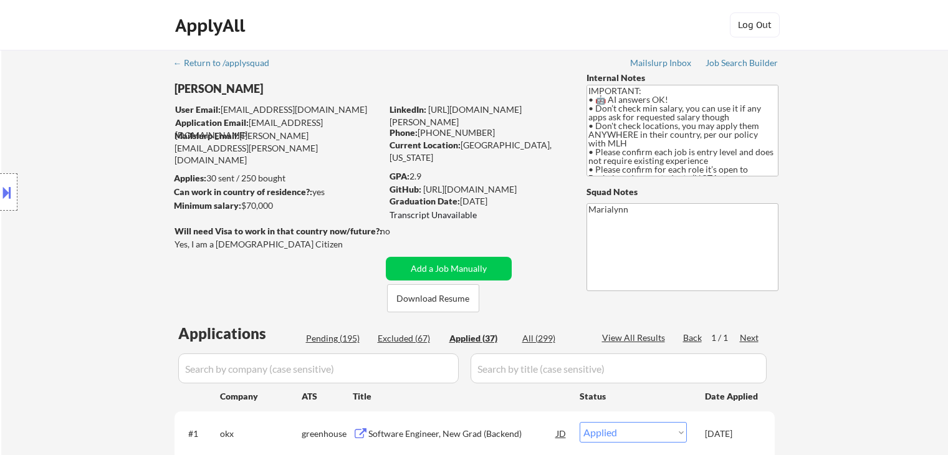
select select ""applied""
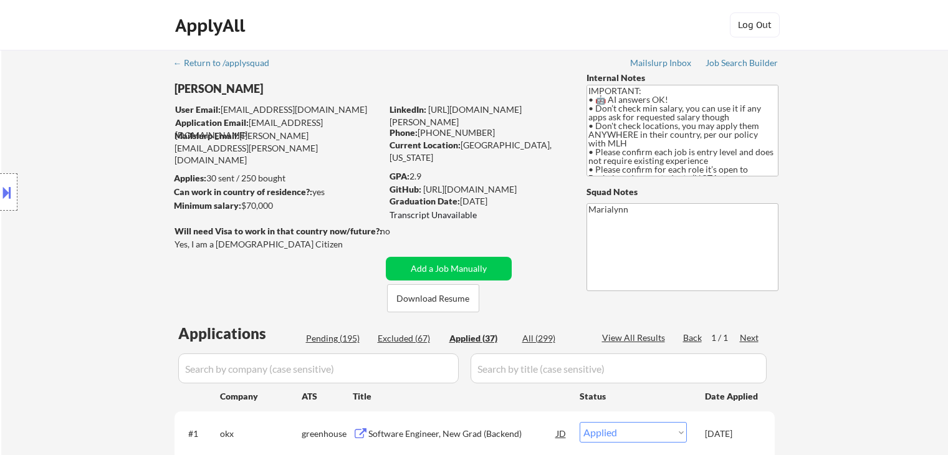
select select ""applied""
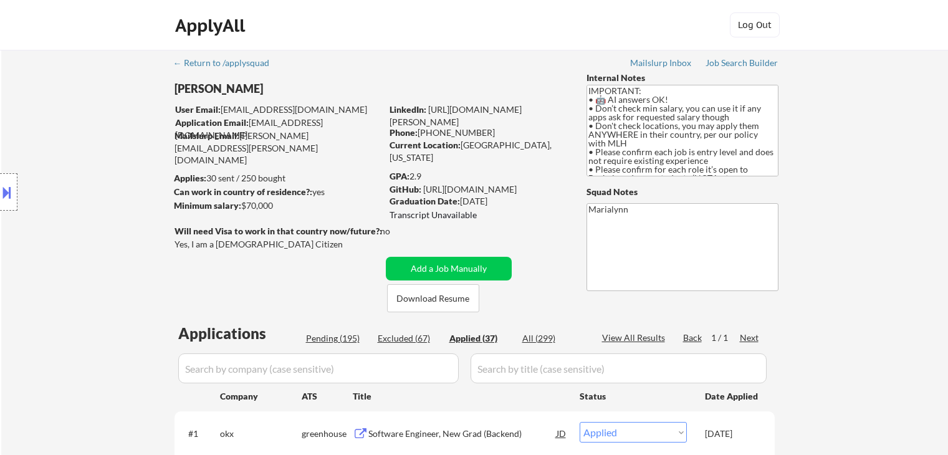
select select ""applied""
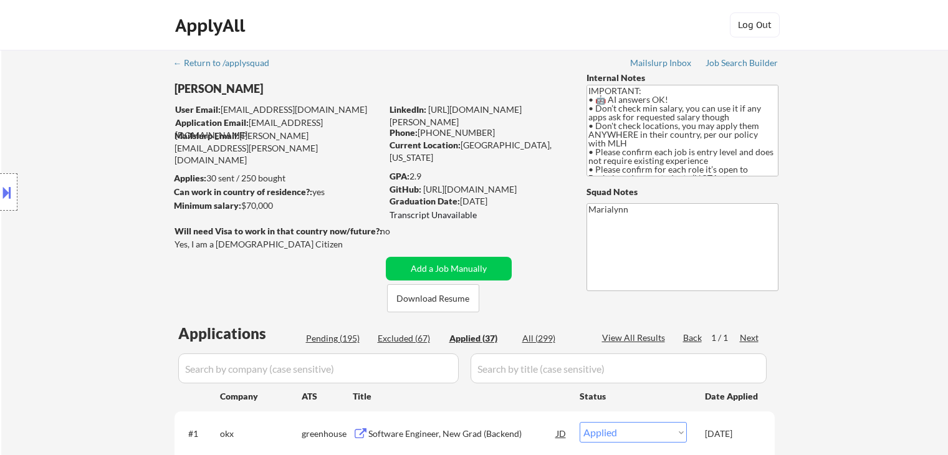
select select ""applied""
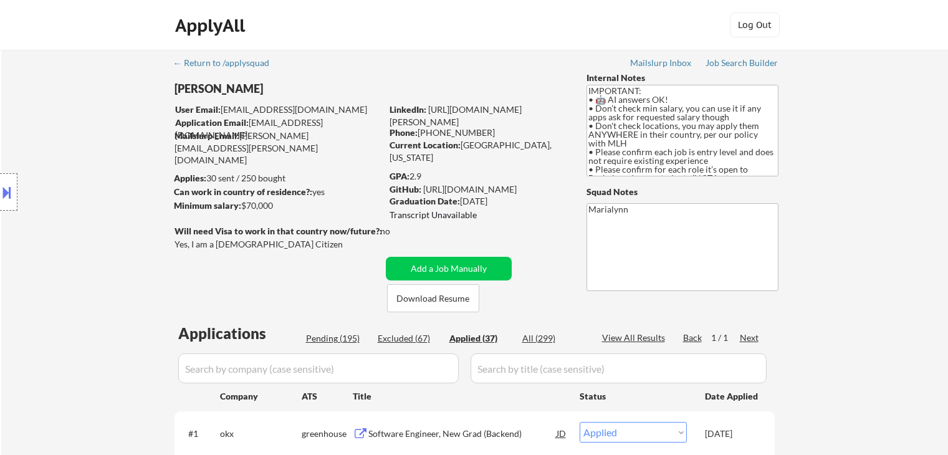
select select ""applied""
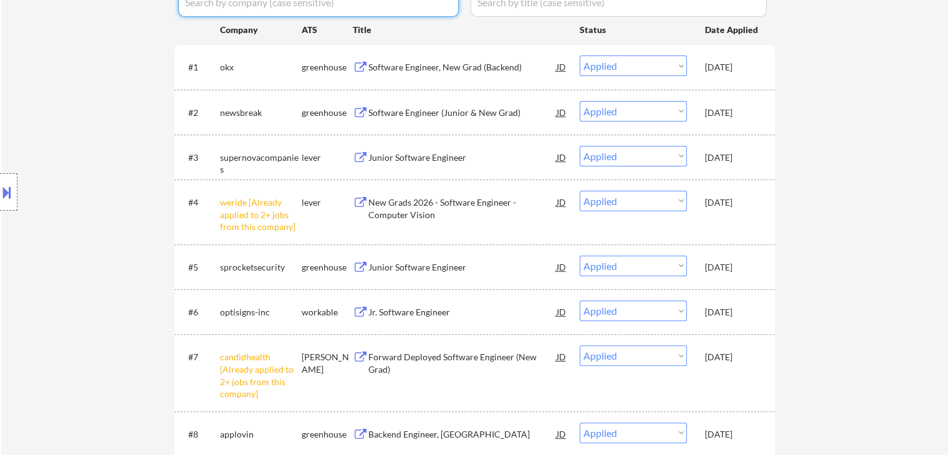
scroll to position [374, 0]
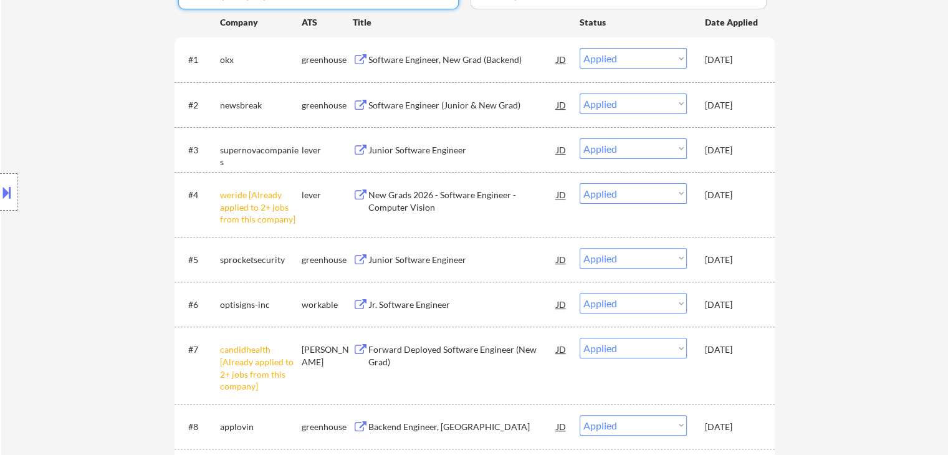
click at [731, 347] on div "Oct 1, 2025" at bounding box center [732, 349] width 55 height 12
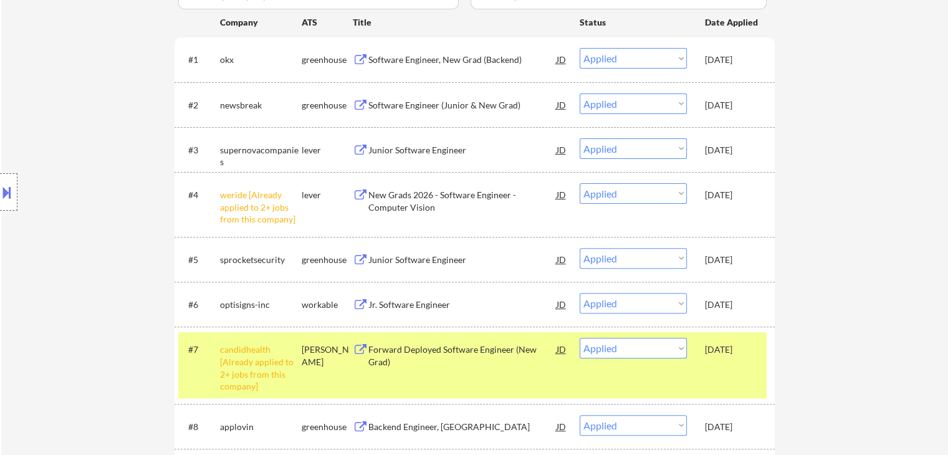
select select ""applied""
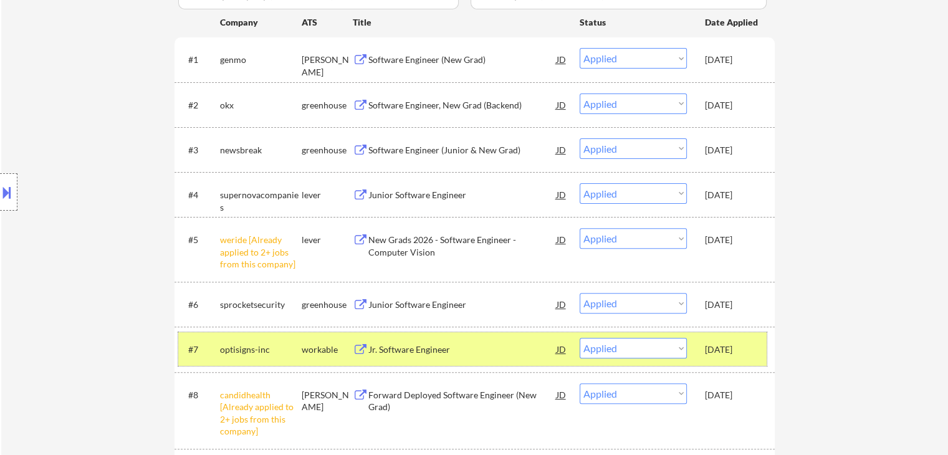
click at [706, 388] on div "#8 candidhealth [Already applied to 2+ jobs from this company] ashby Forward De…" at bounding box center [472, 410] width 588 height 65
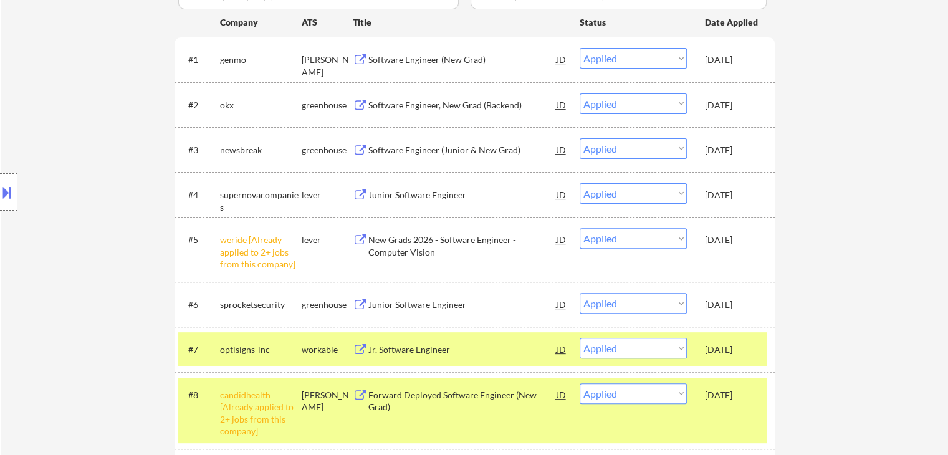
click at [736, 352] on div "Oct 1, 2025" at bounding box center [732, 349] width 55 height 12
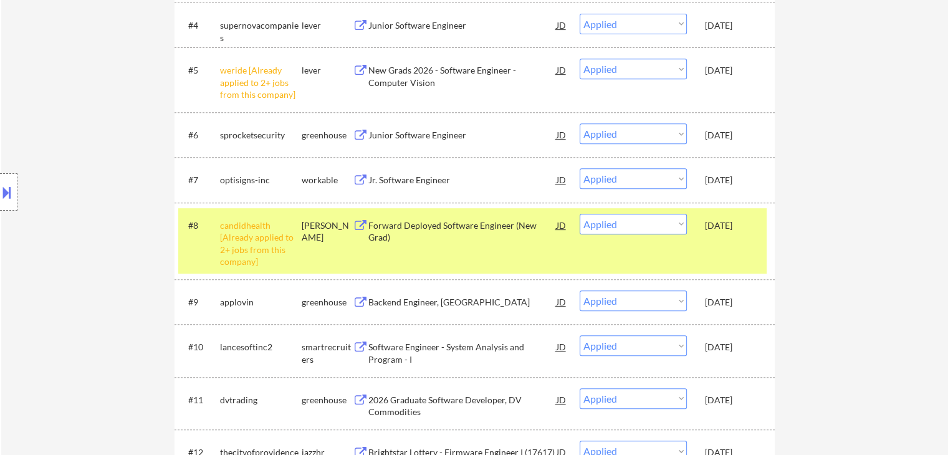
scroll to position [623, 0]
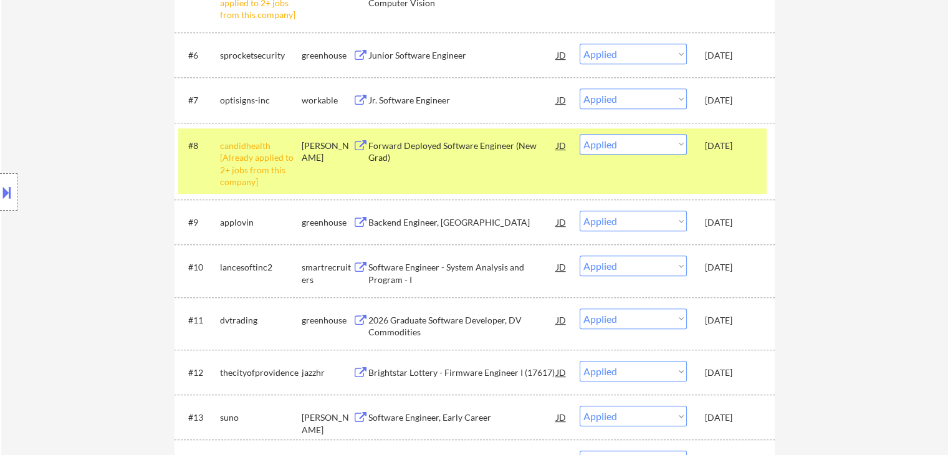
select select ""applied""
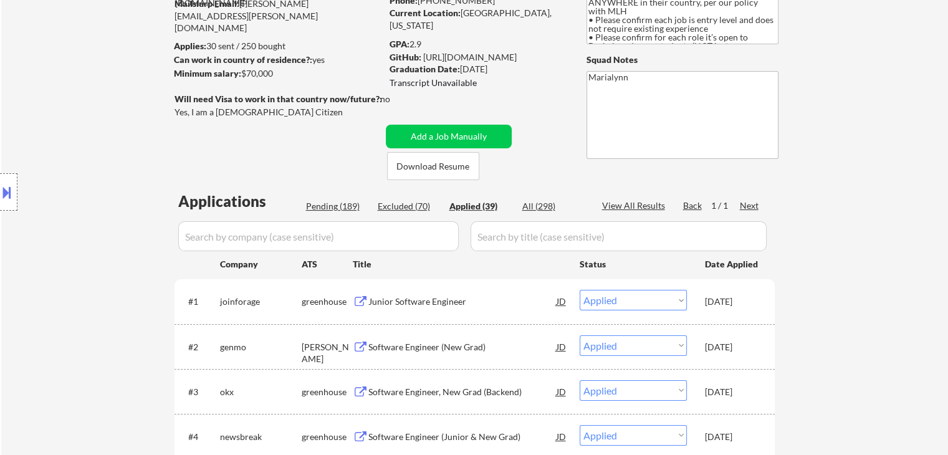
scroll to position [62, 0]
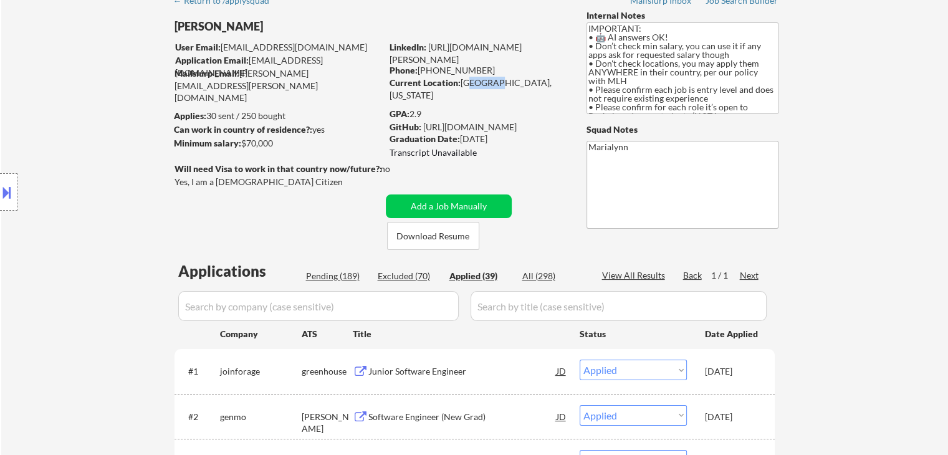
drag, startPoint x: 464, startPoint y: 80, endPoint x: 497, endPoint y: 87, distance: 34.5
click at [497, 87] on div "Current Location: Beachwood, Ohio" at bounding box center [478, 89] width 176 height 24
drag, startPoint x: 461, startPoint y: 83, endPoint x: 530, endPoint y: 85, distance: 68.6
click at [530, 85] on div "Current Location: Beachwood, Ohio" at bounding box center [478, 89] width 176 height 24
copy div "Beachwood, Ohio"
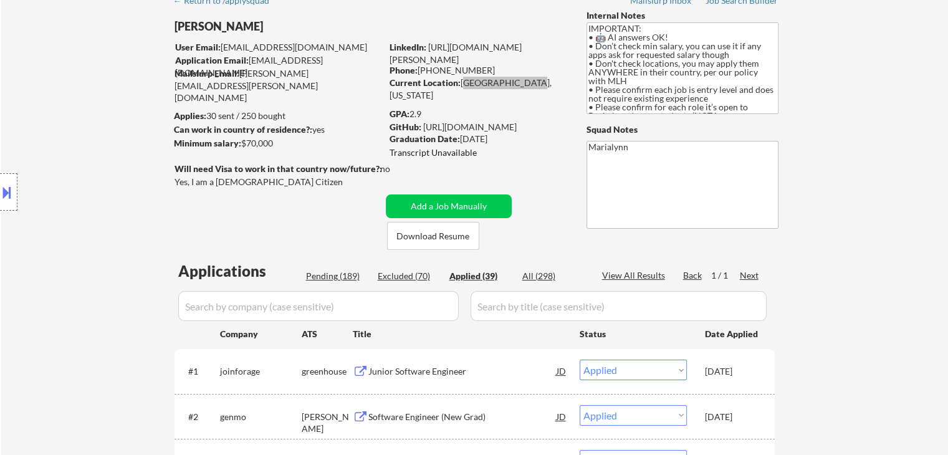
select select ""applied""
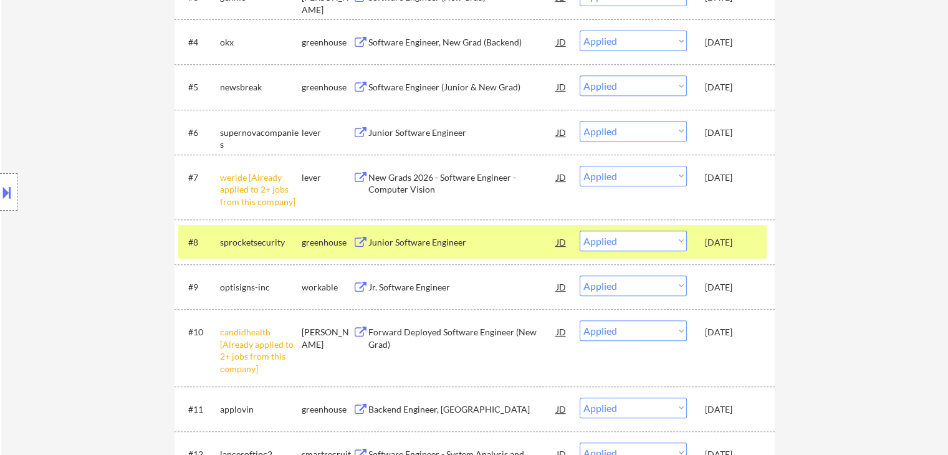
scroll to position [623, 0]
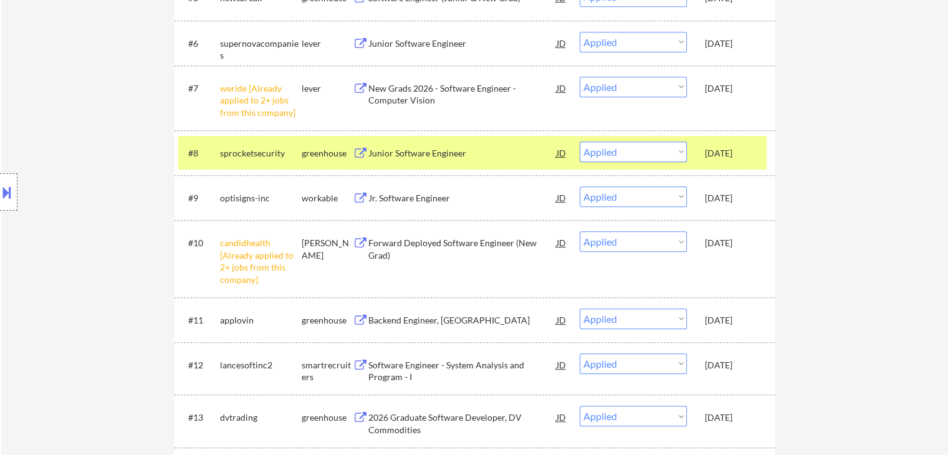
click at [719, 249] on div "Oct 1, 2025" at bounding box center [732, 243] width 55 height 12
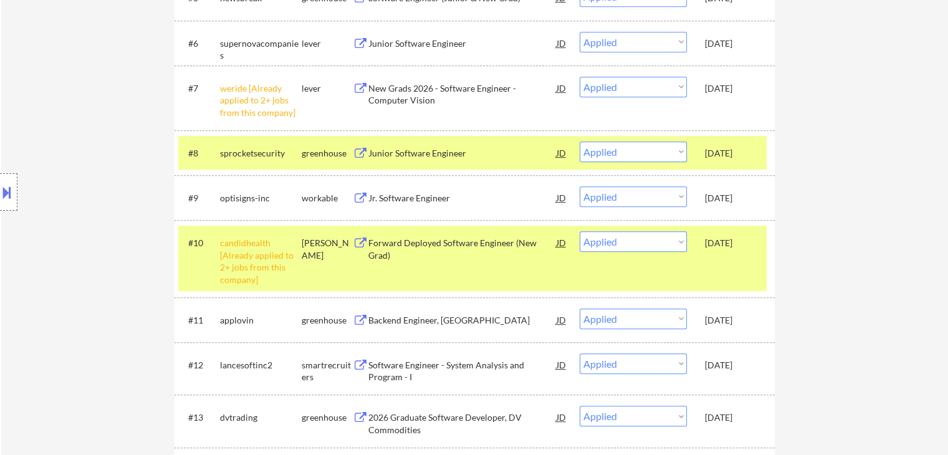
click at [751, 152] on div "Oct 1, 2025" at bounding box center [732, 153] width 55 height 12
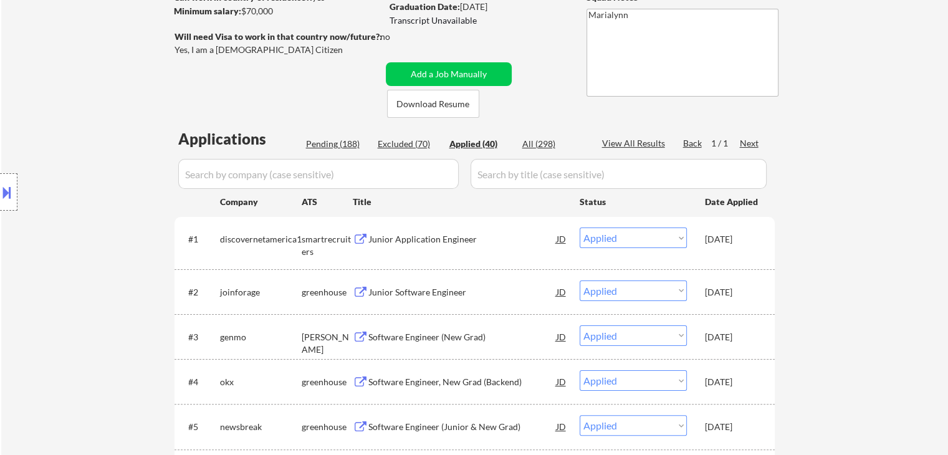
scroll to position [62, 0]
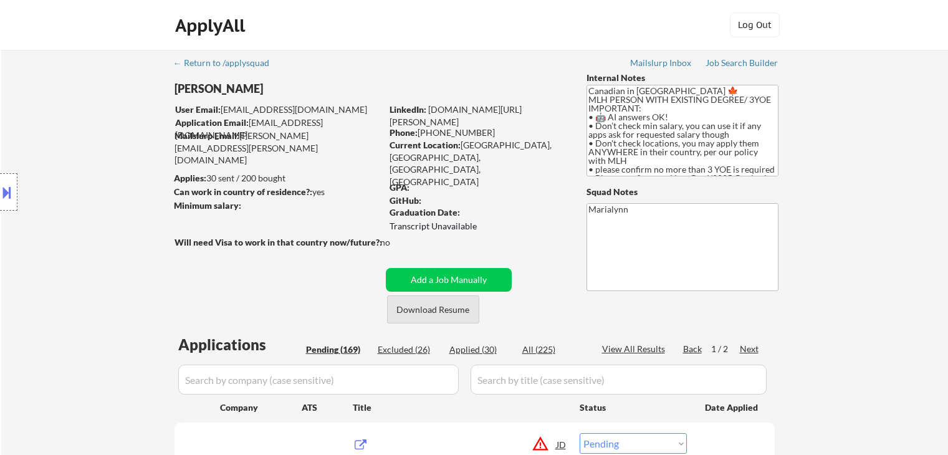
select select ""pending""
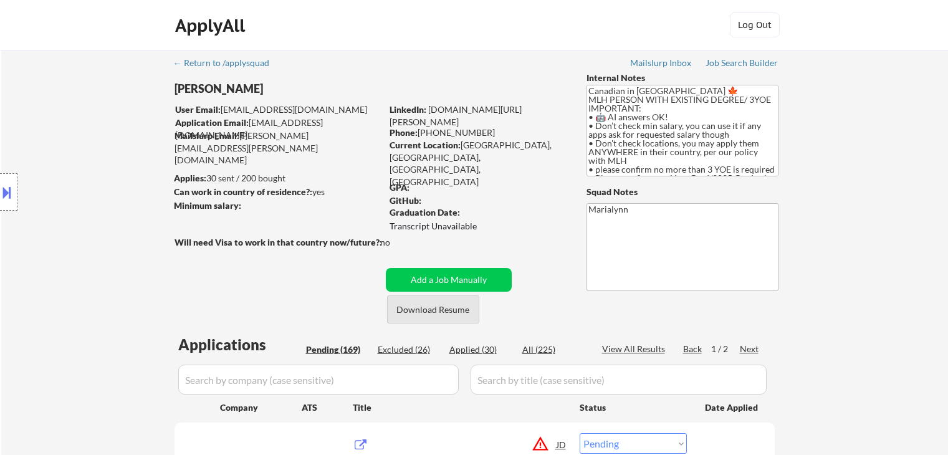
select select ""pending""
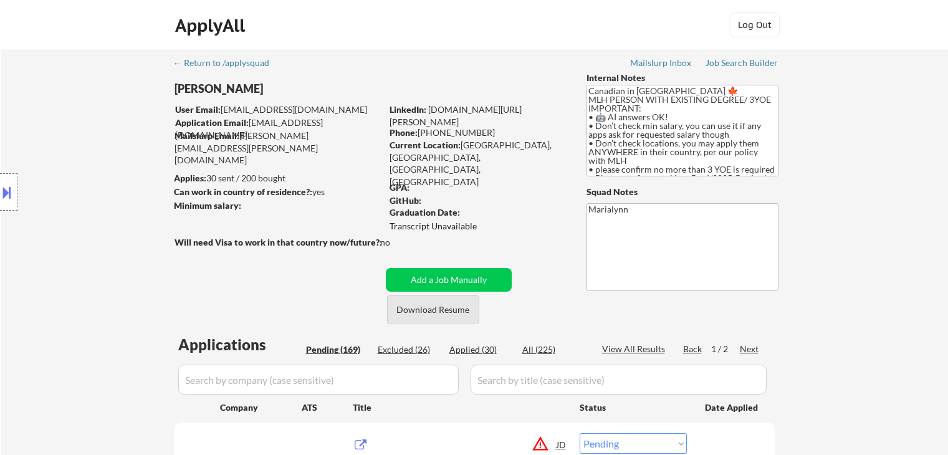
select select ""pending""
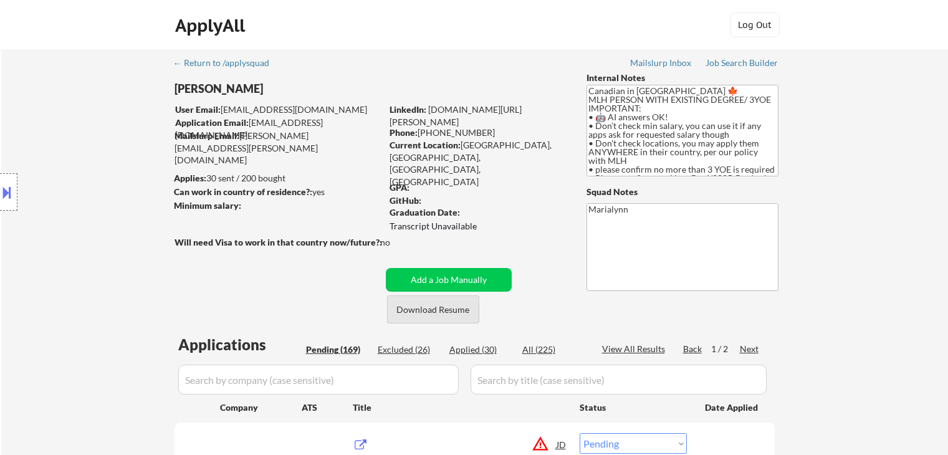
select select ""pending""
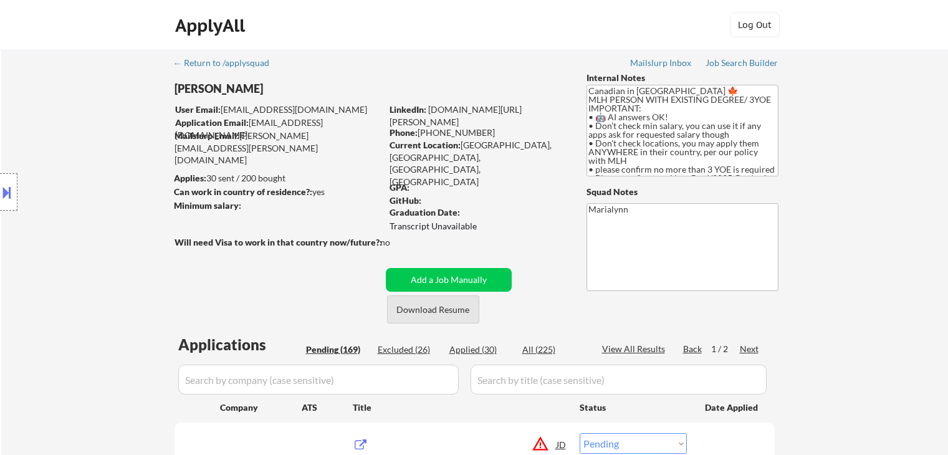
select select ""pending""
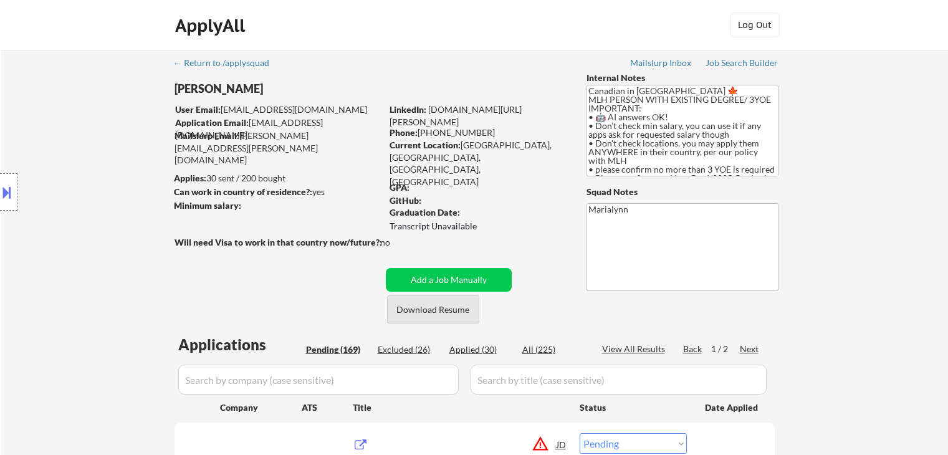
select select ""pending""
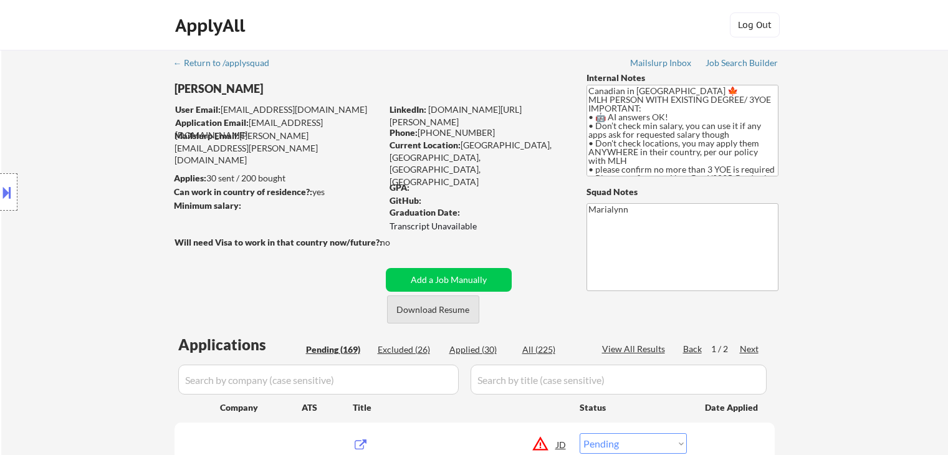
select select ""pending""
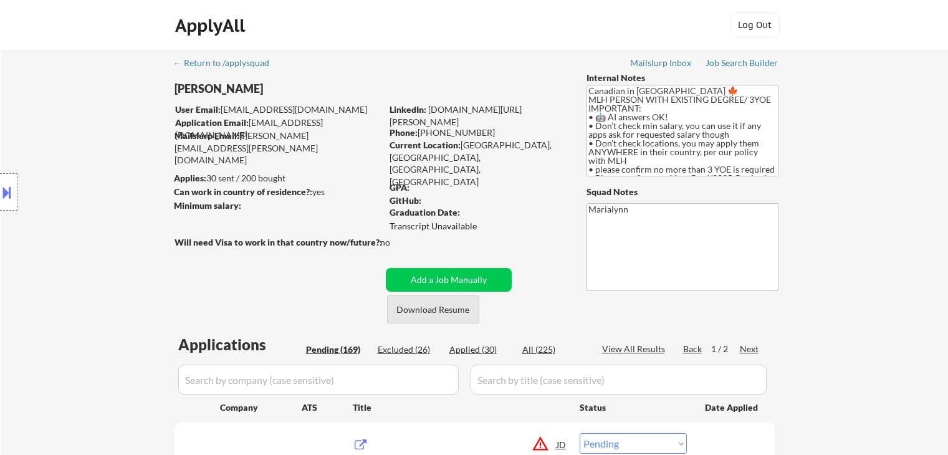
select select ""pending""
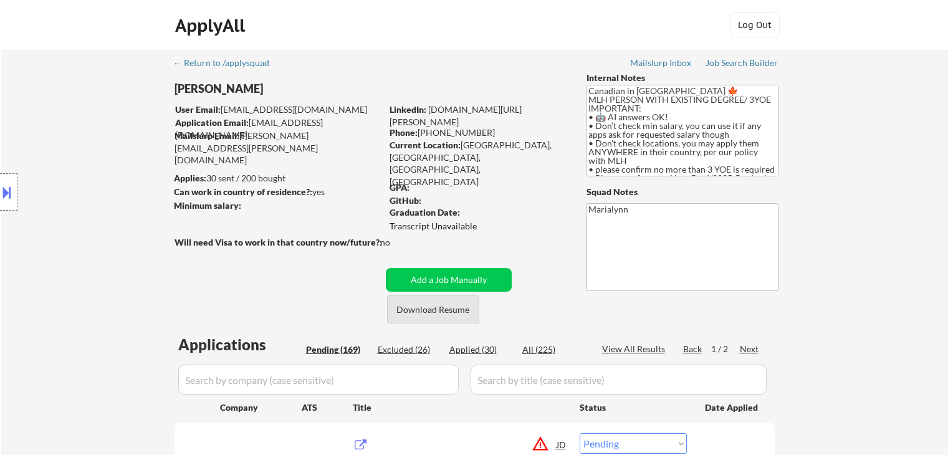
select select ""pending""
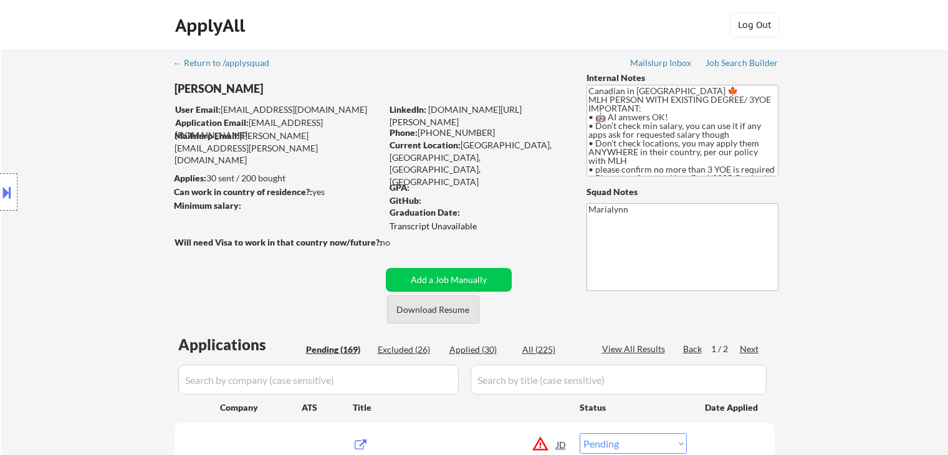
select select ""pending""
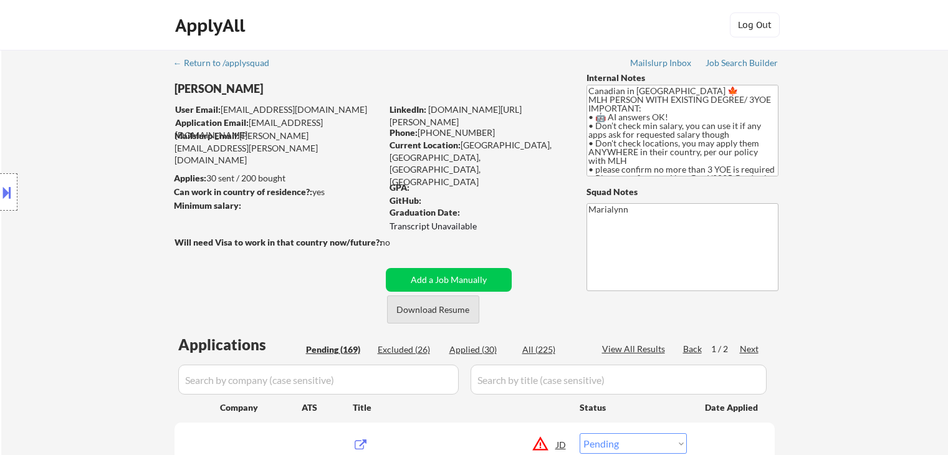
select select ""pending""
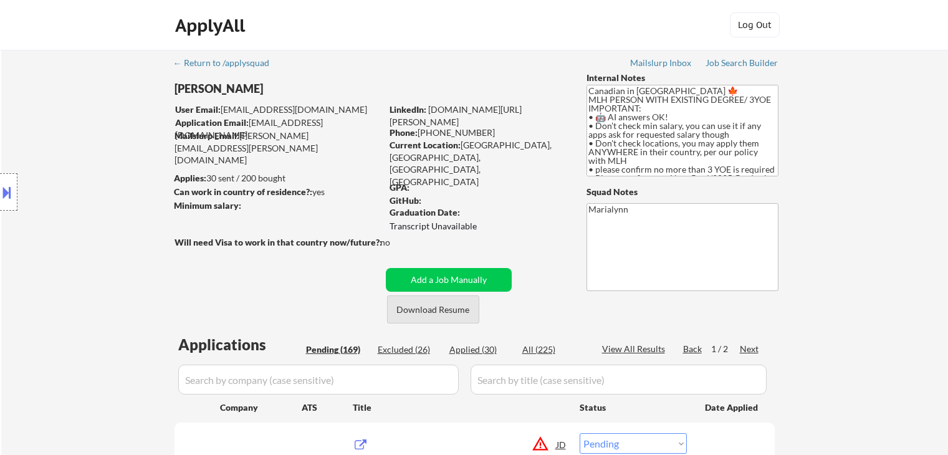
select select ""pending""
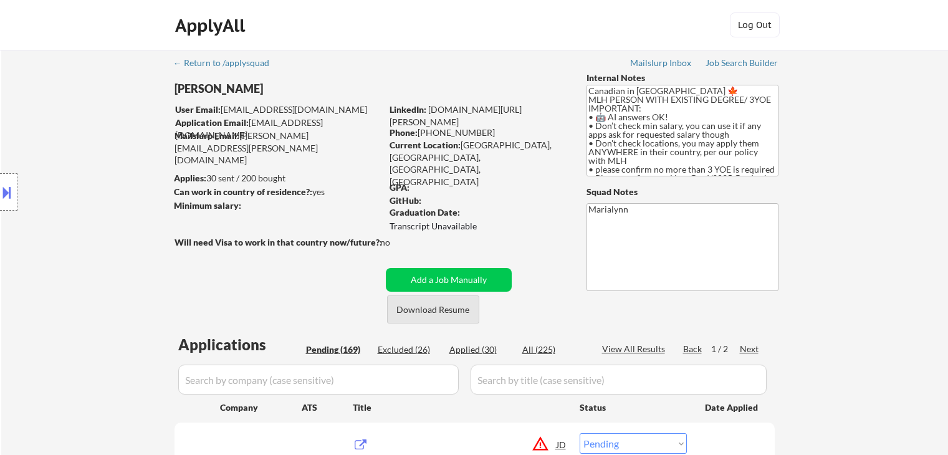
select select ""pending""
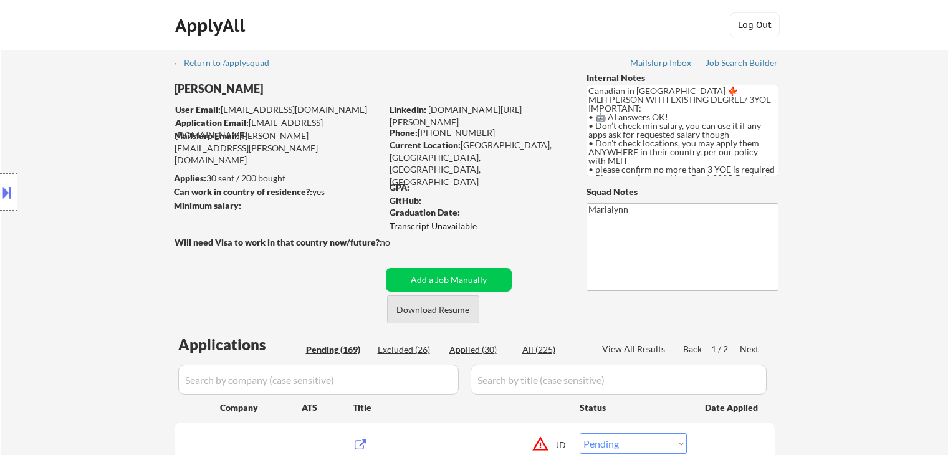
select select ""pending""
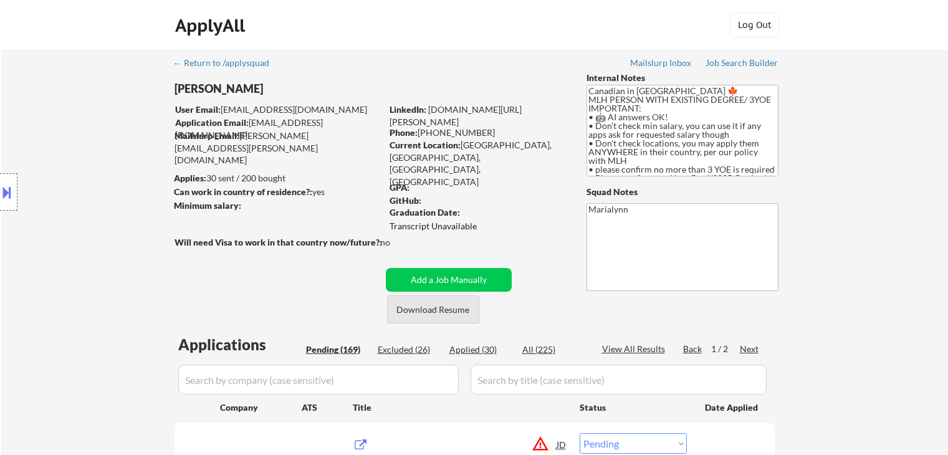
select select ""pending""
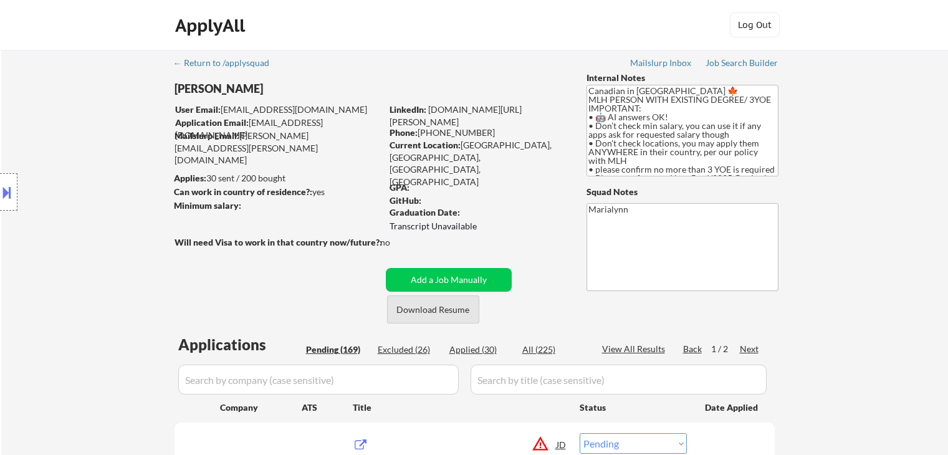
select select ""pending""
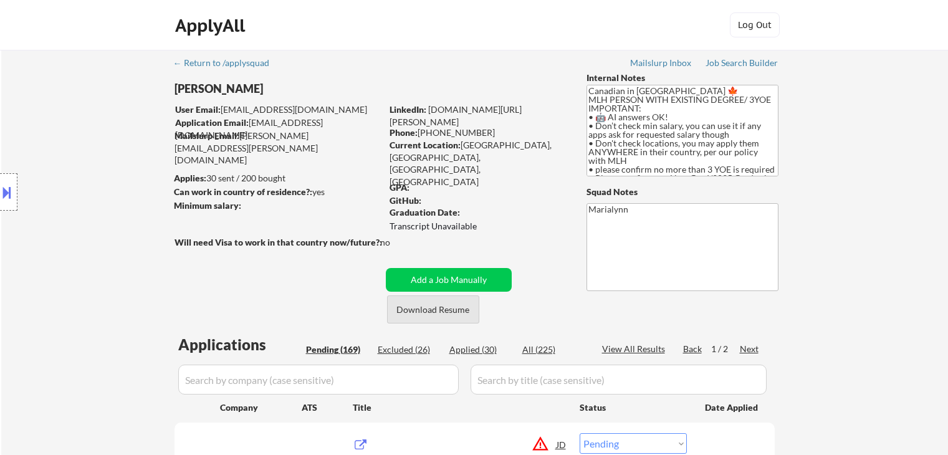
select select ""pending""
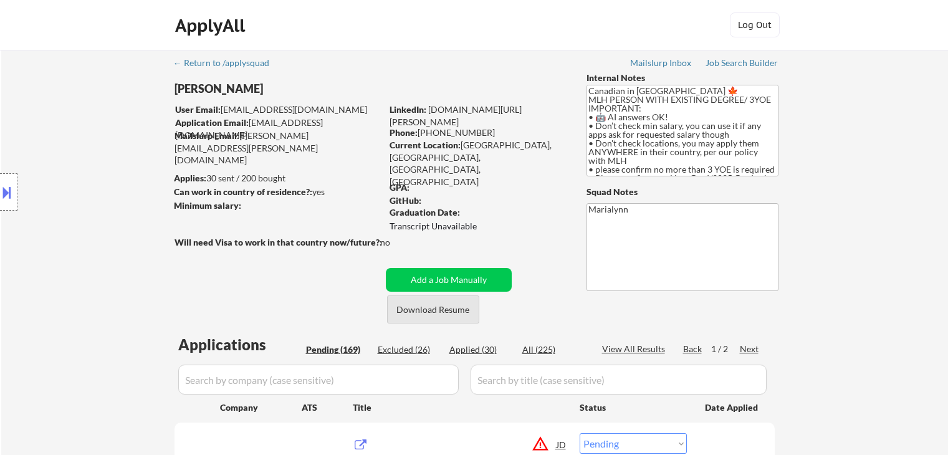
select select ""pending""
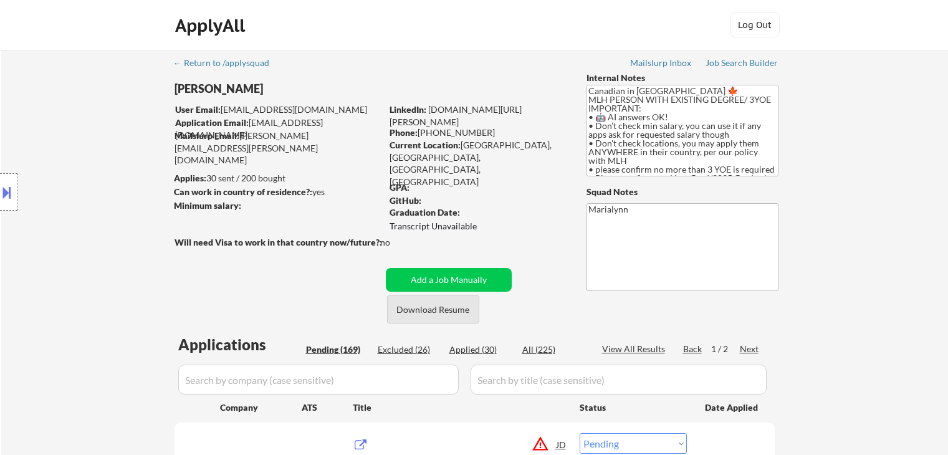
select select ""pending""
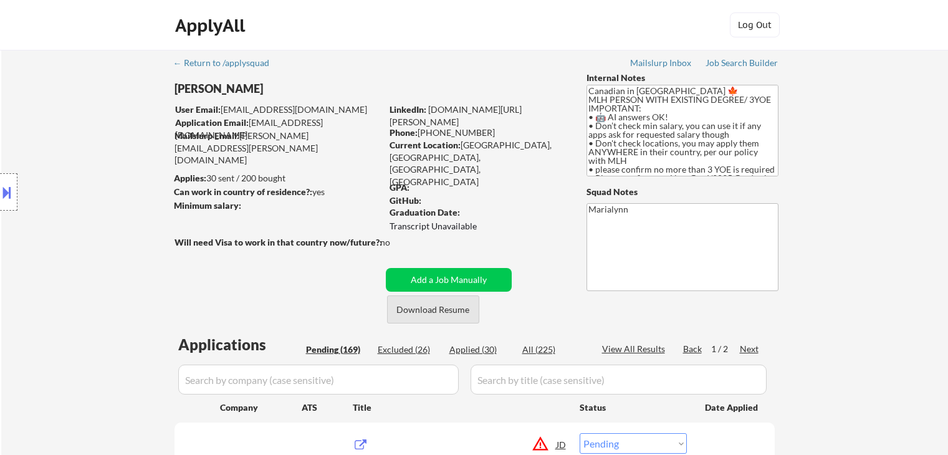
select select ""pending""
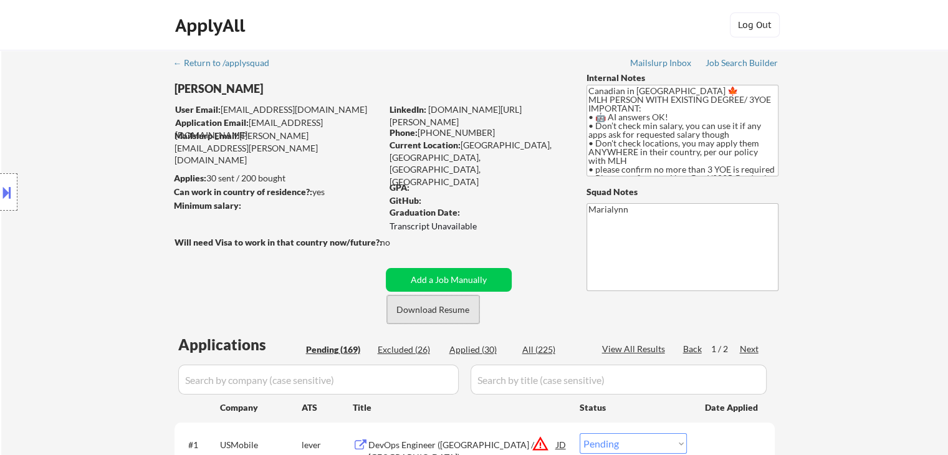
click at [434, 304] on button "Download Resume" at bounding box center [433, 309] width 92 height 28
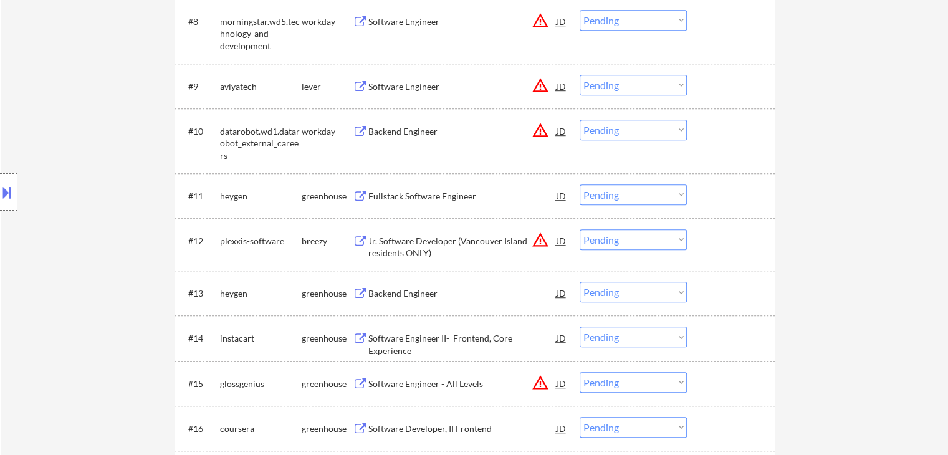
scroll to position [623, 0]
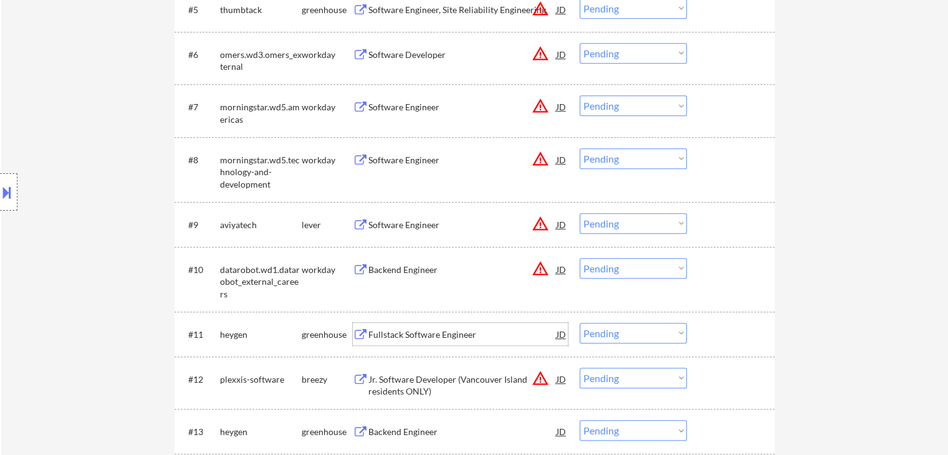
click at [444, 339] on div "Fullstack Software Engineer" at bounding box center [462, 335] width 188 height 12
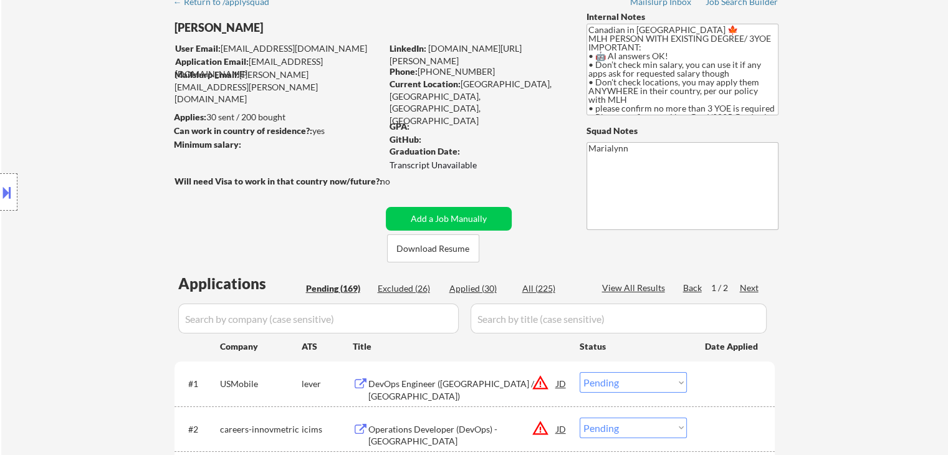
scroll to position [0, 0]
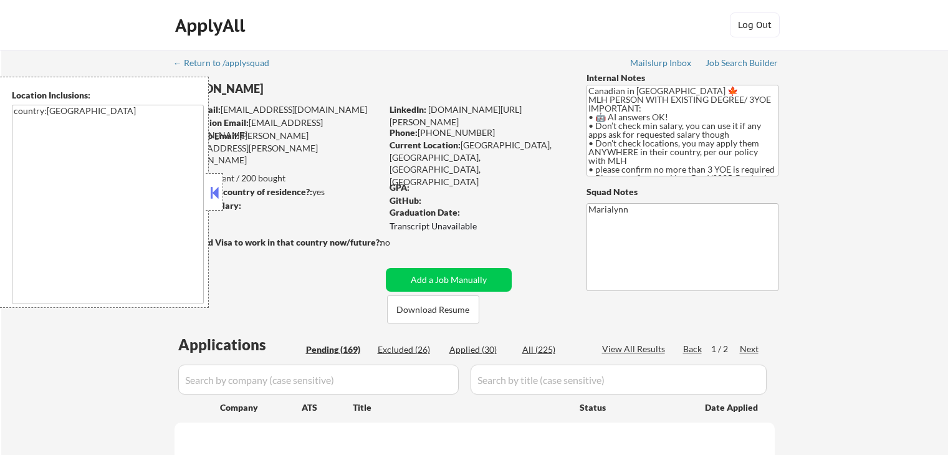
select select ""pending""
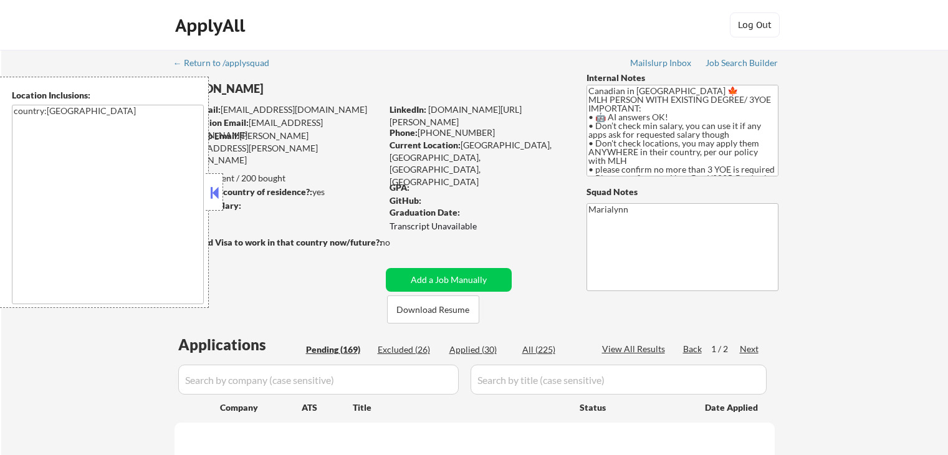
select select ""pending""
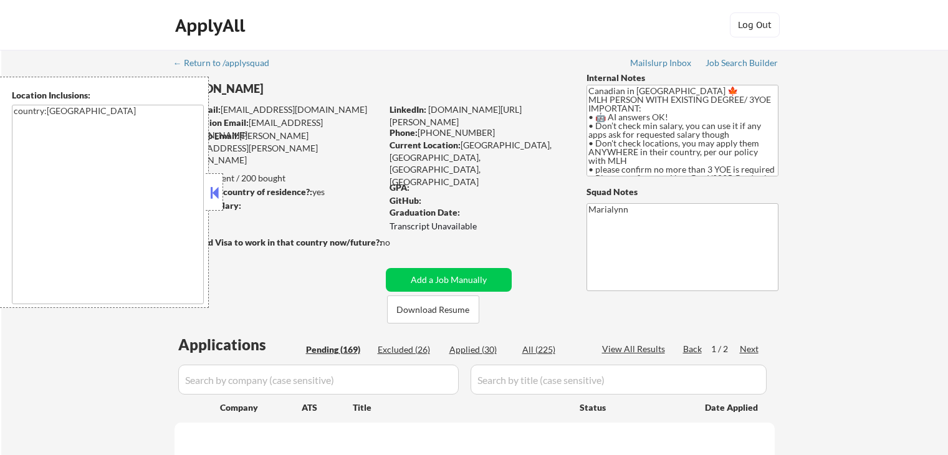
select select ""pending""
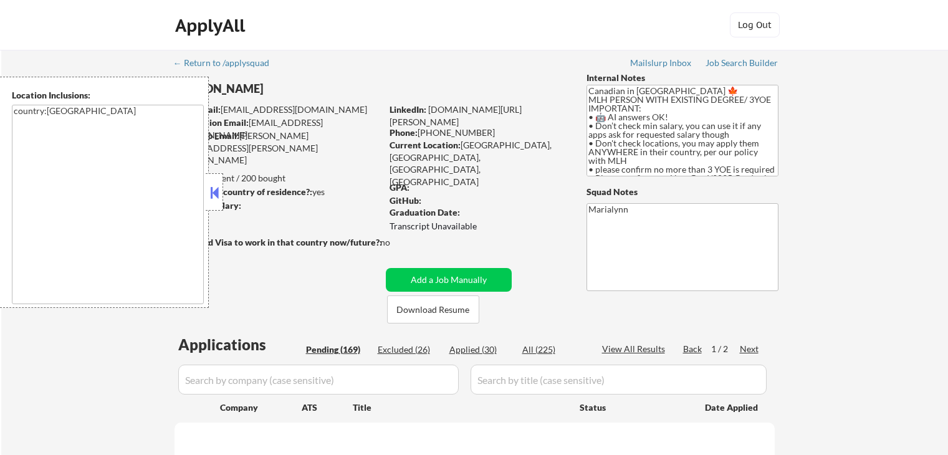
select select ""pending""
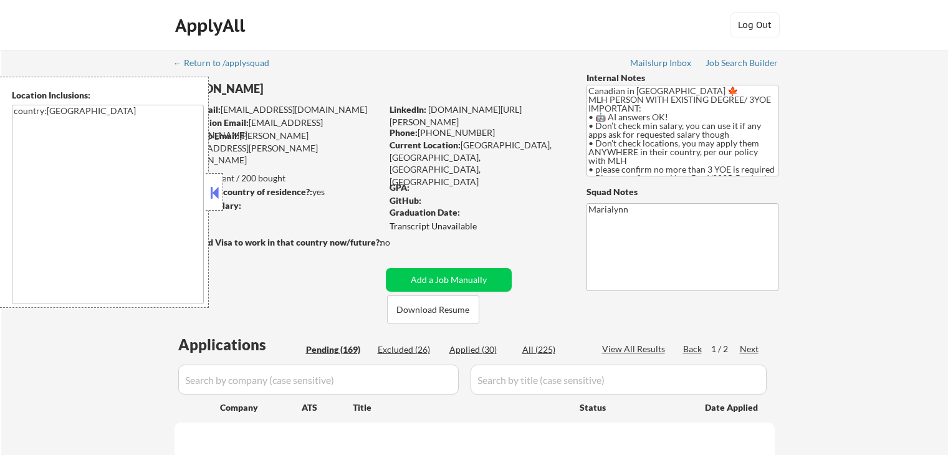
select select ""pending""
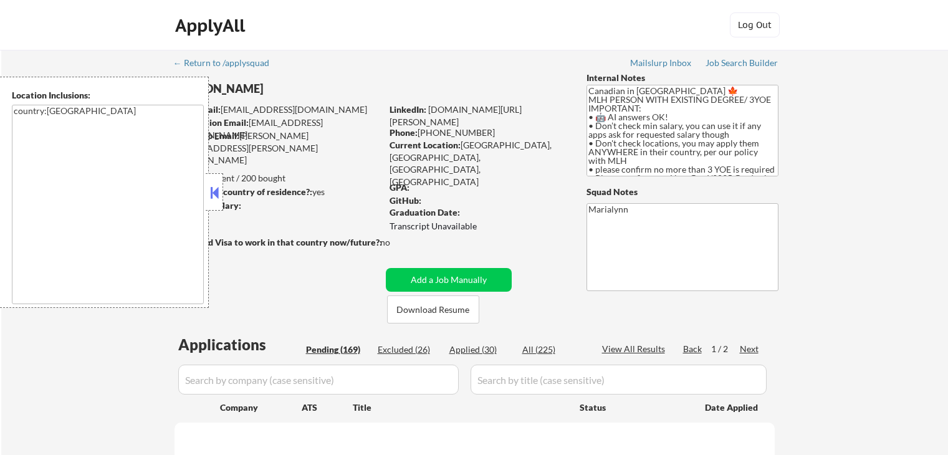
select select ""pending""
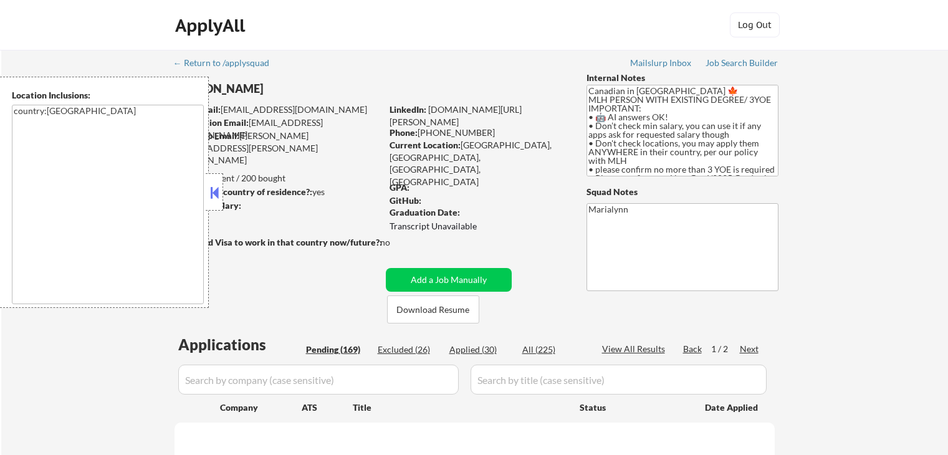
select select ""pending""
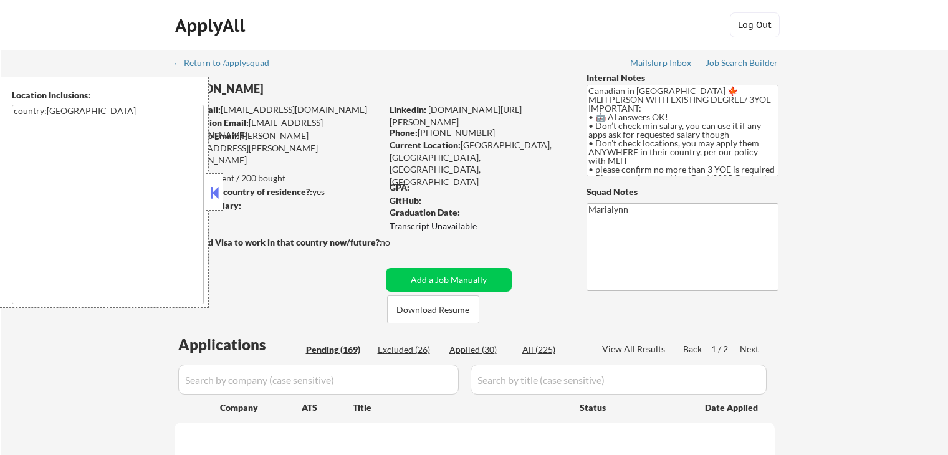
select select ""pending""
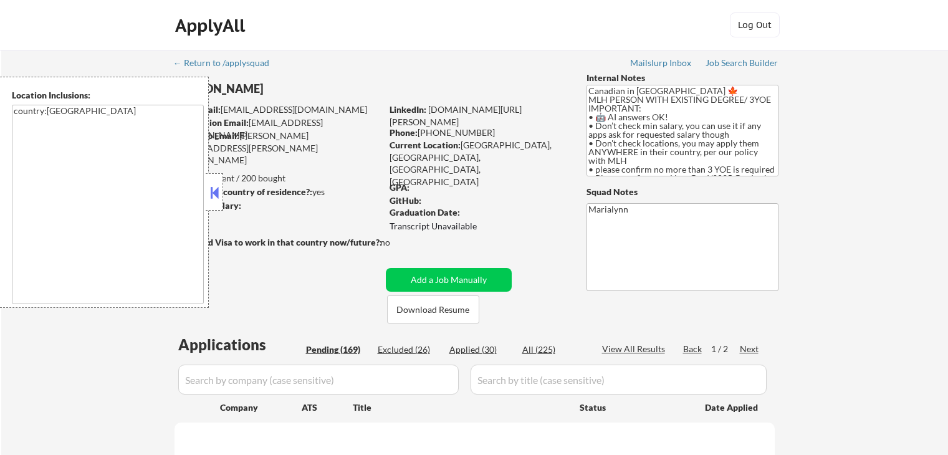
select select ""pending""
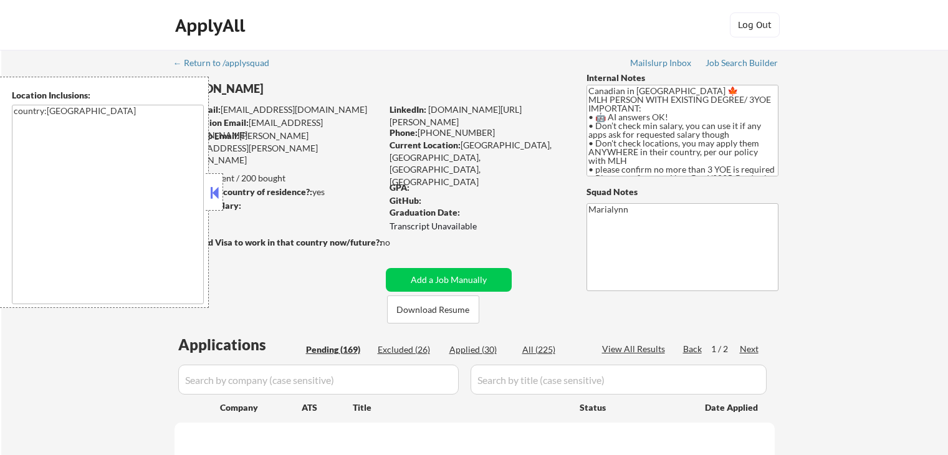
select select ""pending""
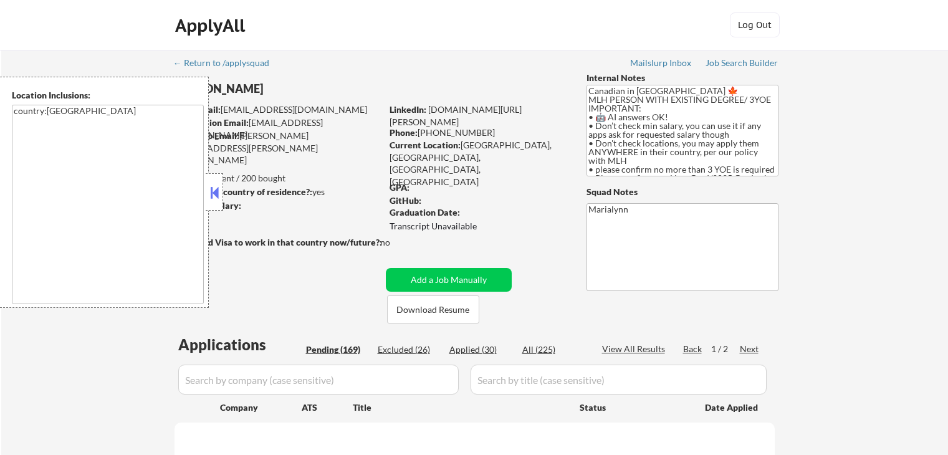
select select ""pending""
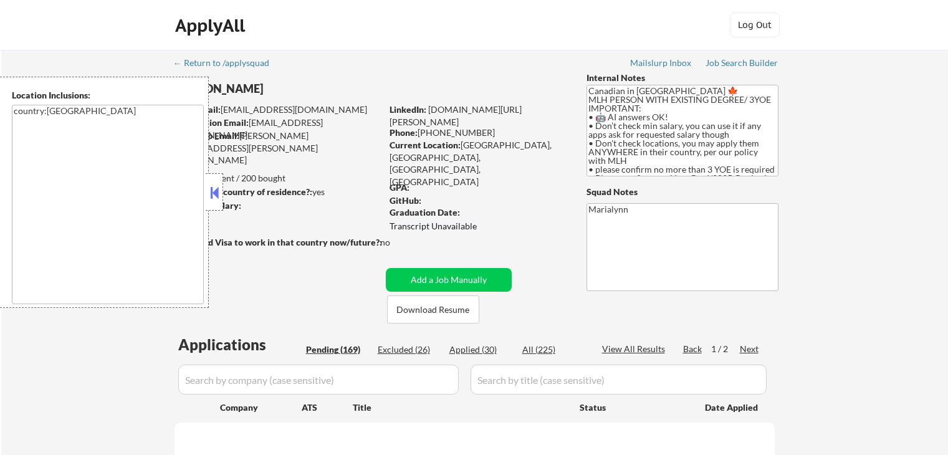
select select ""pending""
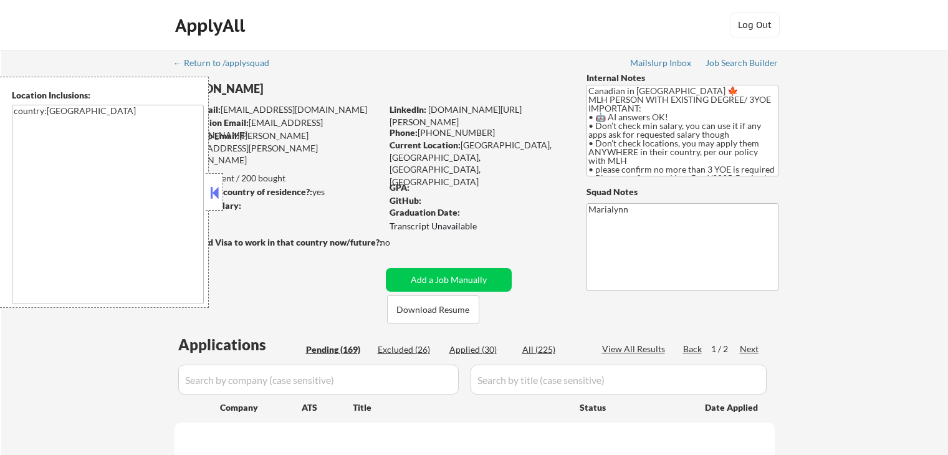
select select ""pending""
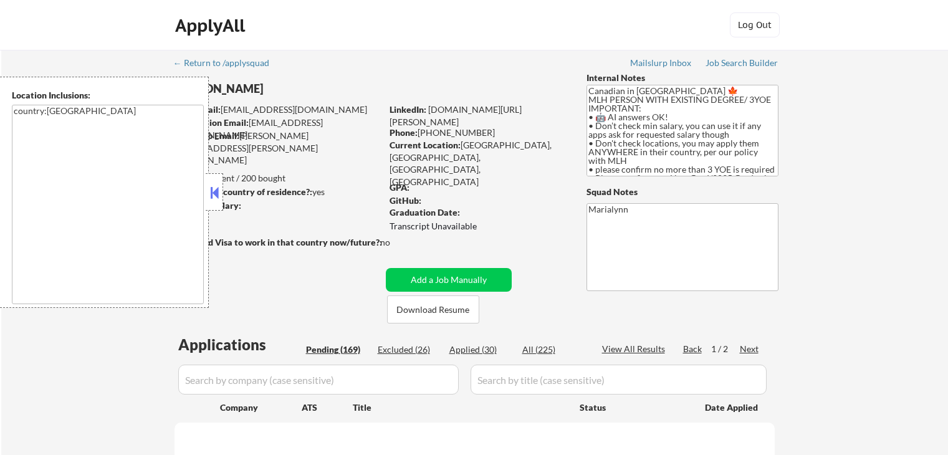
select select ""pending""
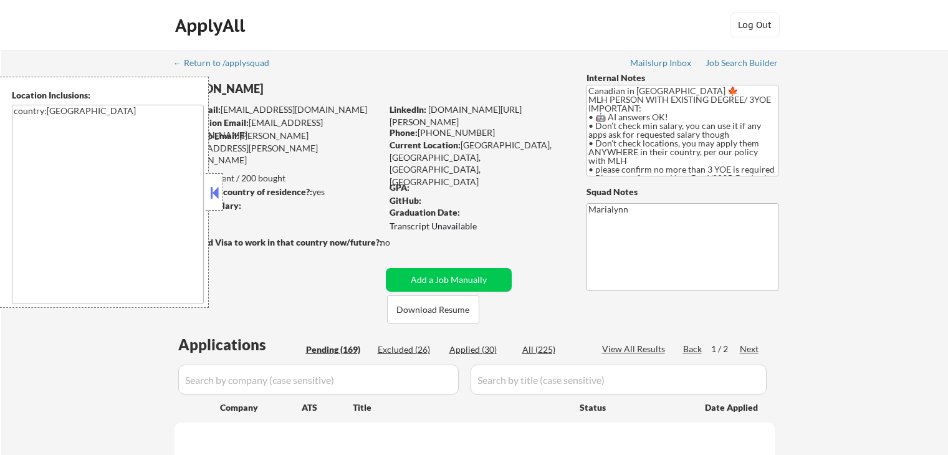
select select ""pending""
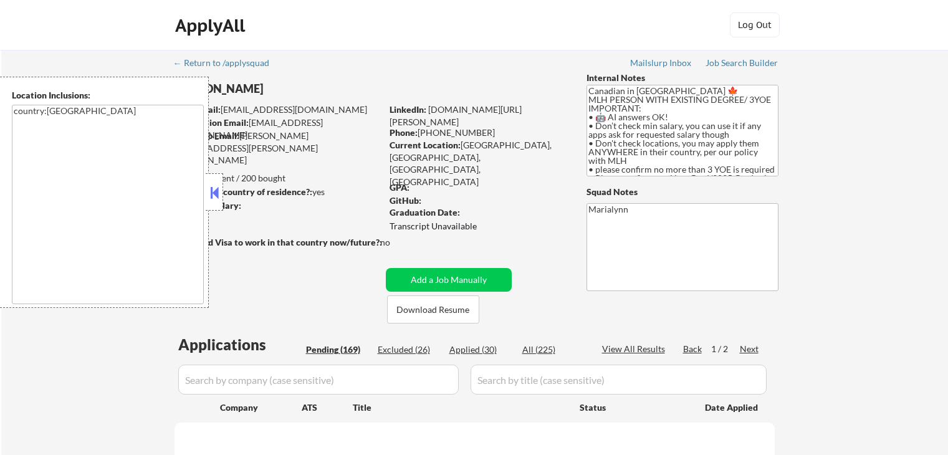
select select ""pending""
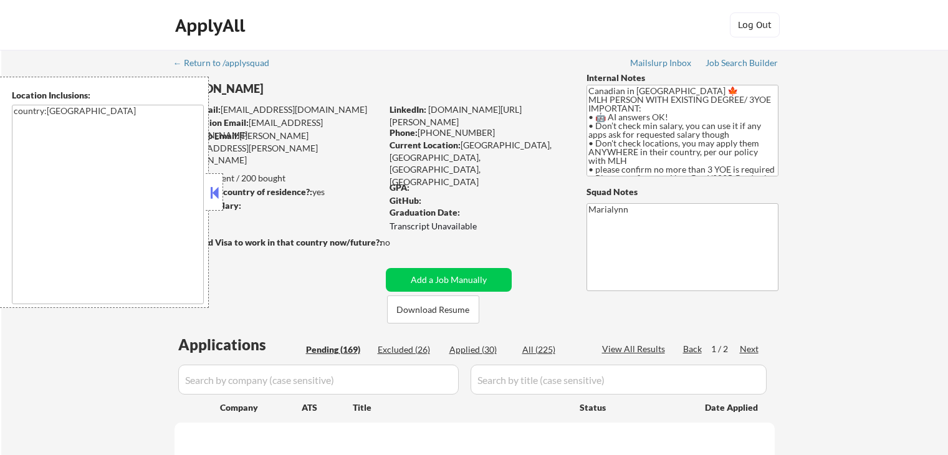
select select ""pending""
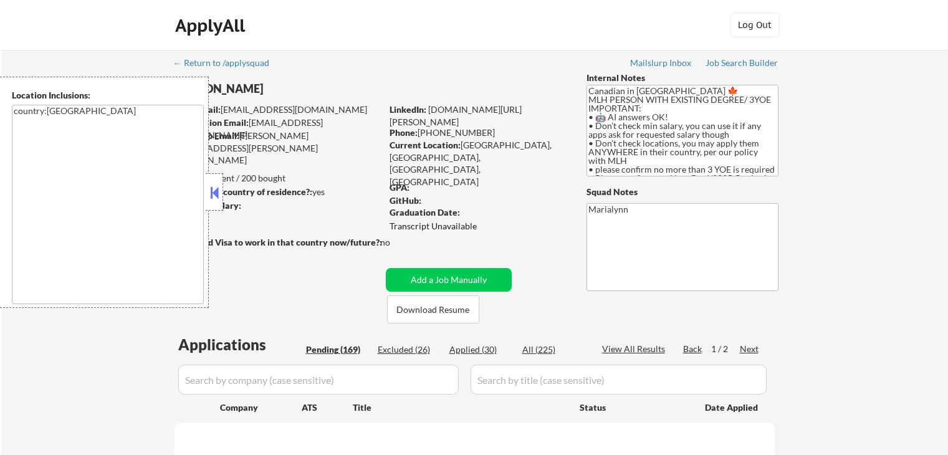
select select ""pending""
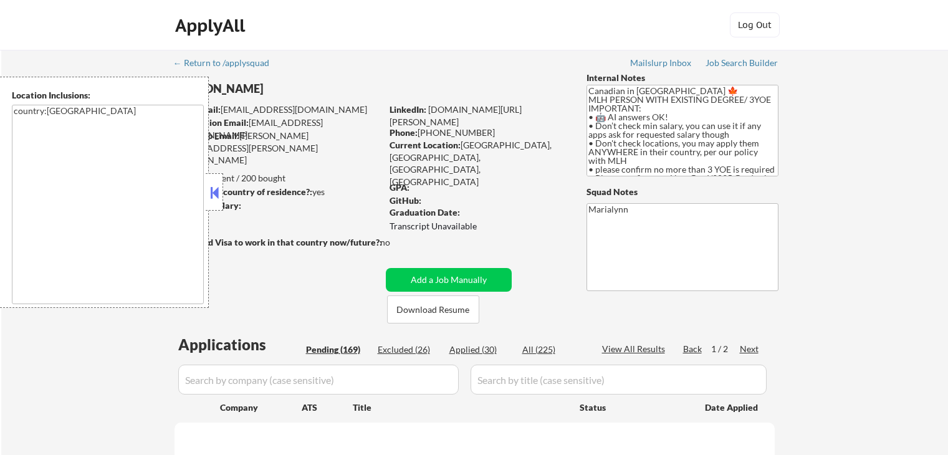
select select ""pending""
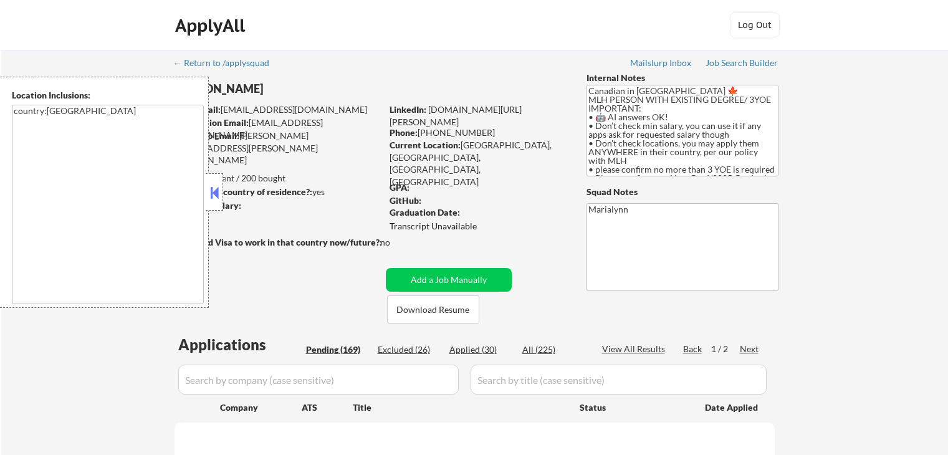
select select ""pending""
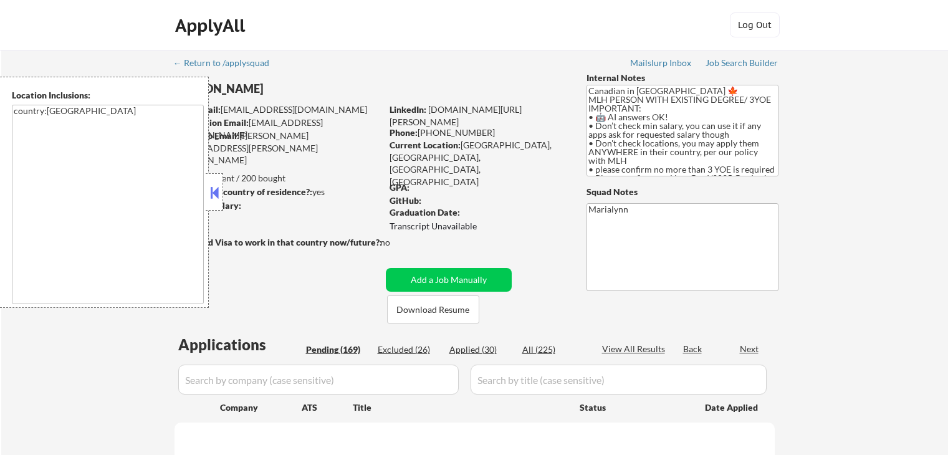
select select ""pending""
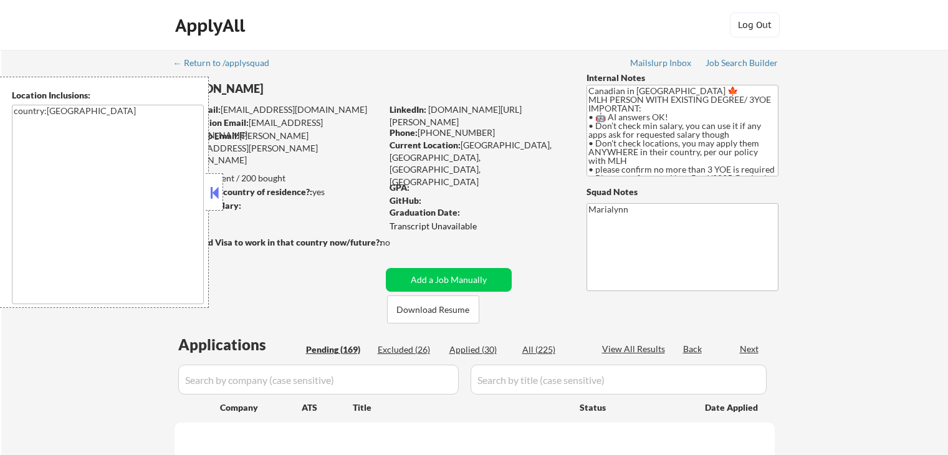
select select ""pending""
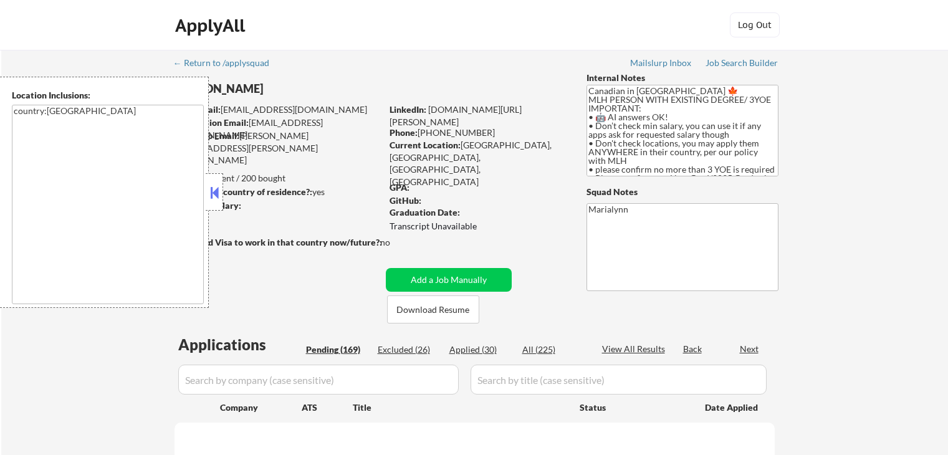
select select ""pending""
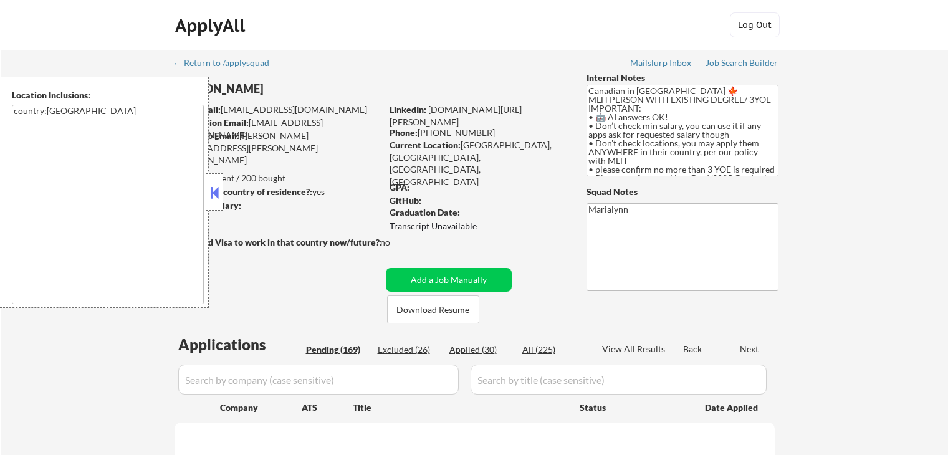
select select ""pending""
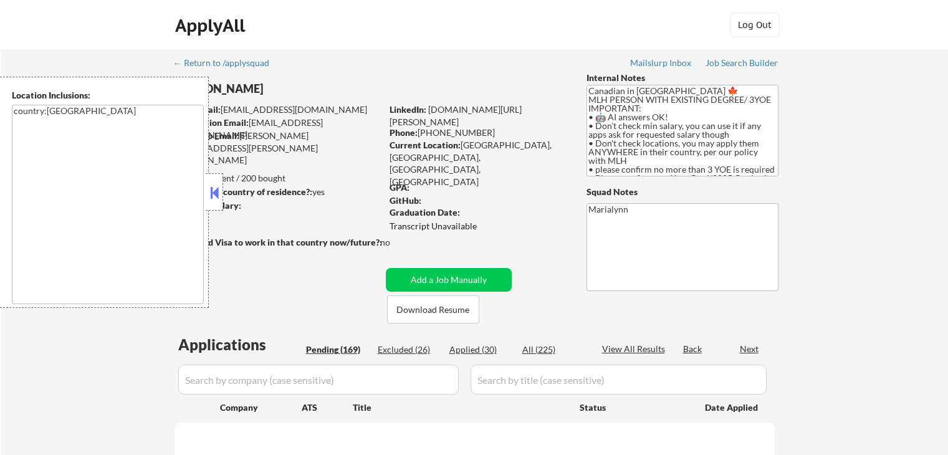
select select ""pending""
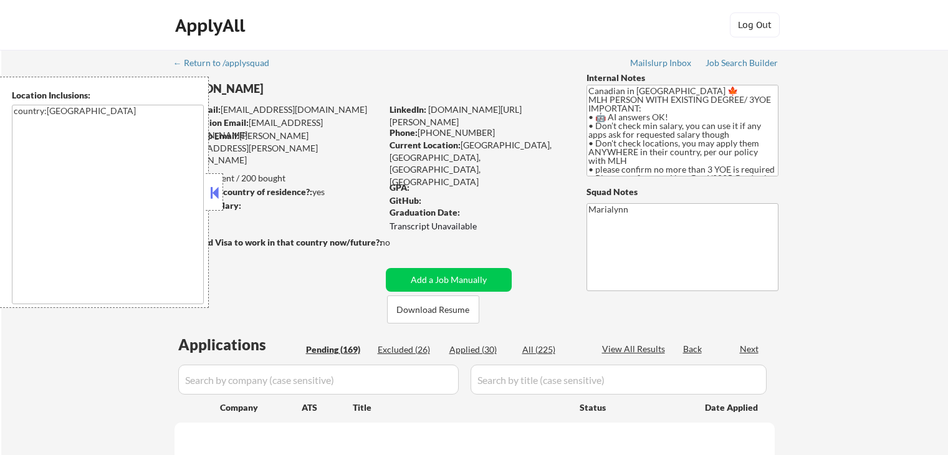
select select ""pending""
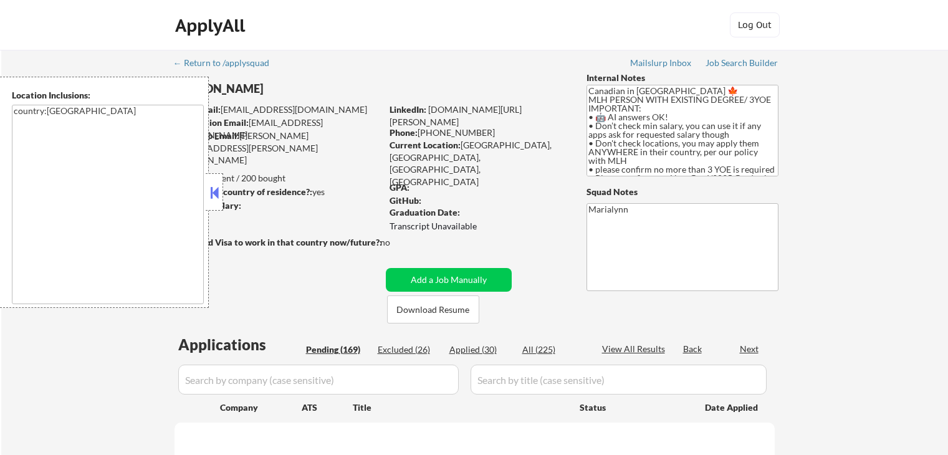
select select ""pending""
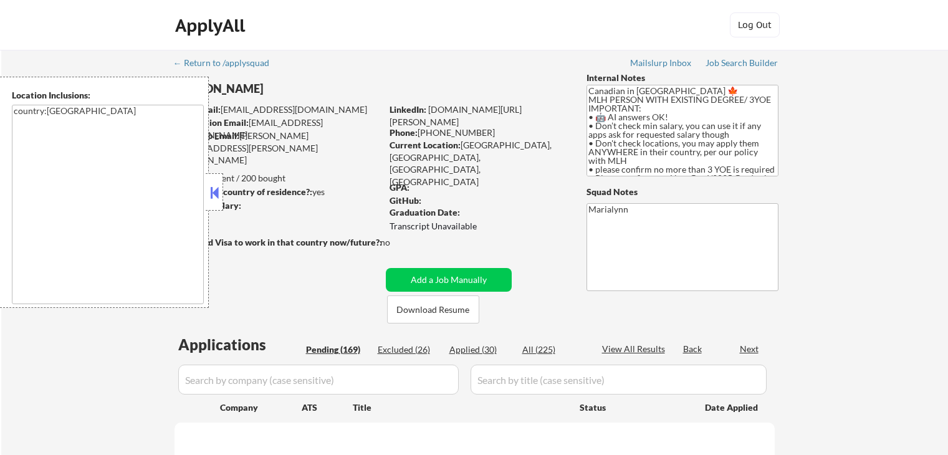
select select ""pending""
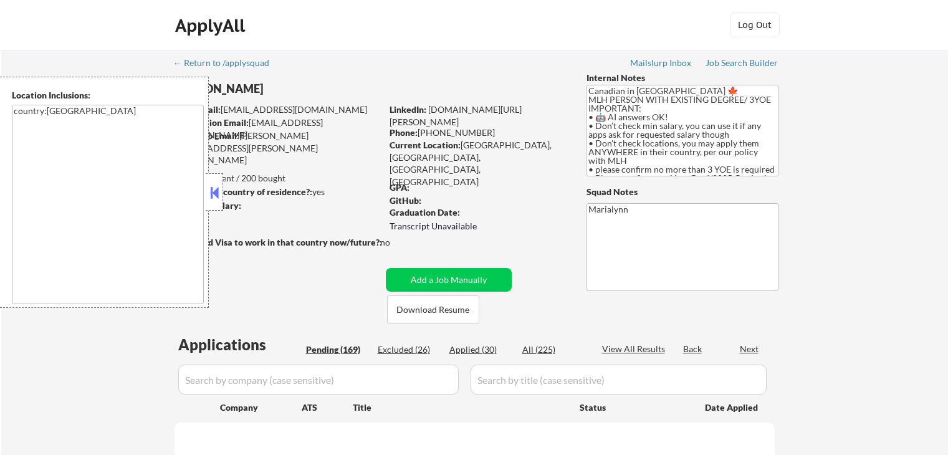
select select ""pending""
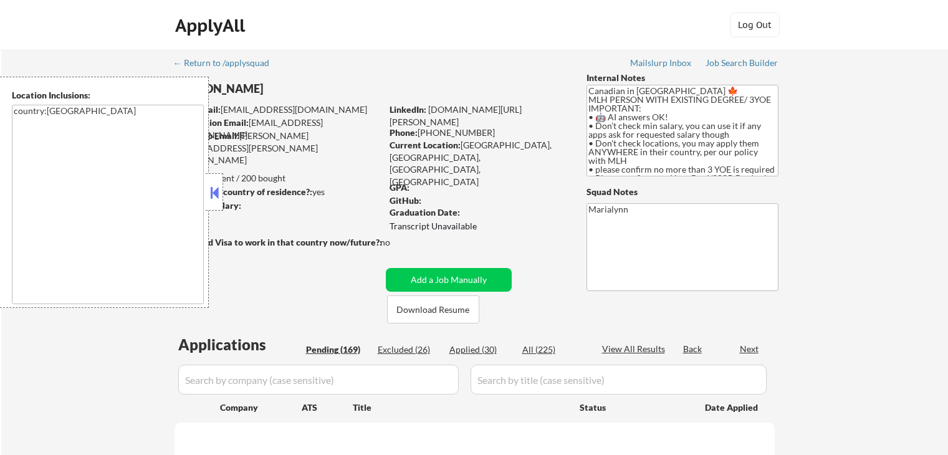
select select ""pending""
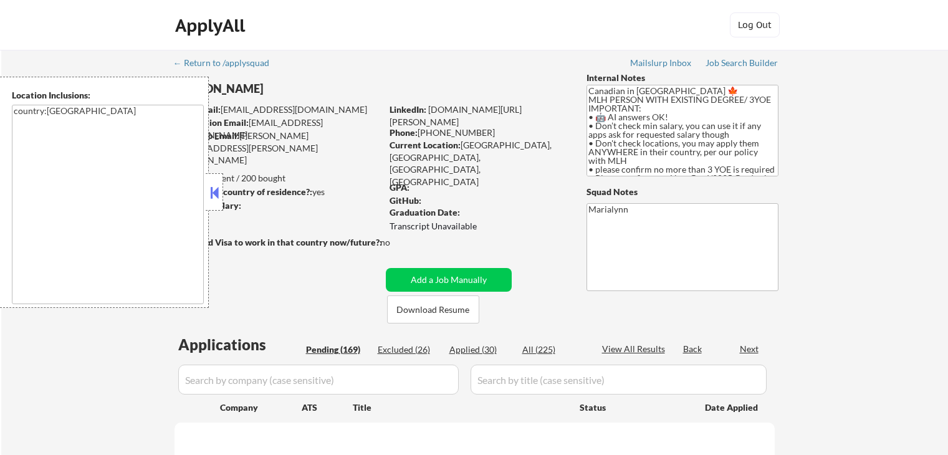
select select ""pending""
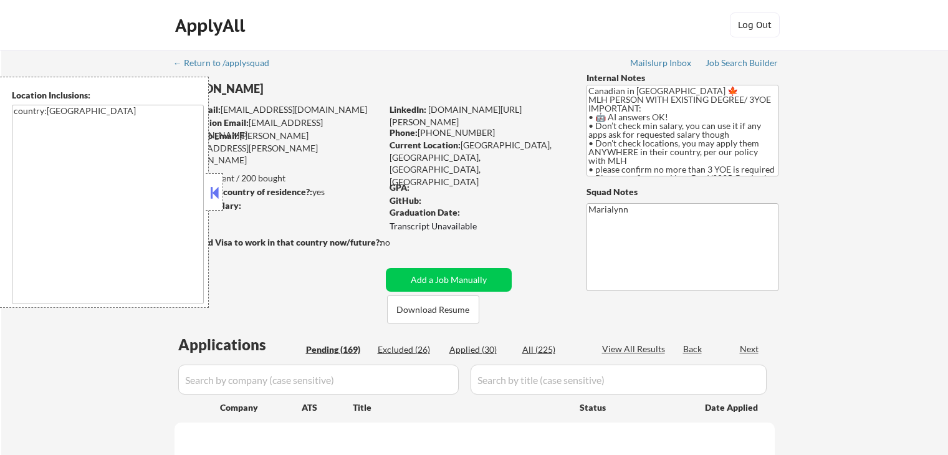
select select ""pending""
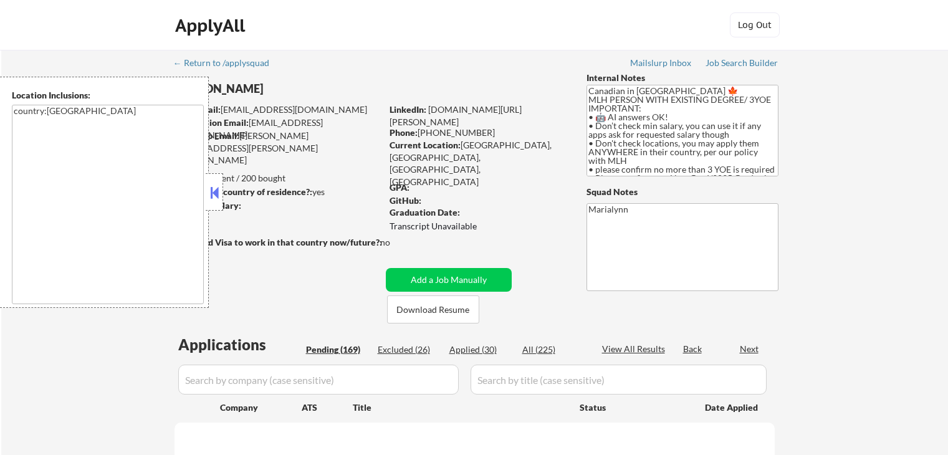
select select ""pending""
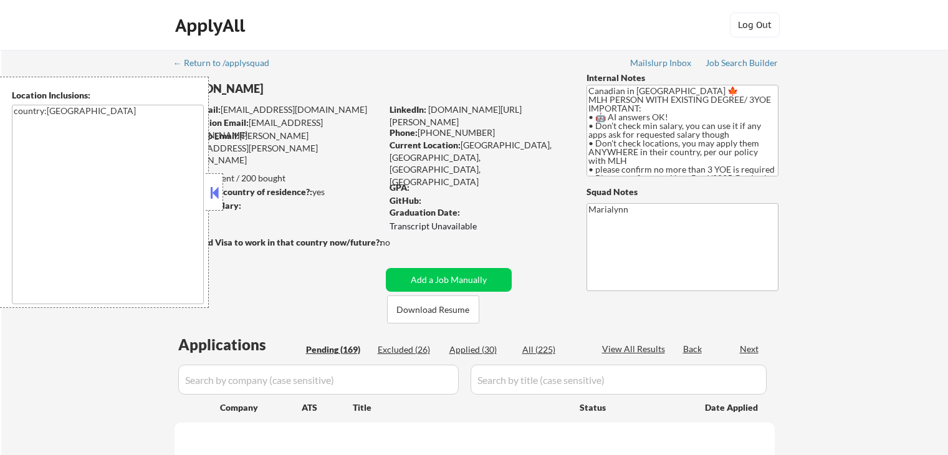
select select ""pending""
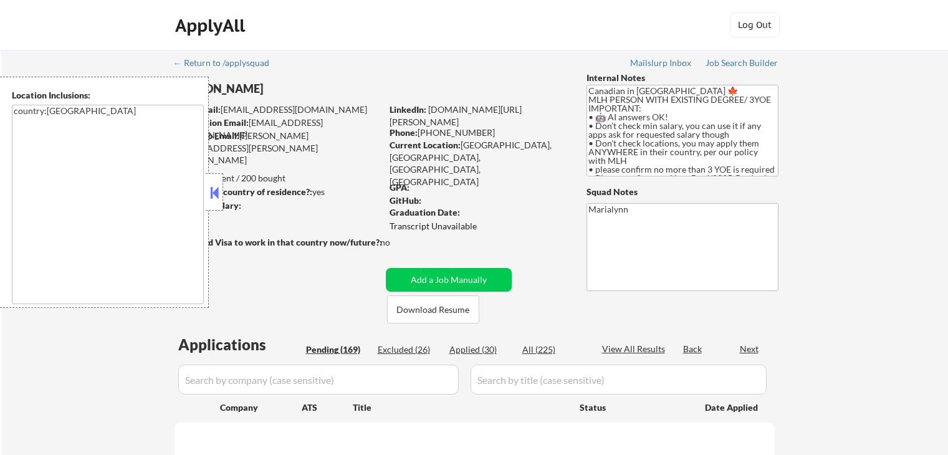
select select ""pending""
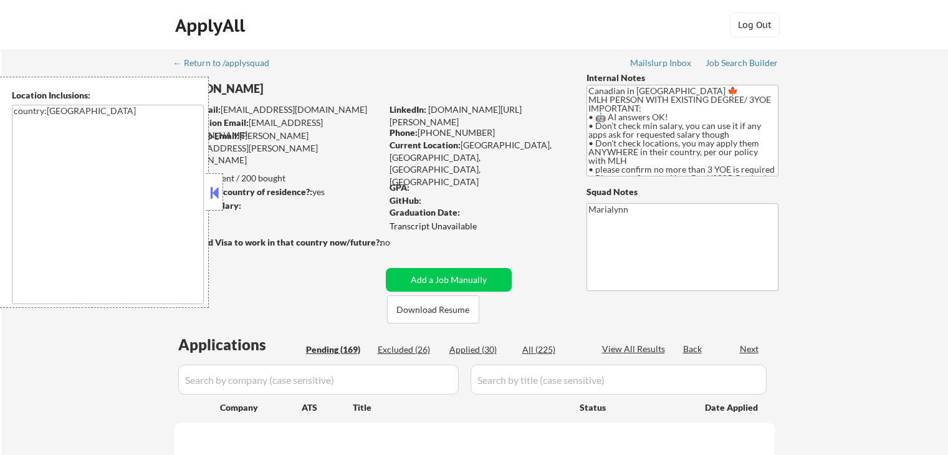
select select ""pending""
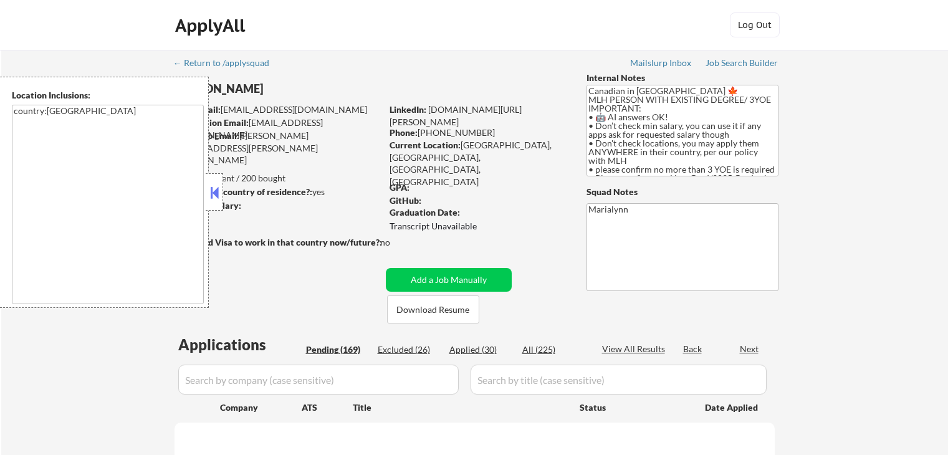
select select ""pending""
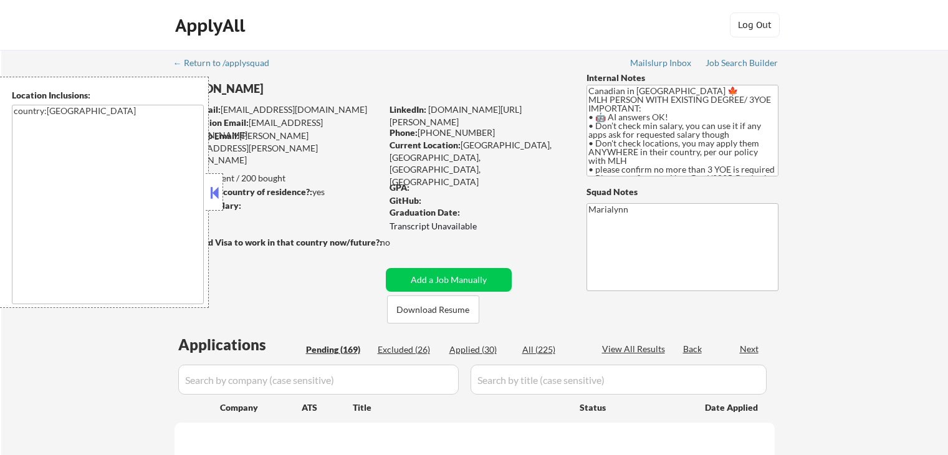
select select ""pending""
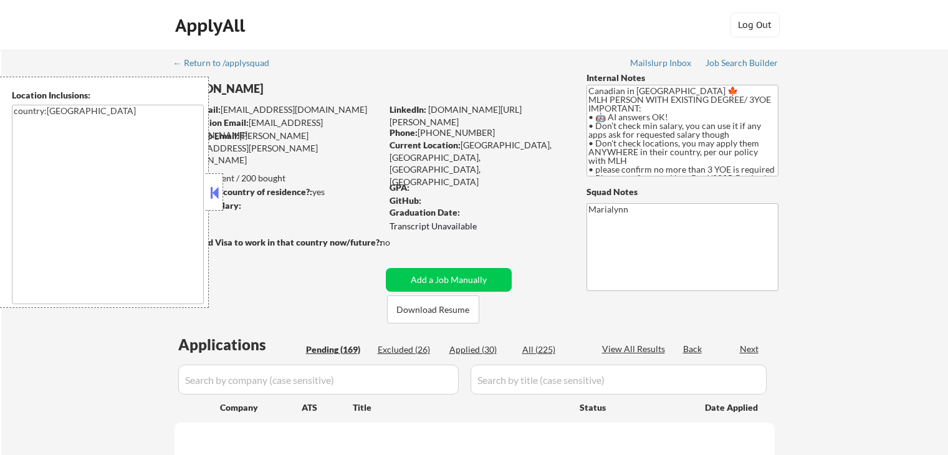
select select ""pending""
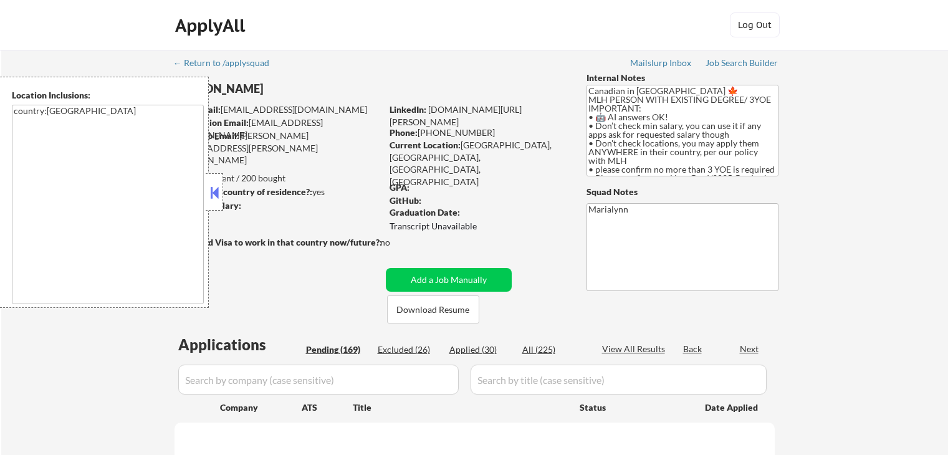
select select ""pending""
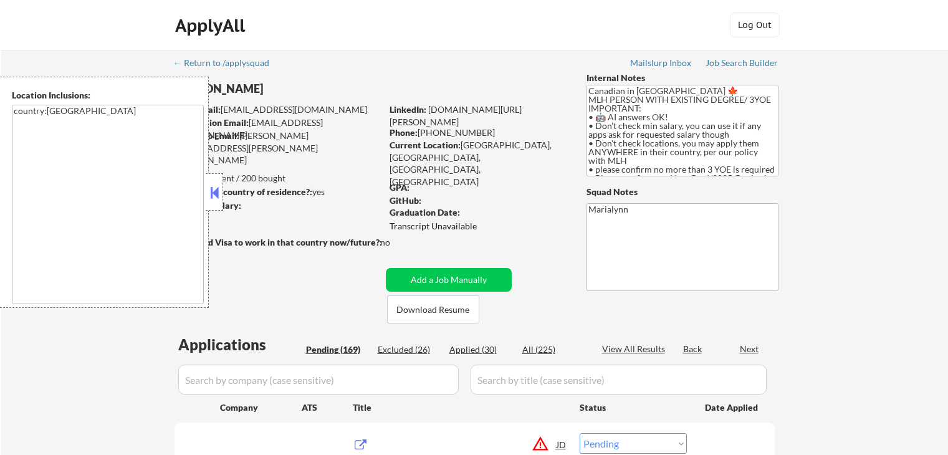
click at [209, 189] on button at bounding box center [215, 192] width 14 height 19
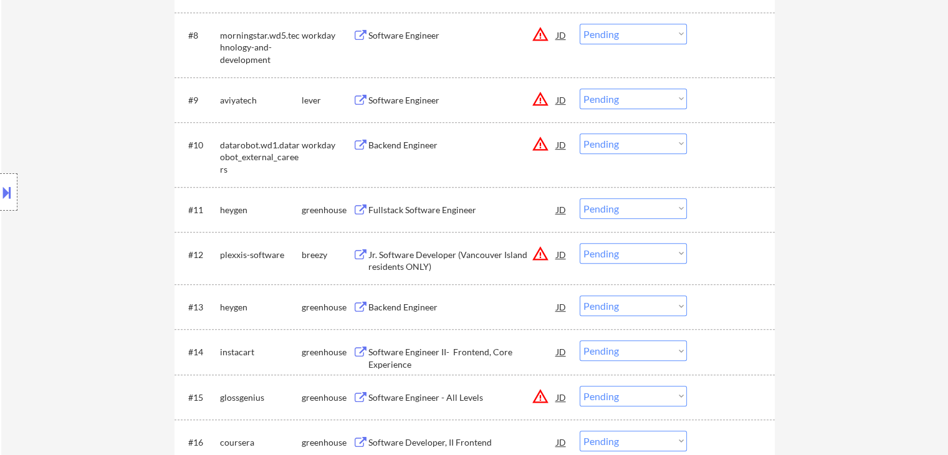
scroll to position [810, 0]
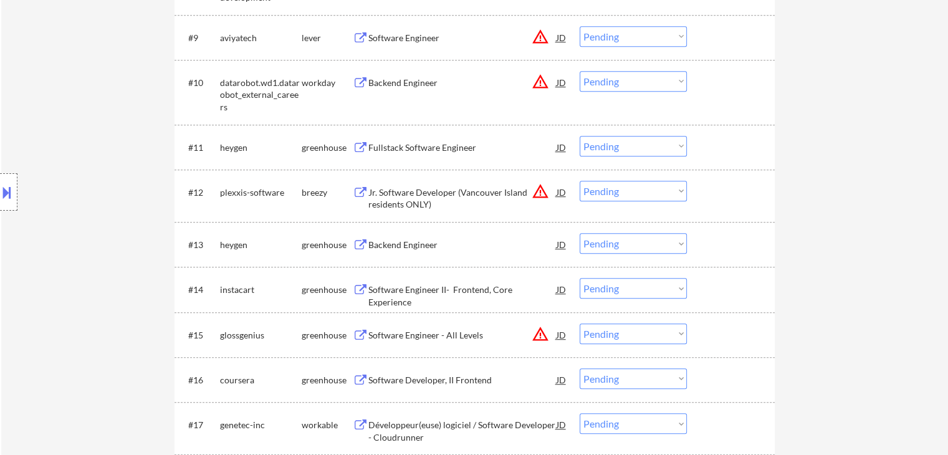
click at [602, 145] on select "Choose an option... Pending Applied Excluded (Questions) Excluded (Expired) Exc…" at bounding box center [633, 146] width 107 height 21
click at [580, 136] on select "Choose an option... Pending Applied Excluded (Questions) Excluded (Expired) Exc…" at bounding box center [633, 146] width 107 height 21
select select ""pending""
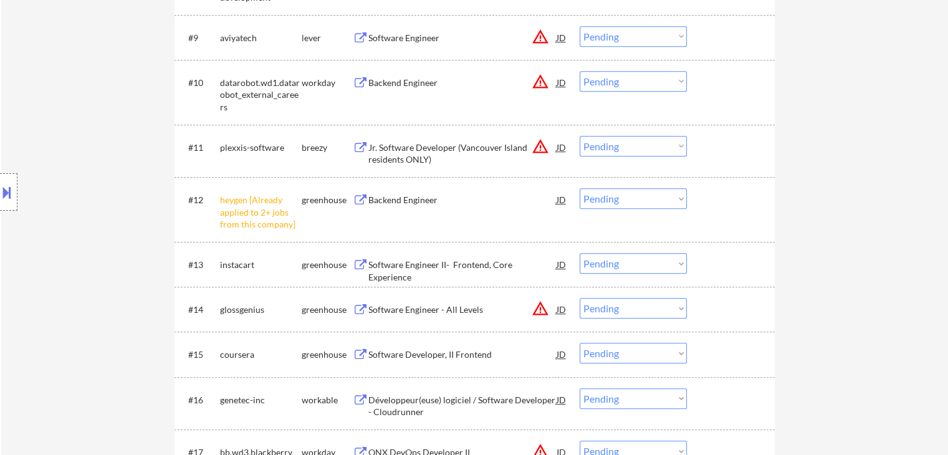
drag, startPoint x: 618, startPoint y: 197, endPoint x: 626, endPoint y: 208, distance: 13.3
click at [618, 197] on select "Choose an option... Pending Applied Excluded (Questions) Excluded (Expired) Exc…" at bounding box center [633, 198] width 107 height 21
click at [580, 188] on select "Choose an option... Pending Applied Excluded (Questions) Excluded (Expired) Exc…" at bounding box center [633, 198] width 107 height 21
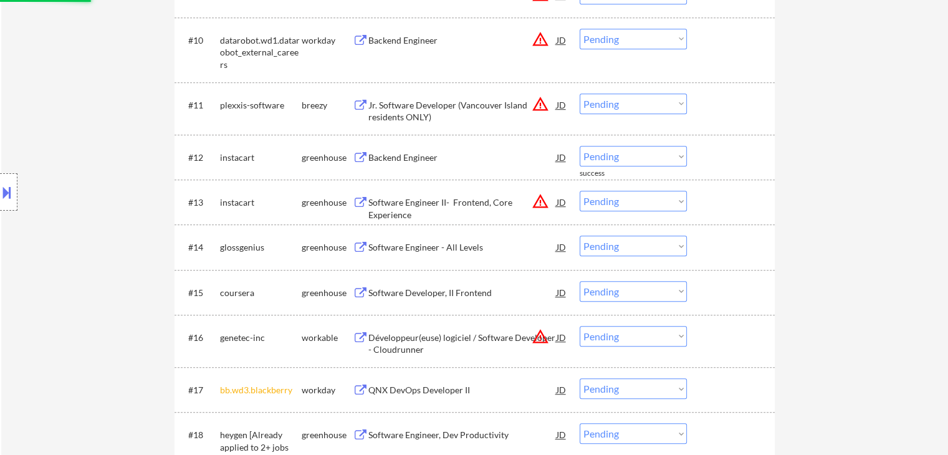
scroll to position [873, 0]
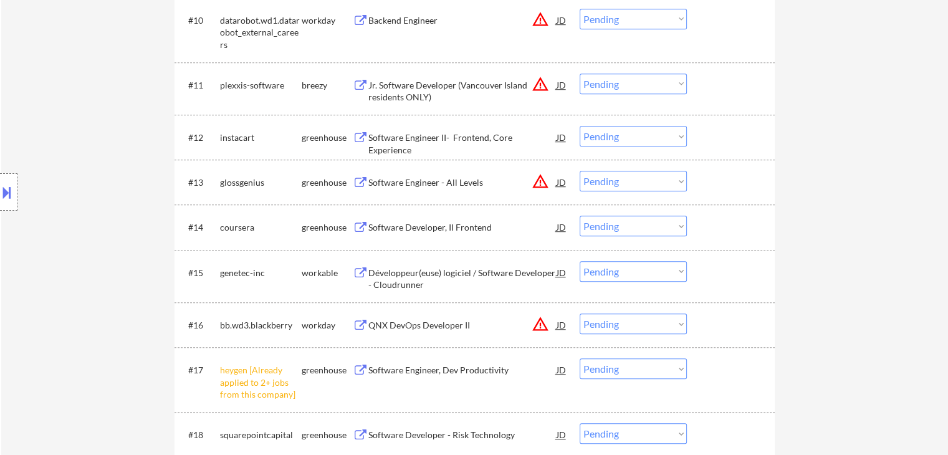
click at [441, 141] on div "Software Engineer II- Frontend, Core Experience" at bounding box center [462, 144] width 188 height 24
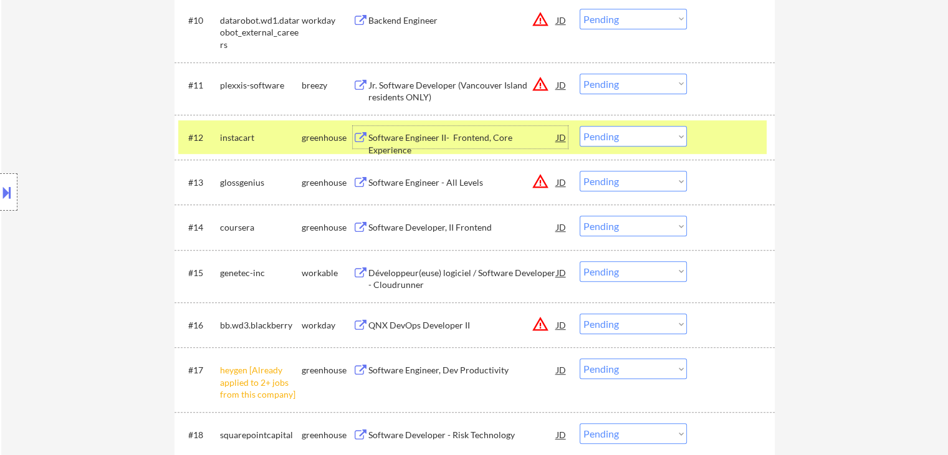
drag, startPoint x: 611, startPoint y: 139, endPoint x: 620, endPoint y: 140, distance: 8.2
click at [612, 138] on select "Choose an option... Pending Applied Excluded (Questions) Excluded (Expired) Exc…" at bounding box center [633, 136] width 107 height 21
click at [580, 126] on select "Choose an option... Pending Applied Excluded (Questions) Excluded (Expired) Exc…" at bounding box center [633, 136] width 107 height 21
select select ""pending""
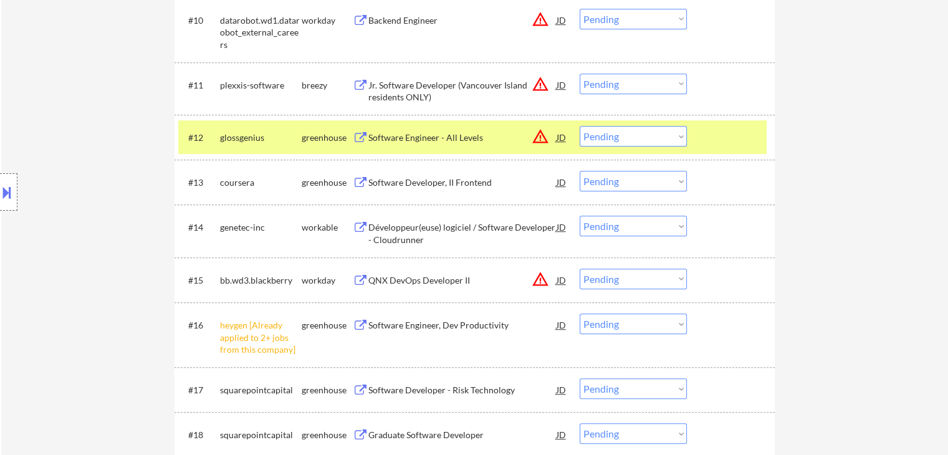
click at [297, 137] on div "glossgenius" at bounding box center [261, 138] width 82 height 12
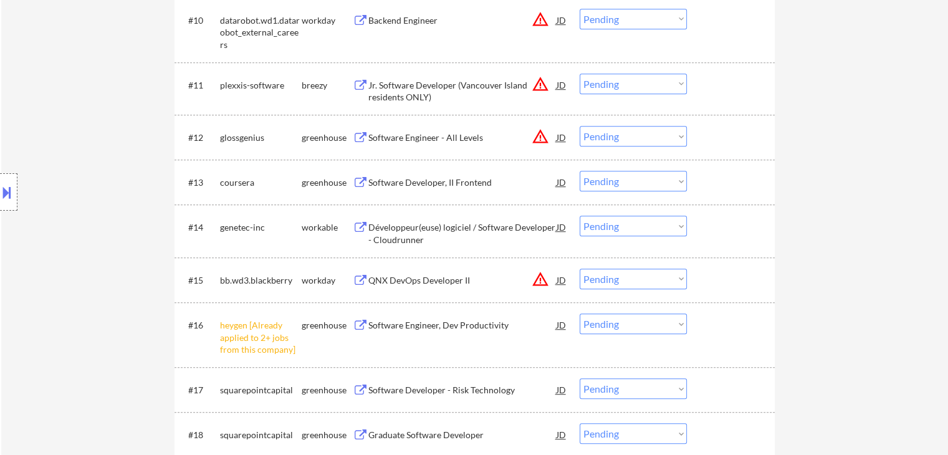
click at [415, 178] on div "Software Developer, II Frontend" at bounding box center [462, 182] width 188 height 12
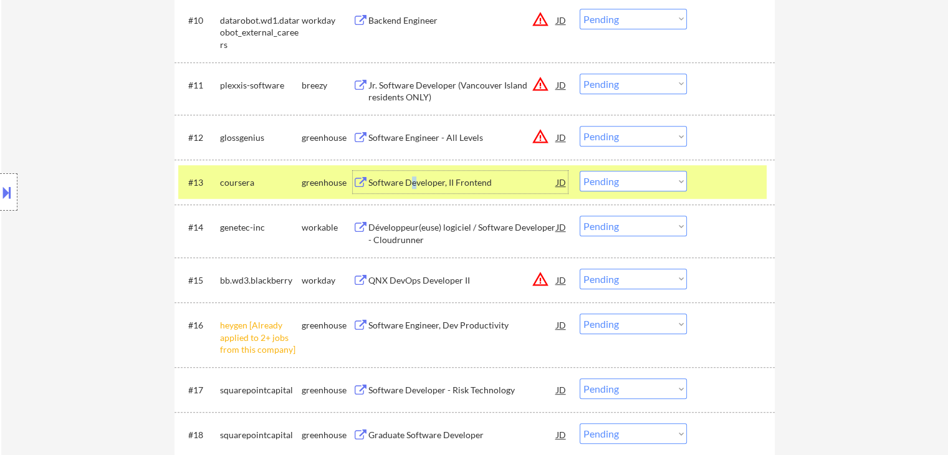
click at [629, 175] on select "Choose an option... Pending Applied Excluded (Questions) Excluded (Expired) Exc…" at bounding box center [633, 181] width 107 height 21
click at [580, 171] on select "Choose an option... Pending Applied Excluded (Questions) Excluded (Expired) Exc…" at bounding box center [633, 181] width 107 height 21
select select ""pending""
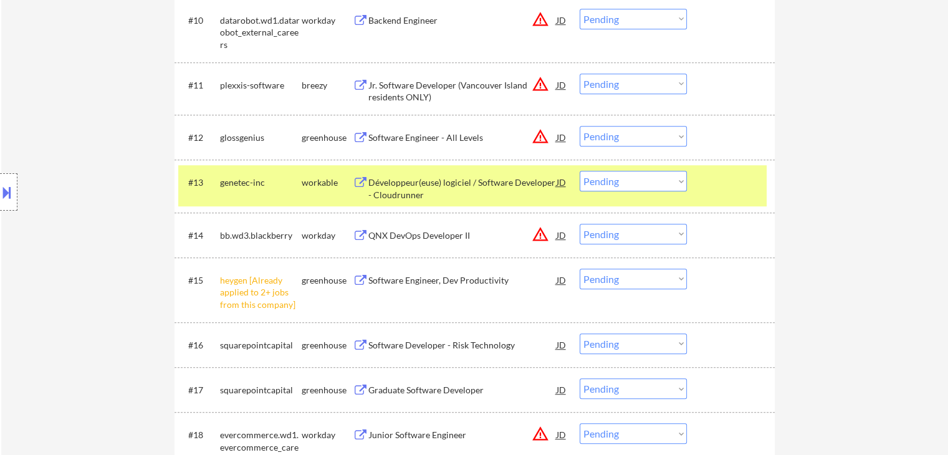
click at [621, 282] on select "Choose an option... Pending Applied Excluded (Questions) Excluded (Expired) Exc…" at bounding box center [633, 279] width 107 height 21
click at [580, 269] on select "Choose an option... Pending Applied Excluded (Questions) Excluded (Expired) Exc…" at bounding box center [633, 279] width 107 height 21
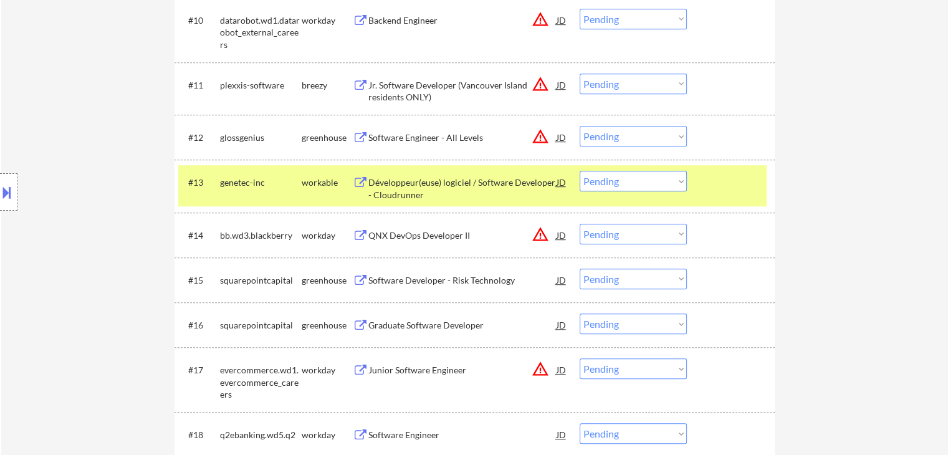
click at [449, 183] on div "Développeur(euse) logiciel / Software Developer - Cloudrunner" at bounding box center [462, 188] width 188 height 24
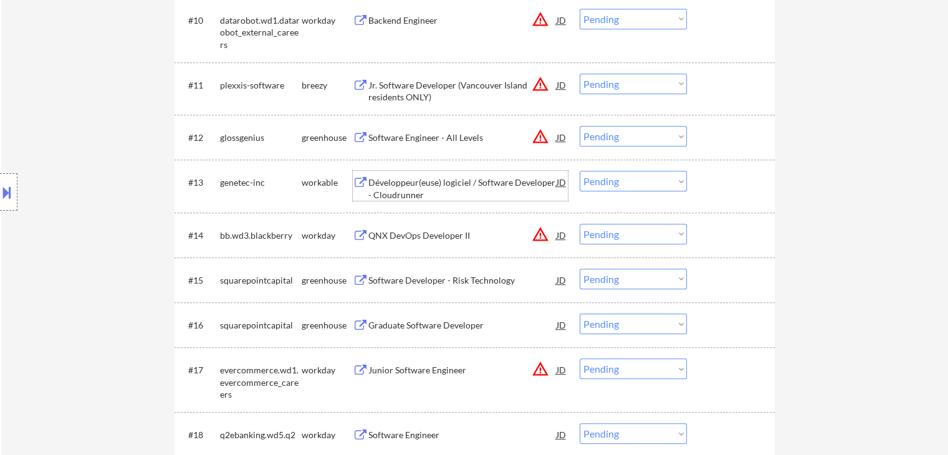
click at [431, 281] on div "Software Developer - Risk Technology" at bounding box center [462, 280] width 188 height 12
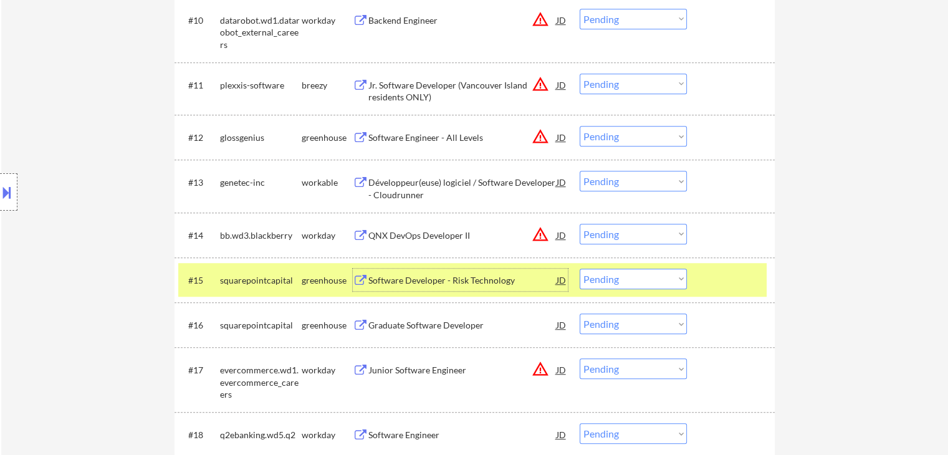
click at [620, 282] on select "Choose an option... Pending Applied Excluded (Questions) Excluded (Expired) Exc…" at bounding box center [633, 279] width 107 height 21
click at [659, 276] on select "Choose an option... Pending Applied Excluded (Questions) Excluded (Expired) Exc…" at bounding box center [633, 279] width 107 height 21
drag, startPoint x: 668, startPoint y: 277, endPoint x: 679, endPoint y: 287, distance: 15.4
click at [668, 277] on select "Choose an option... Pending Applied Excluded (Questions) Excluded (Expired) Exc…" at bounding box center [633, 279] width 107 height 21
click at [580, 269] on select "Choose an option... Pending Applied Excluded (Questions) Excluded (Expired) Exc…" at bounding box center [633, 279] width 107 height 21
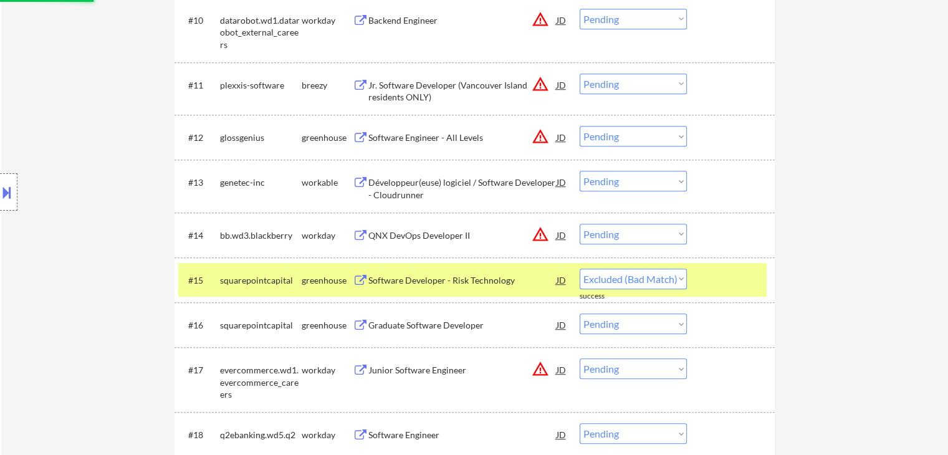
select select ""pending""
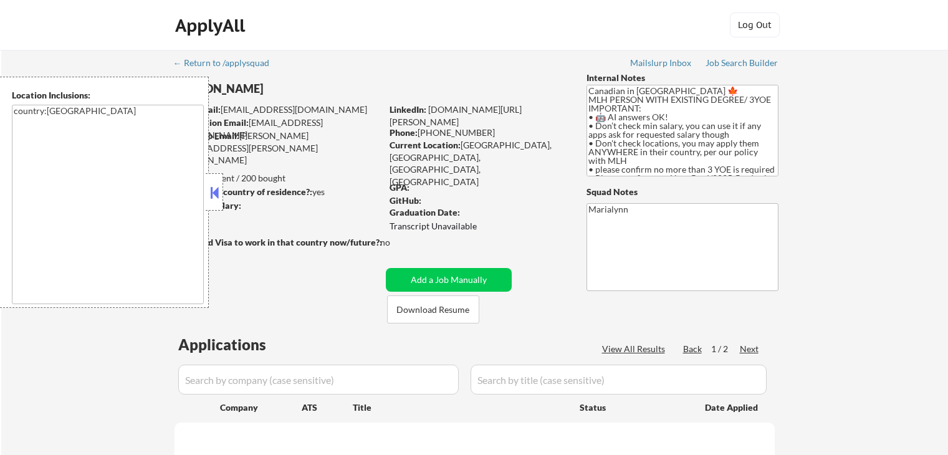
click at [219, 188] on button at bounding box center [215, 192] width 14 height 19
select select ""pending""
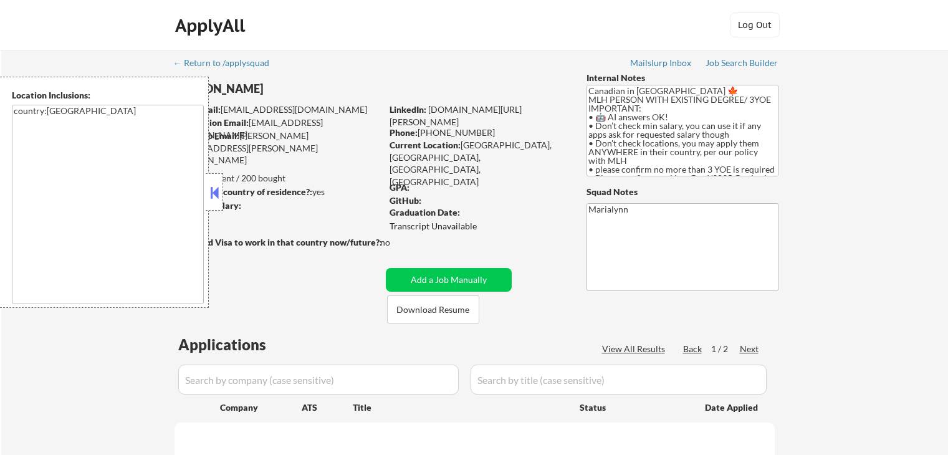
select select ""pending""
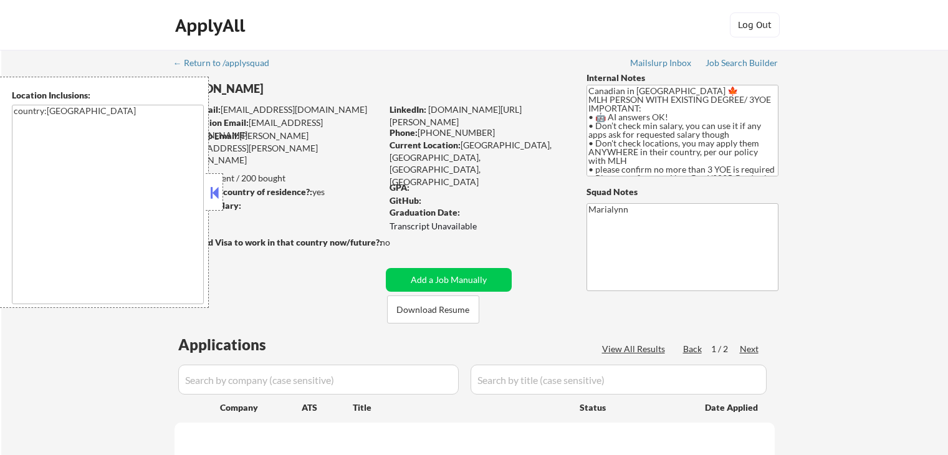
select select ""pending""
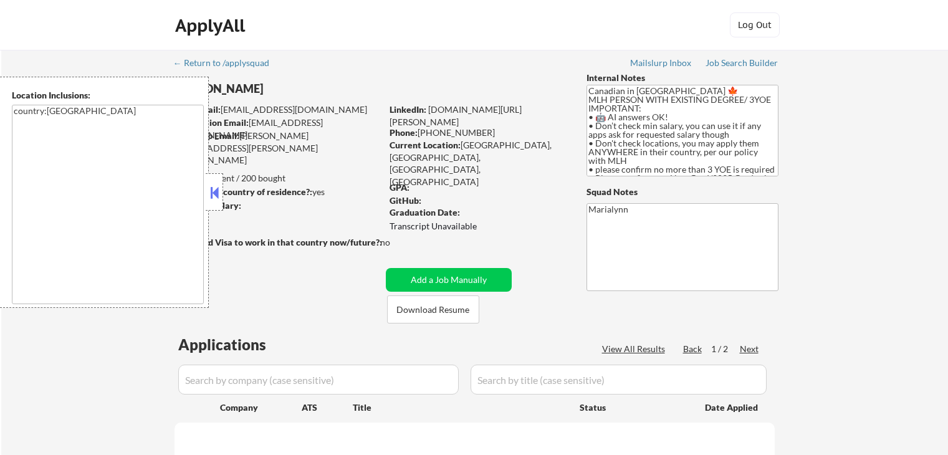
select select ""pending""
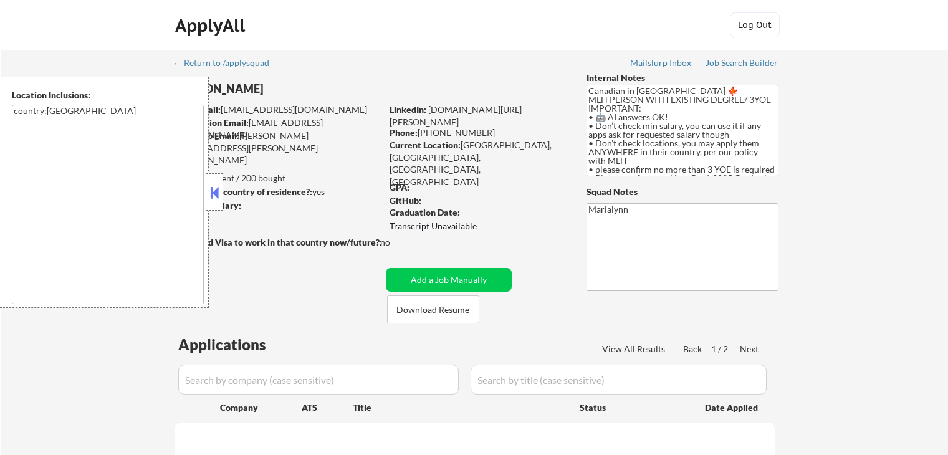
select select ""pending""
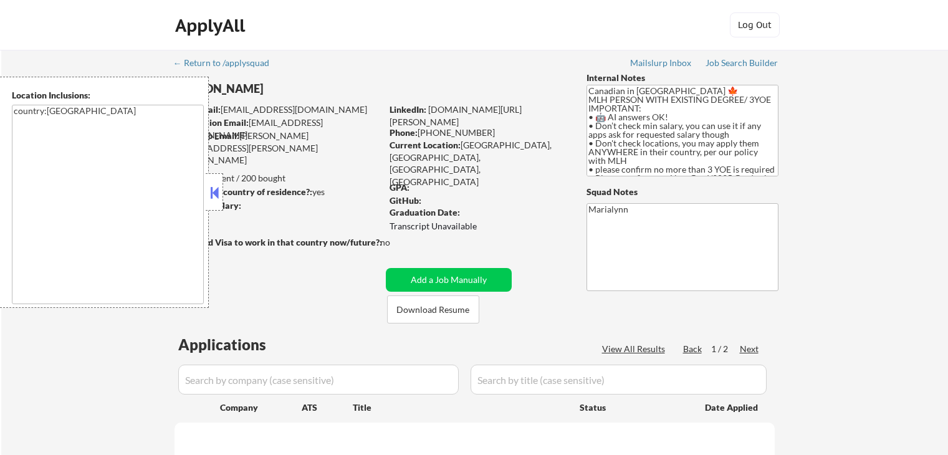
select select ""pending""
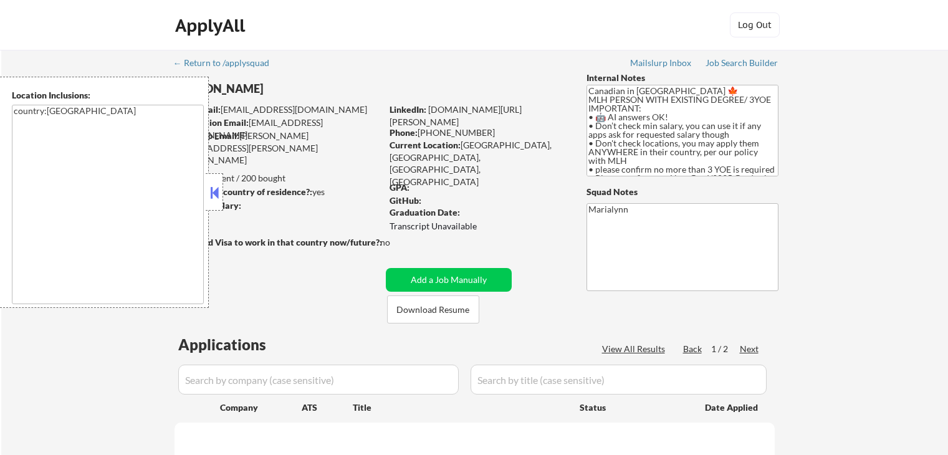
select select ""pending""
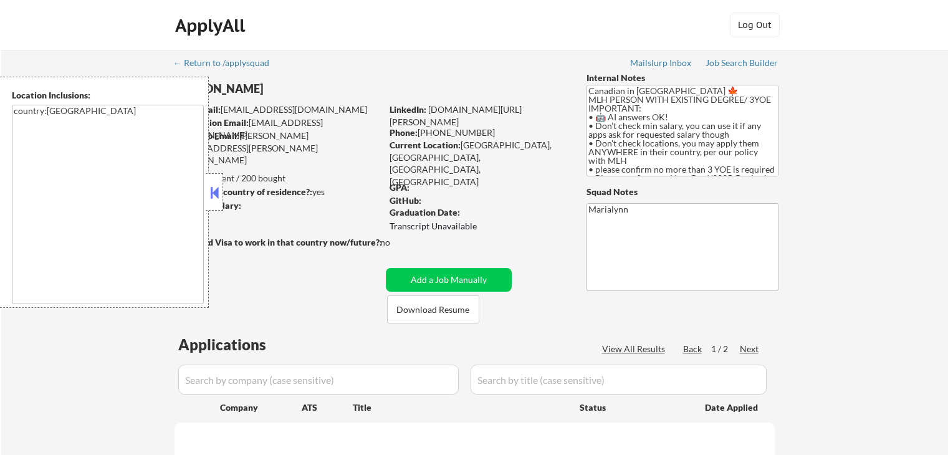
select select ""pending""
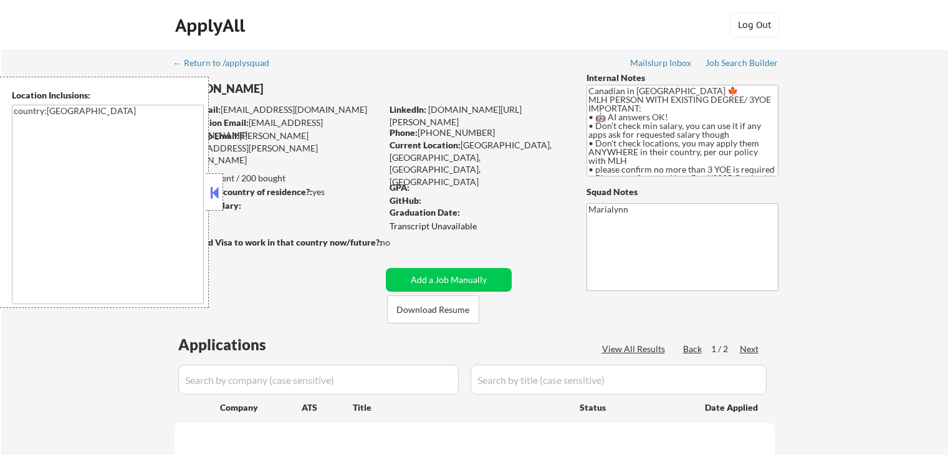
select select ""pending""
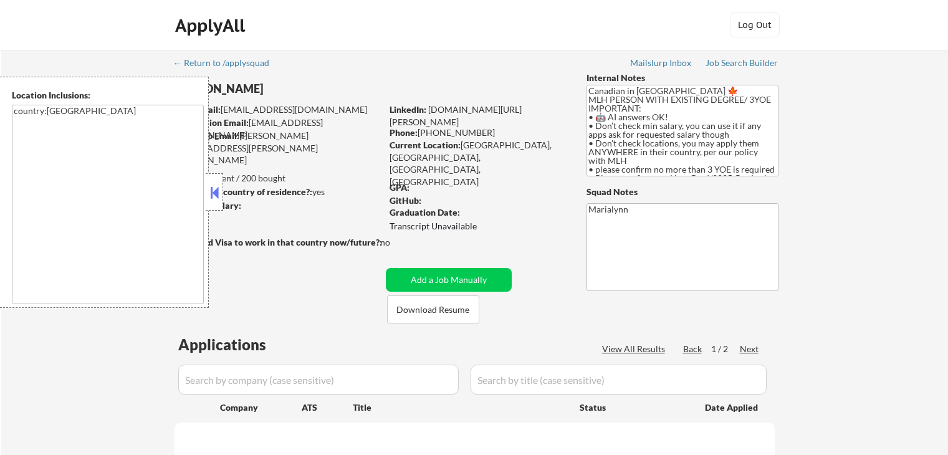
select select ""pending""
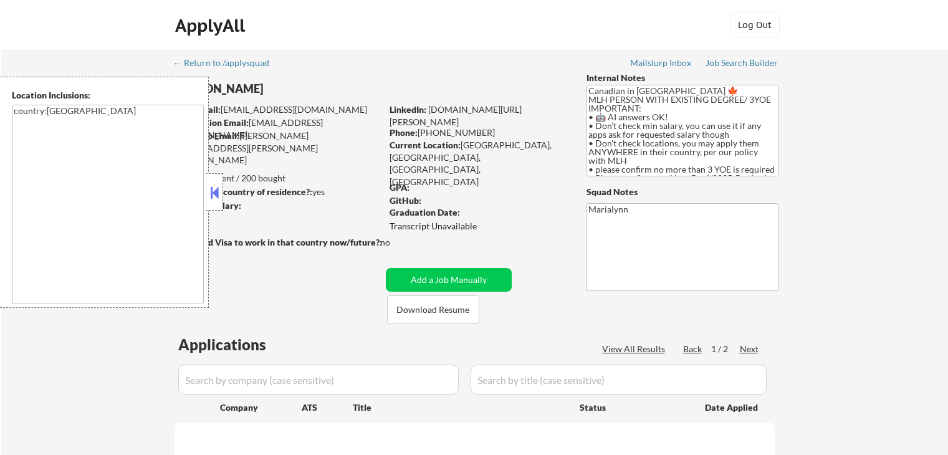
select select ""pending""
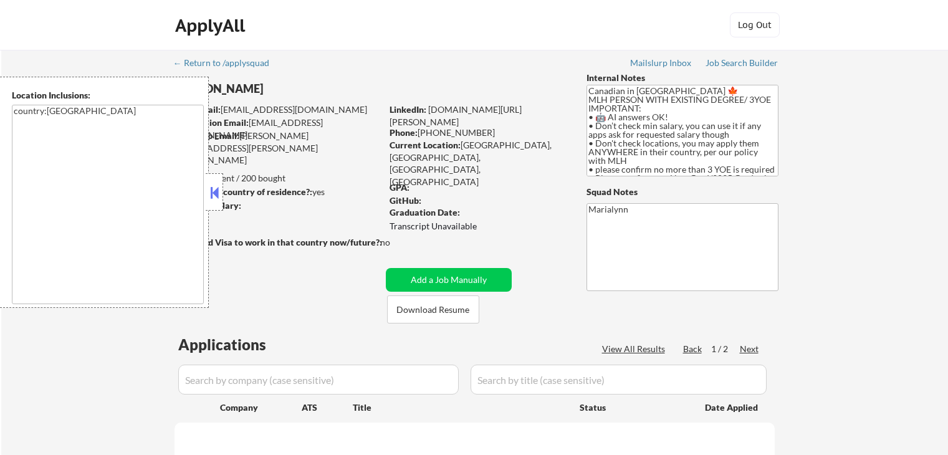
select select ""pending""
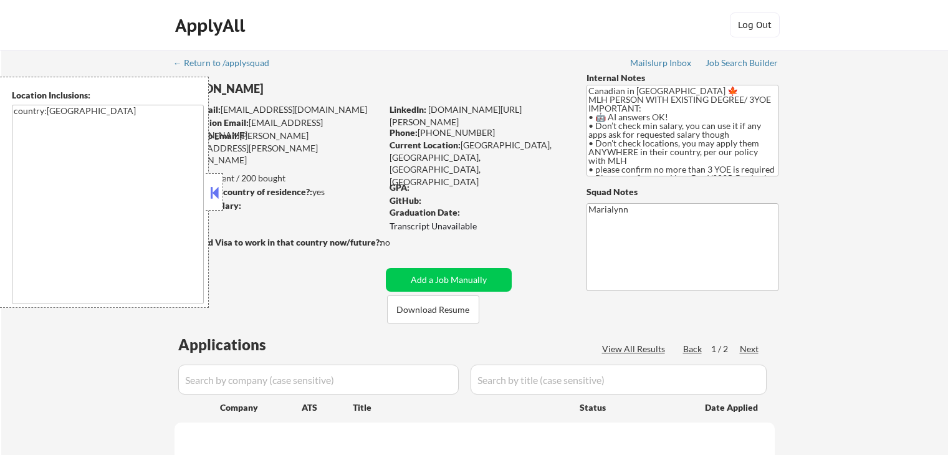
select select ""pending""
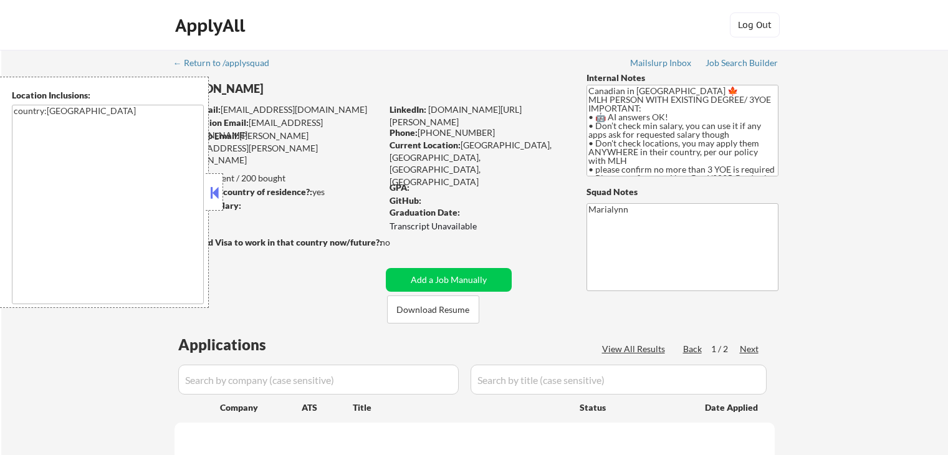
select select ""pending""
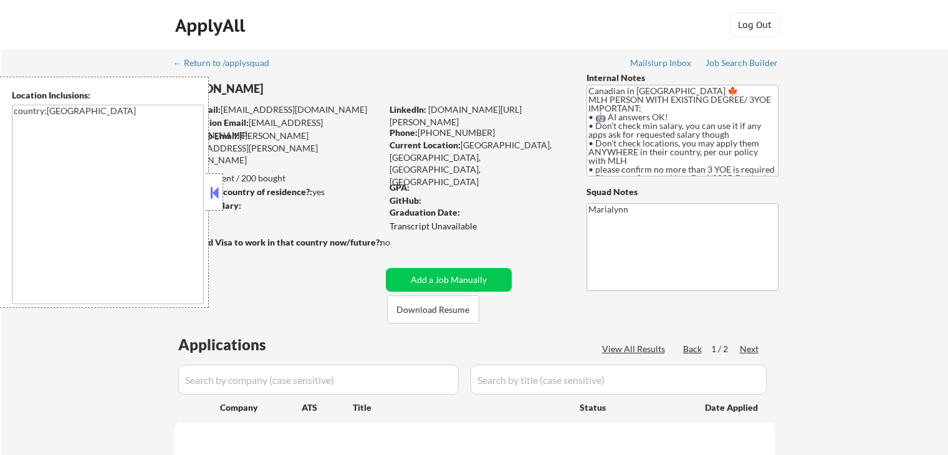
select select ""pending""
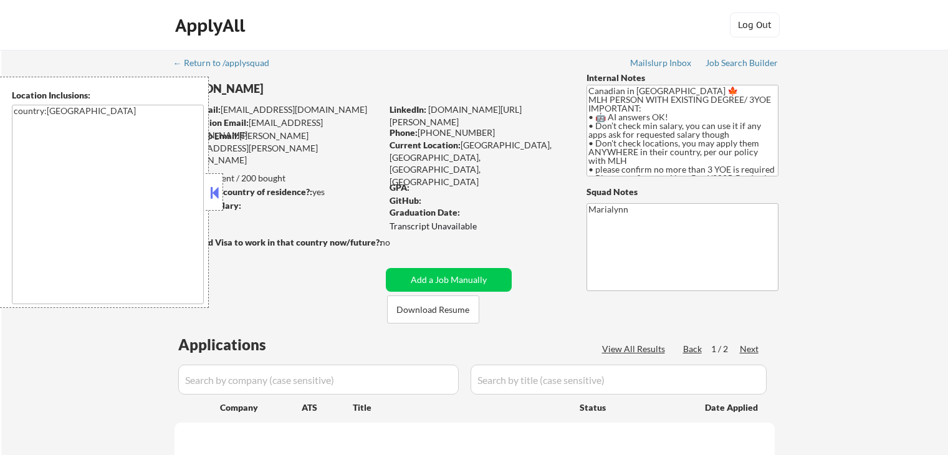
select select ""pending""
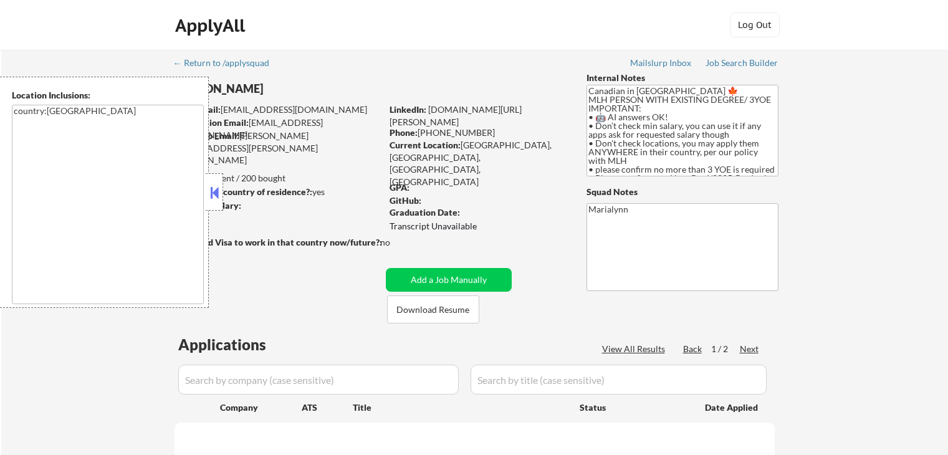
select select ""pending""
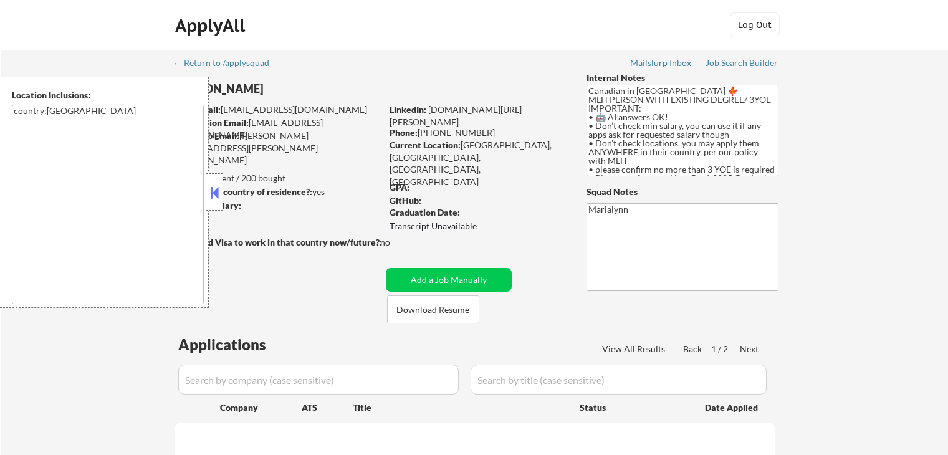
select select ""pending""
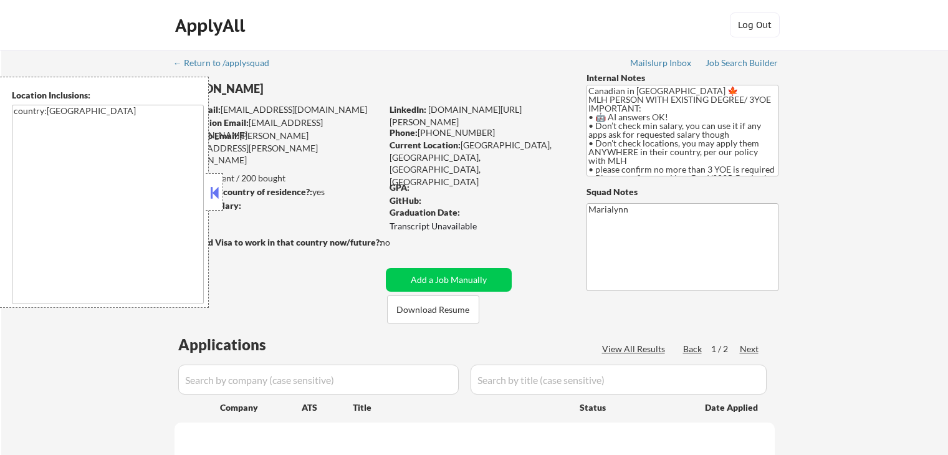
select select ""pending""
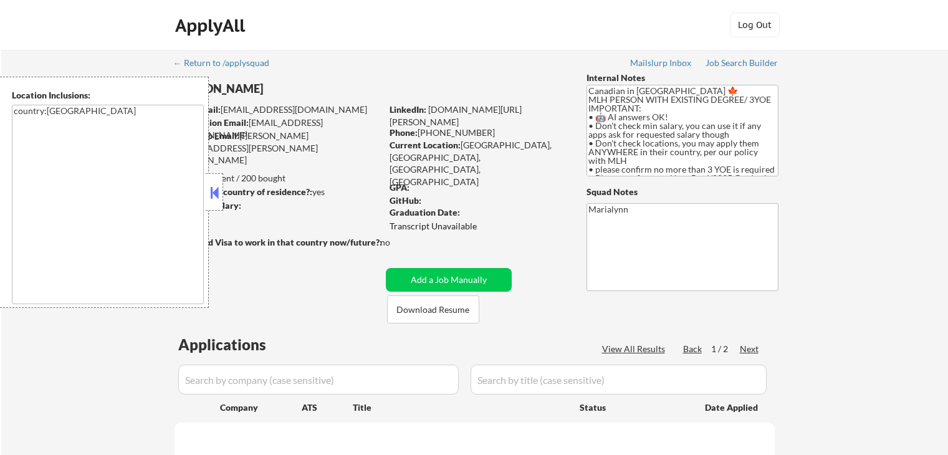
select select ""pending""
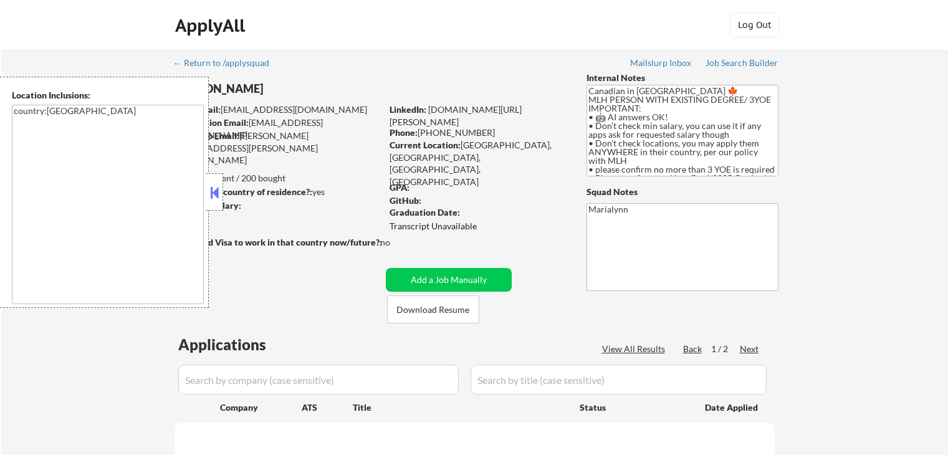
select select ""pending""
click at [217, 186] on button at bounding box center [215, 192] width 14 height 19
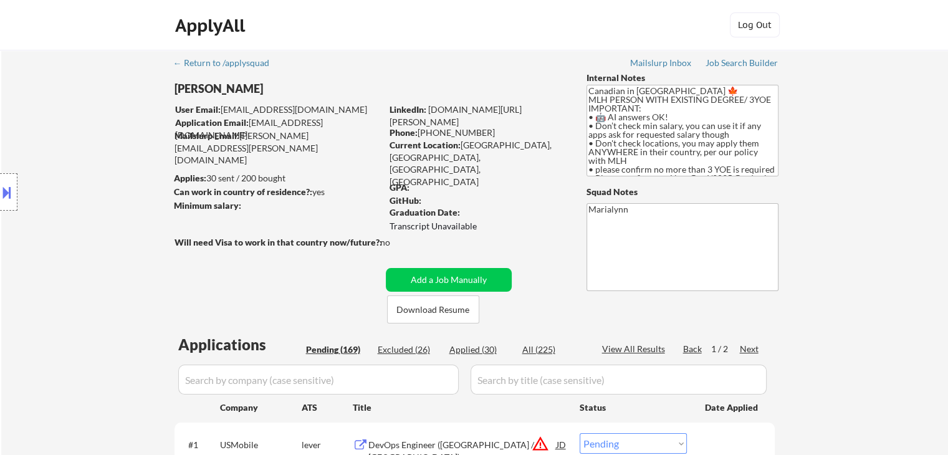
click at [478, 350] on div "Applied (30)" at bounding box center [480, 349] width 62 height 12
select select ""applied""
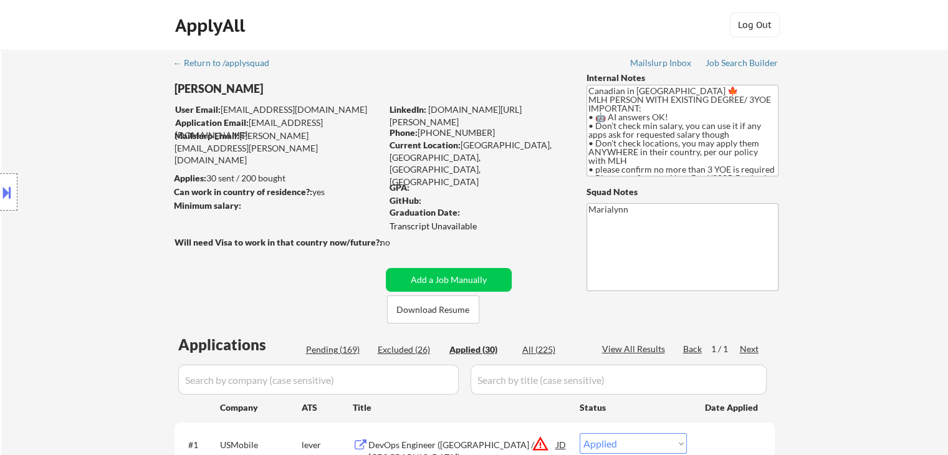
select select ""applied""
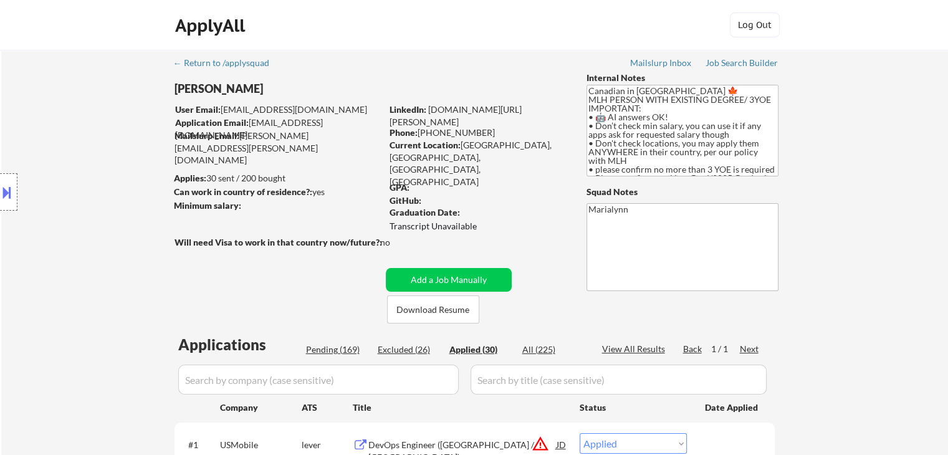
select select ""applied""
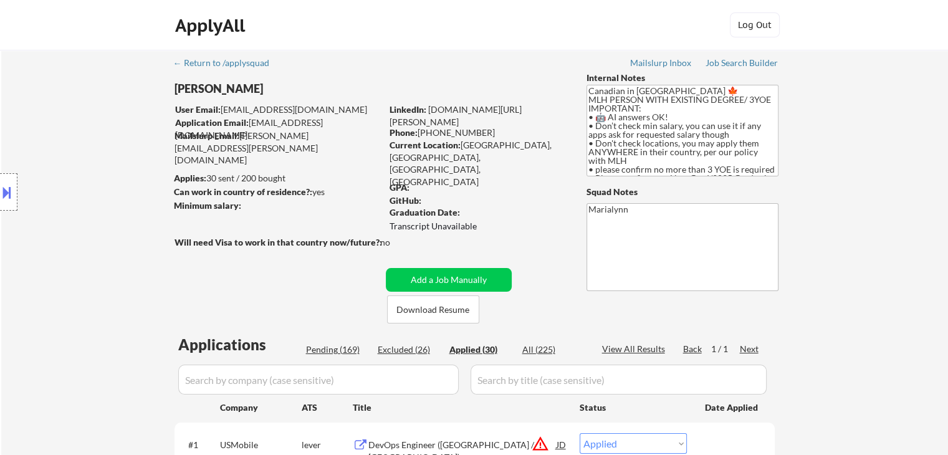
select select ""applied""
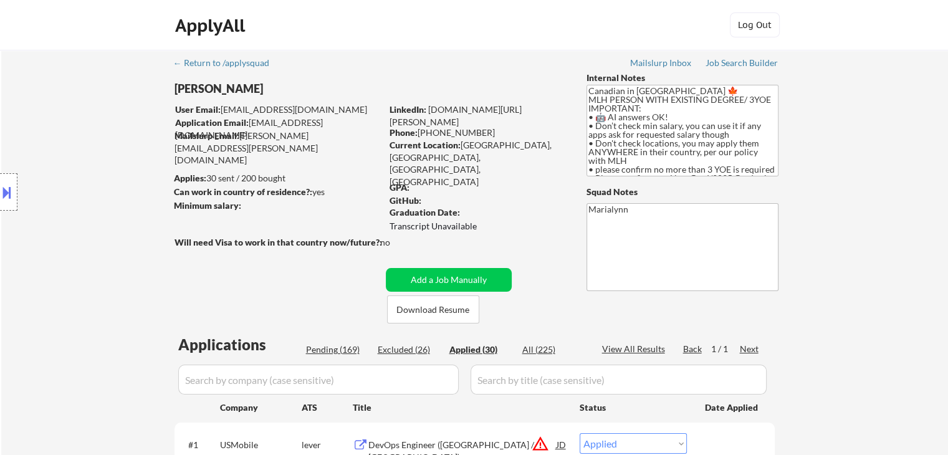
select select ""applied""
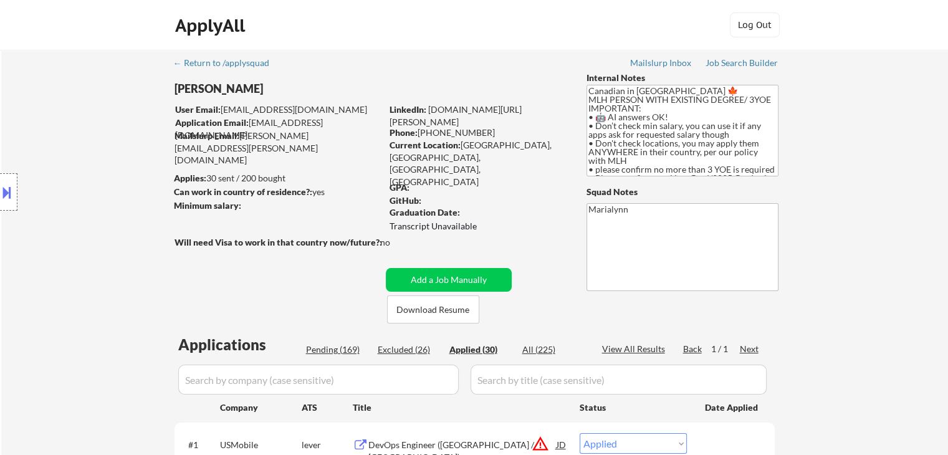
select select ""applied""
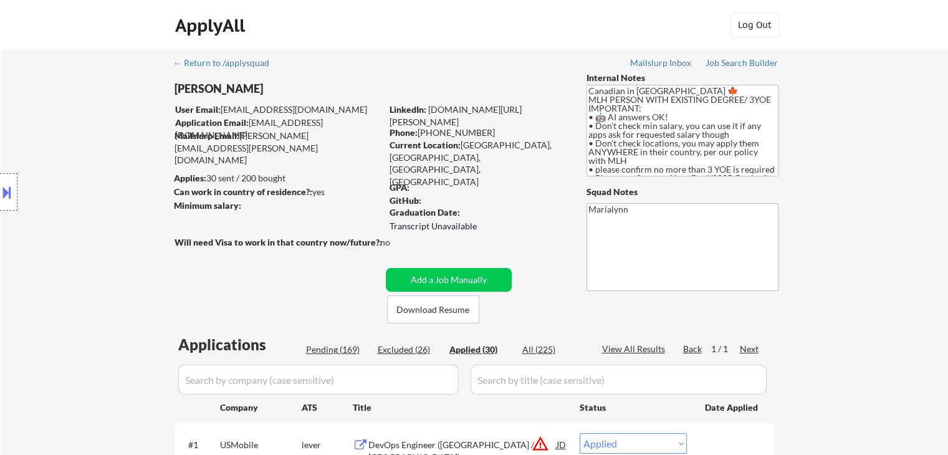
select select ""applied""
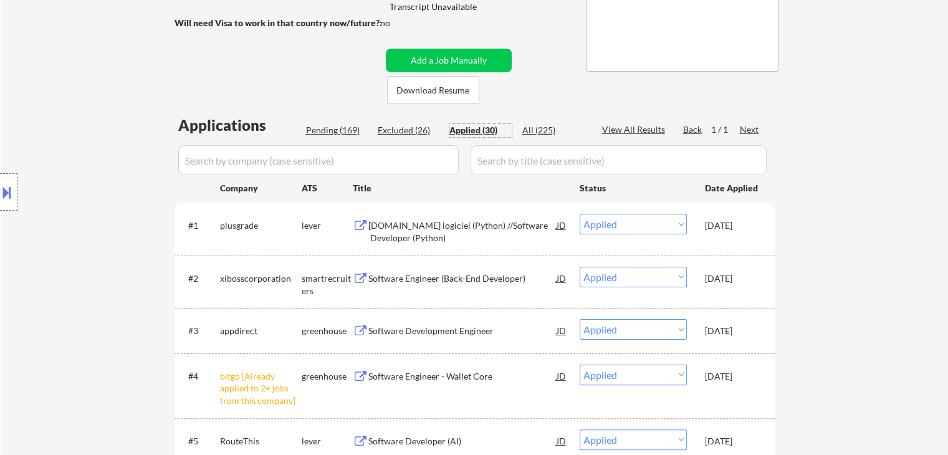
scroll to position [249, 0]
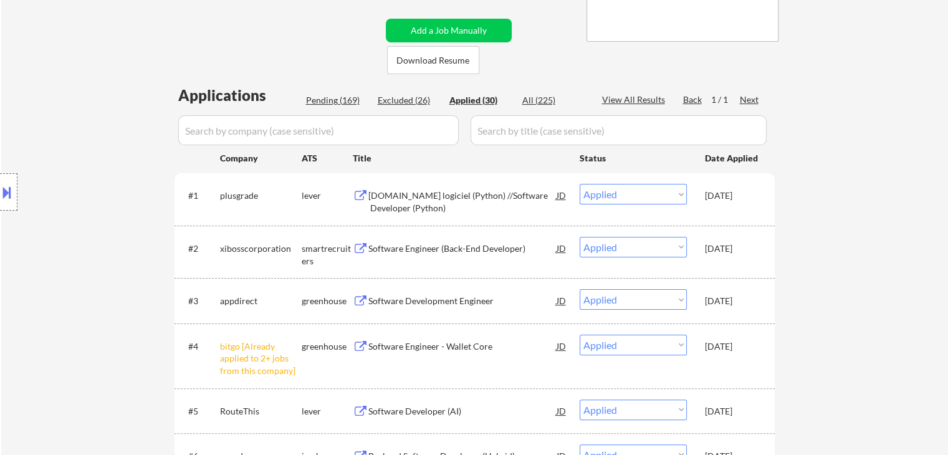
select select ""applied""
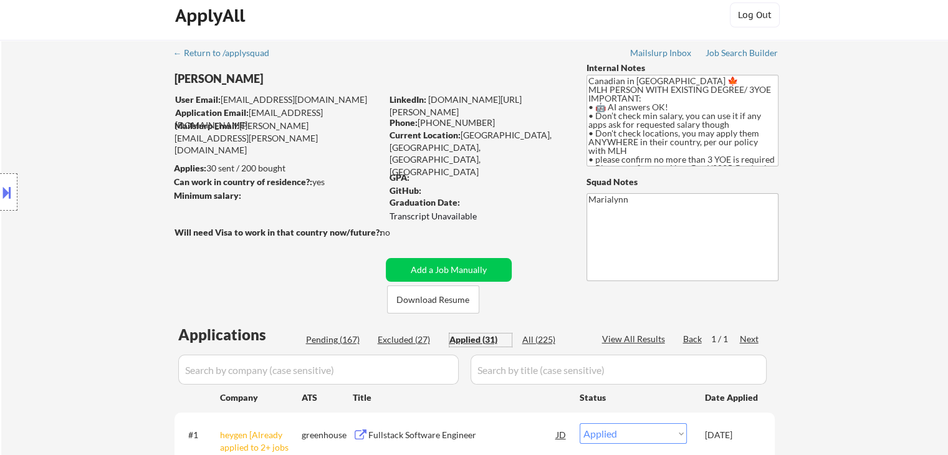
scroll to position [0, 0]
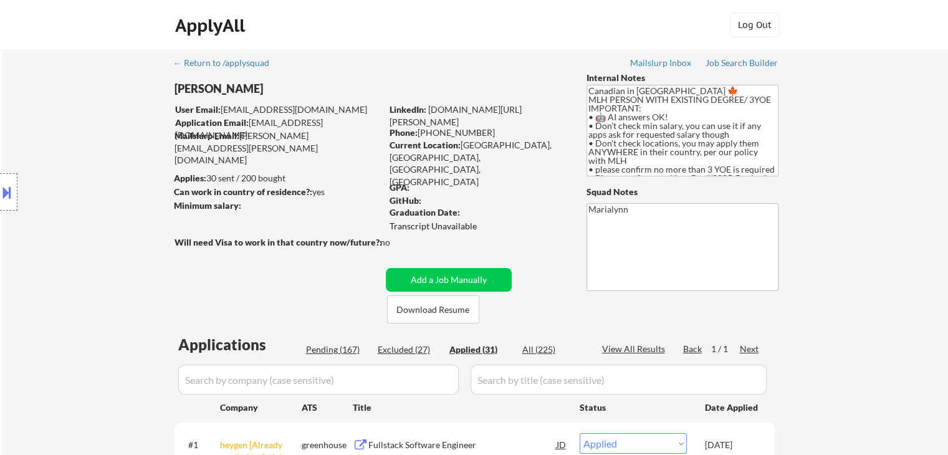
select select ""applied""
